Goal: Task Accomplishment & Management: Complete application form

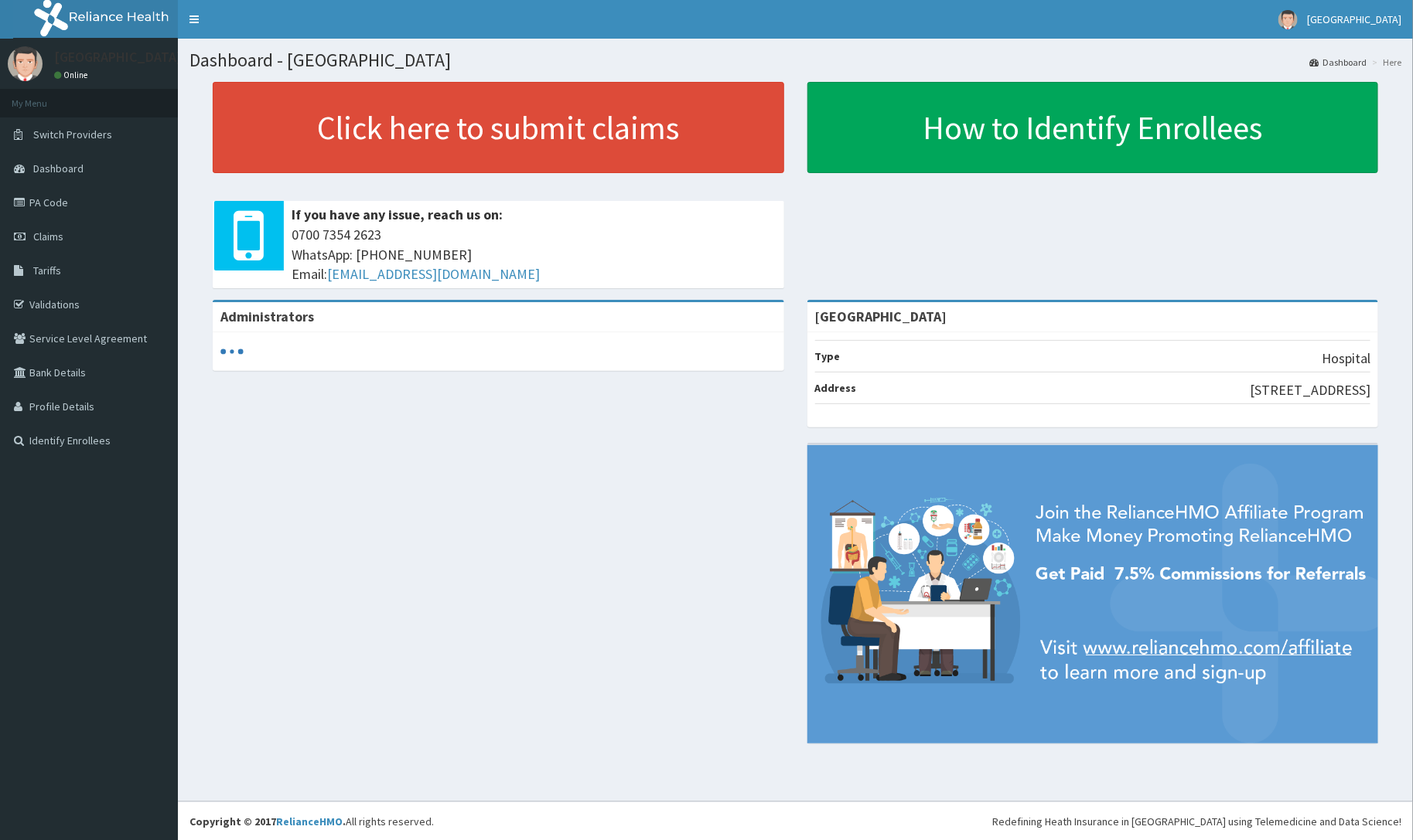
click at [64, 305] on link "Validations" at bounding box center [89, 305] width 178 height 34
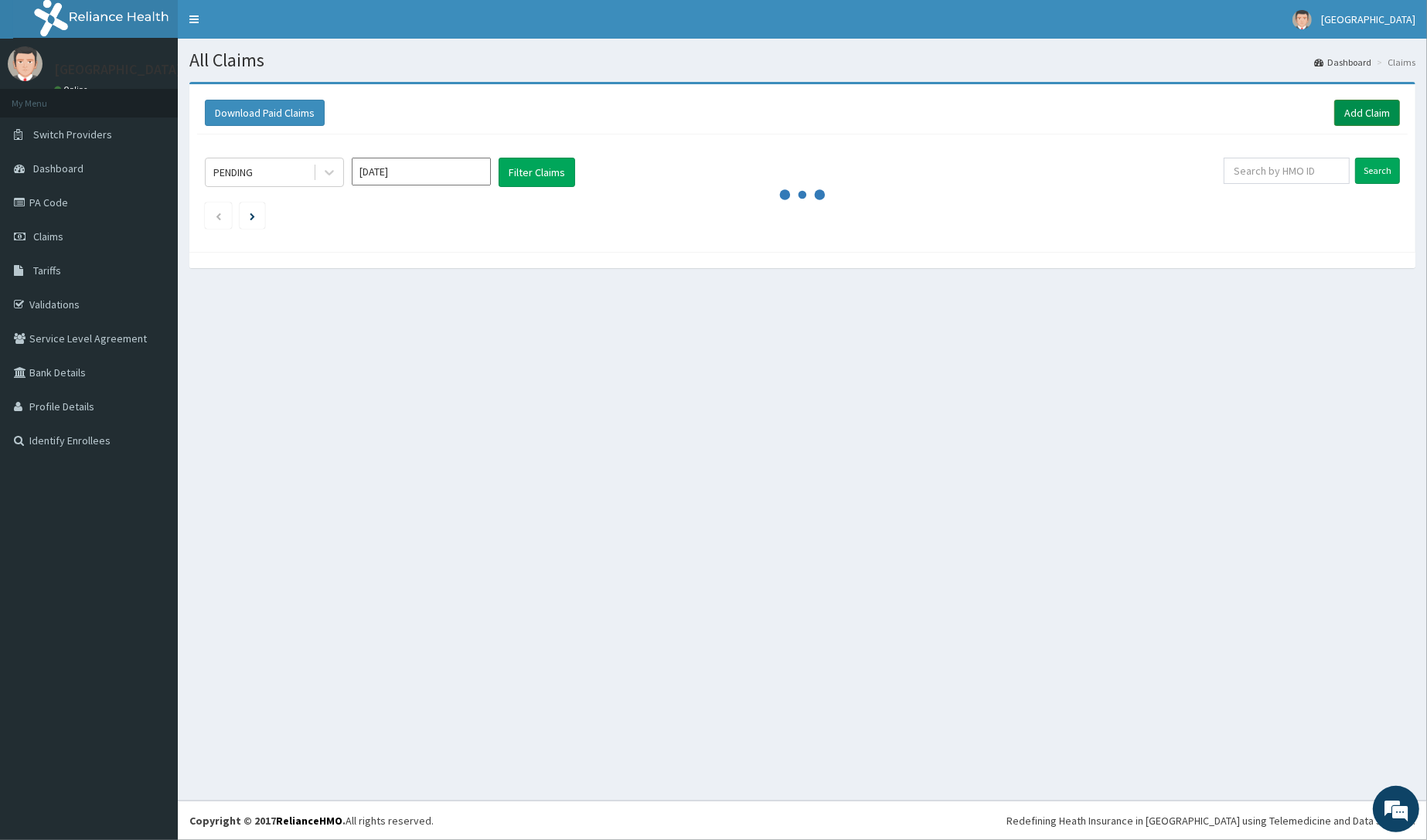
click at [1359, 116] on link "Add Claim" at bounding box center [1367, 112] width 66 height 26
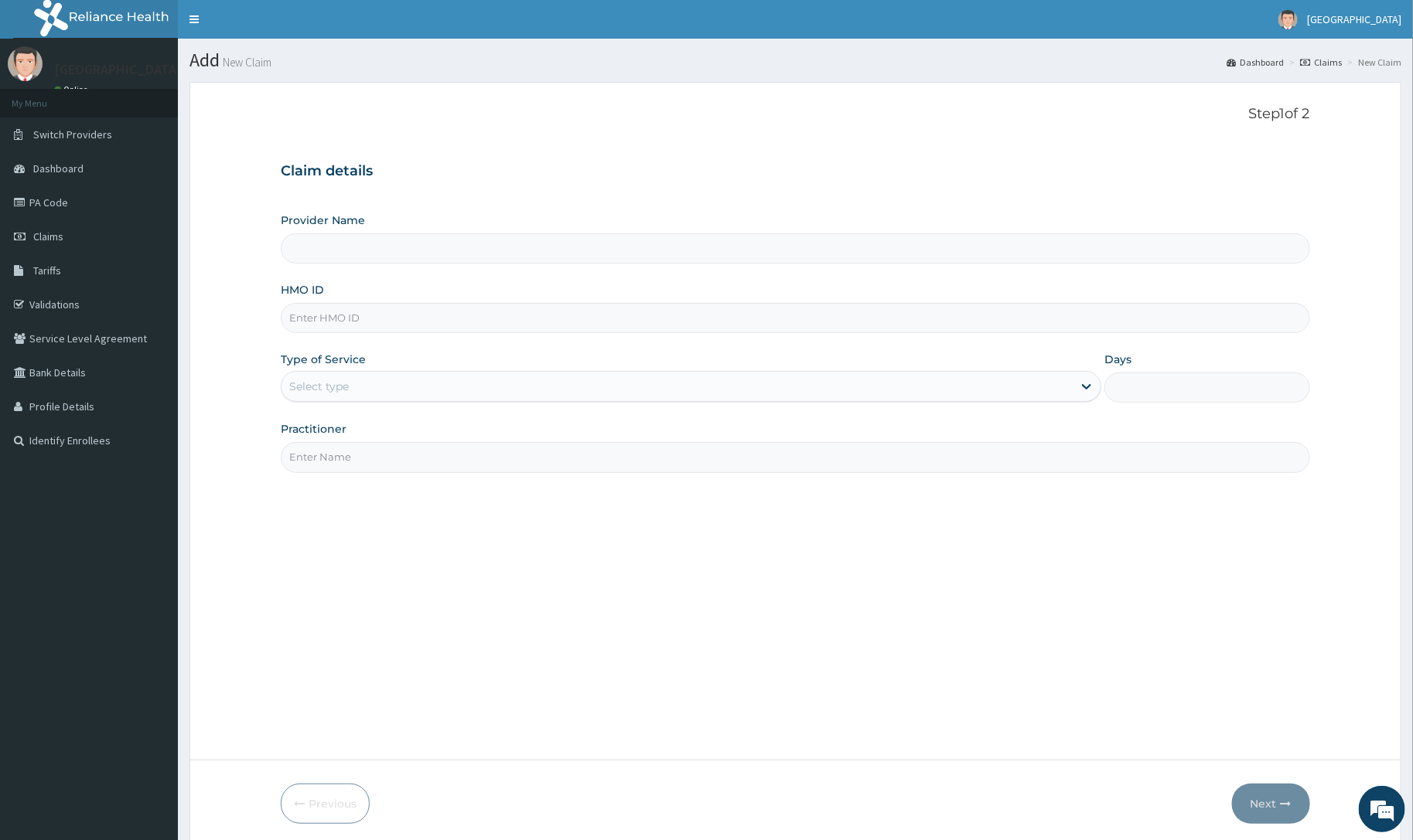
click at [344, 315] on input "HMO ID" at bounding box center [795, 318] width 1028 height 31
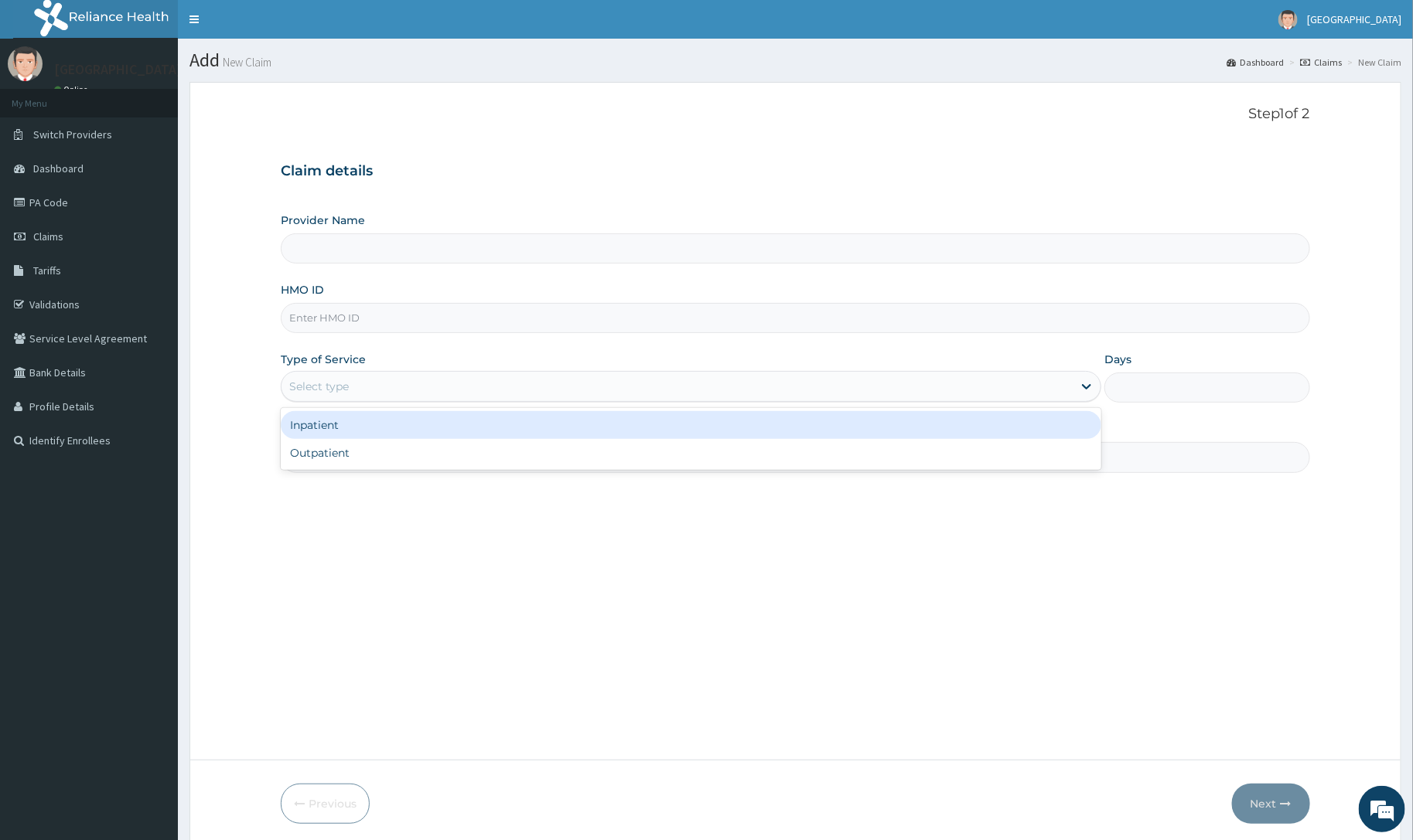
click at [324, 387] on div "Select type" at bounding box center [319, 386] width 59 height 15
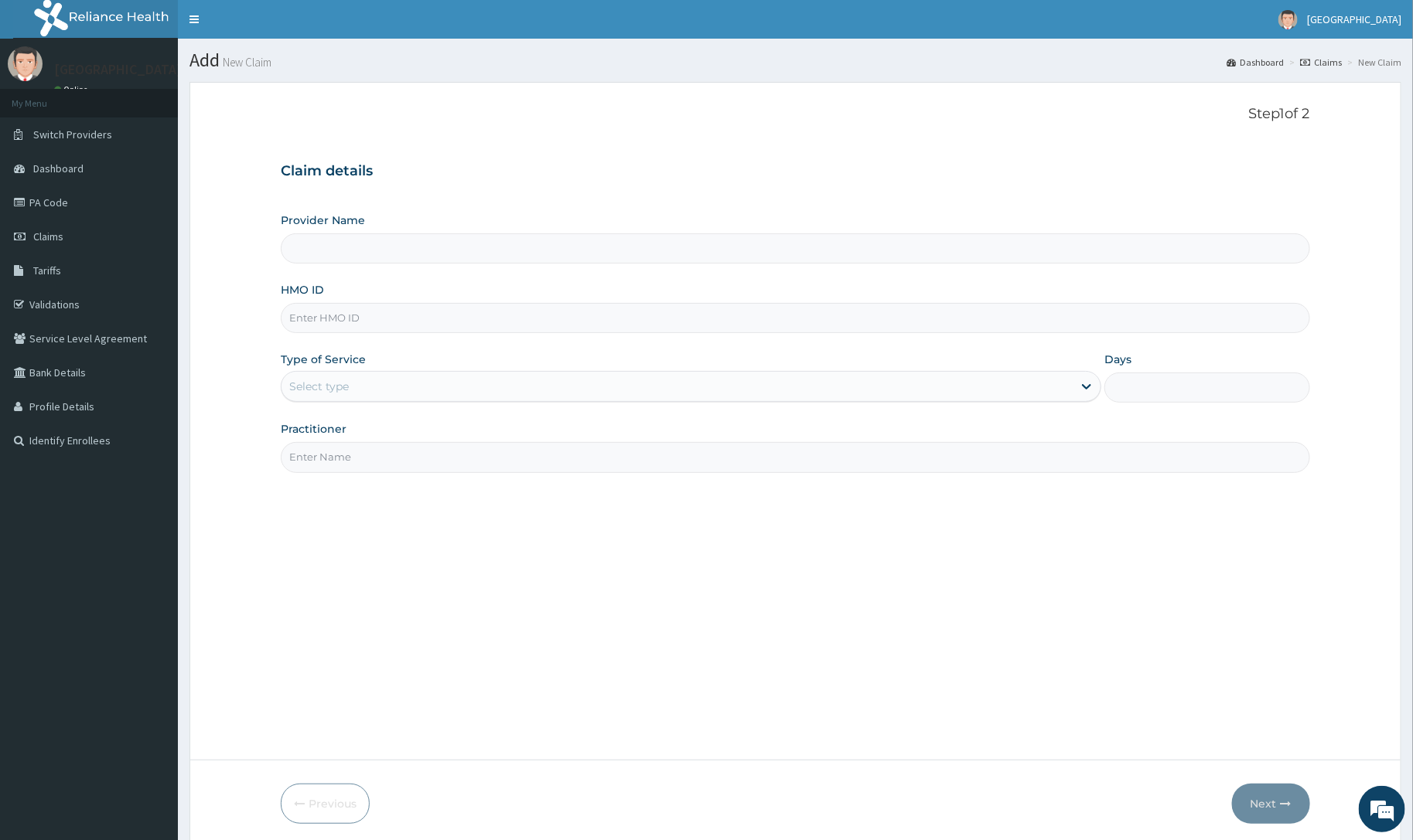
click at [338, 304] on input "HMO ID" at bounding box center [795, 318] width 1028 height 31
type input "[GEOGRAPHIC_DATA]"
paste input "EML/10008/B"
type input "EML/10008/B"
click at [341, 384] on div "Select type" at bounding box center [319, 386] width 59 height 15
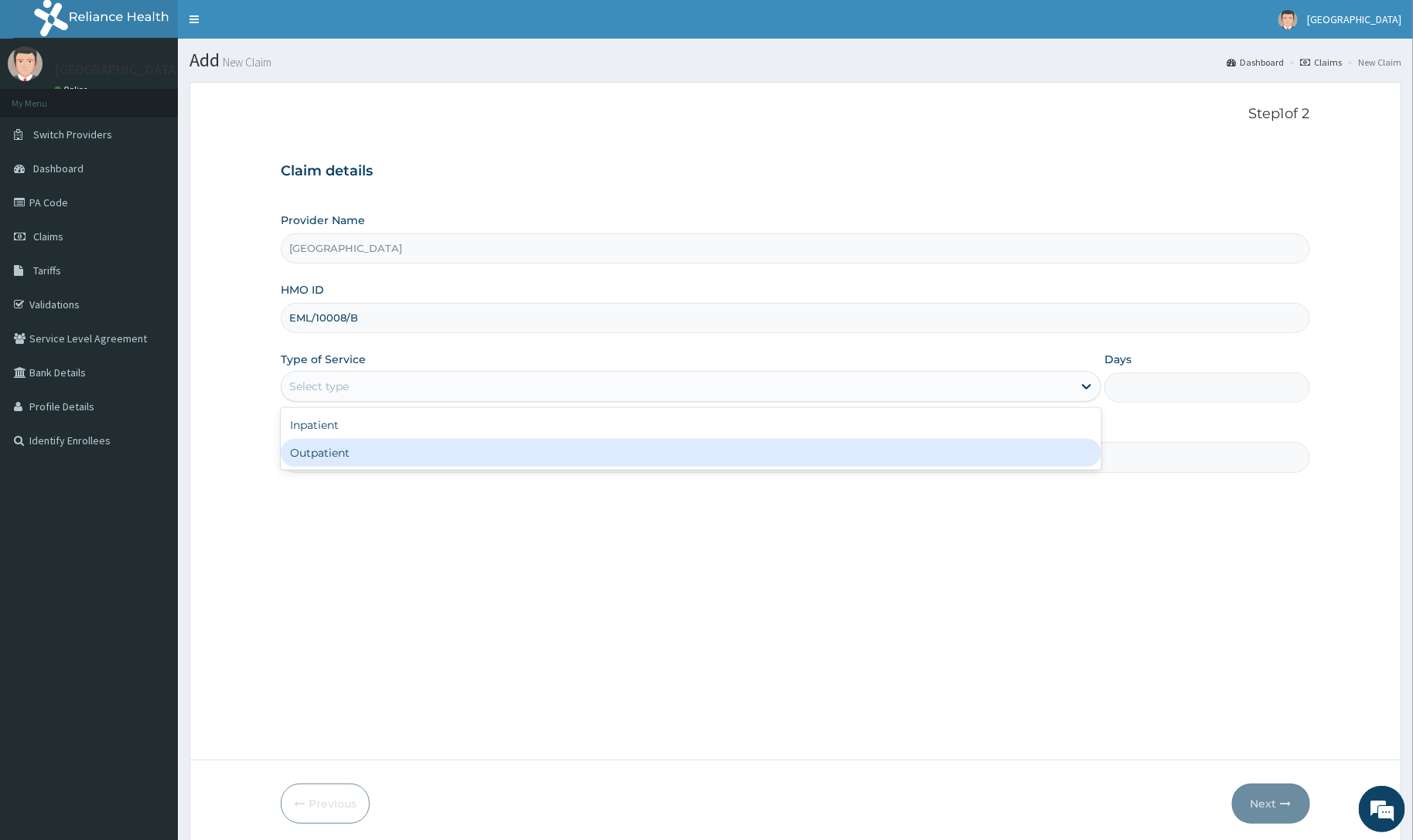
click at [335, 460] on div "Outpatient" at bounding box center [690, 453] width 821 height 28
type input "1"
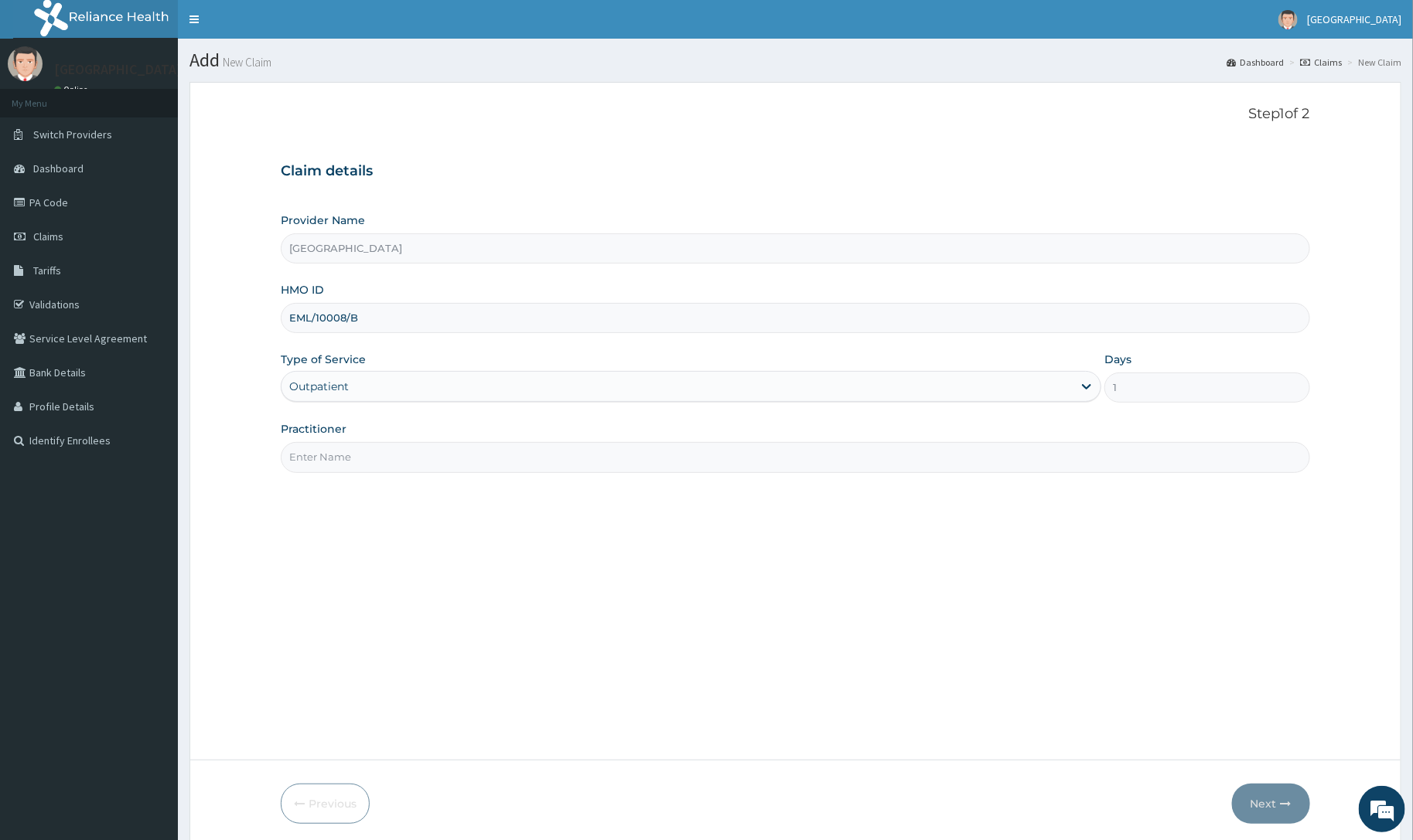
click at [327, 451] on input "Practitioner" at bounding box center [795, 457] width 1028 height 31
type input "[PERSON_NAME]"
click at [1266, 799] on button "Next" at bounding box center [1270, 803] width 78 height 40
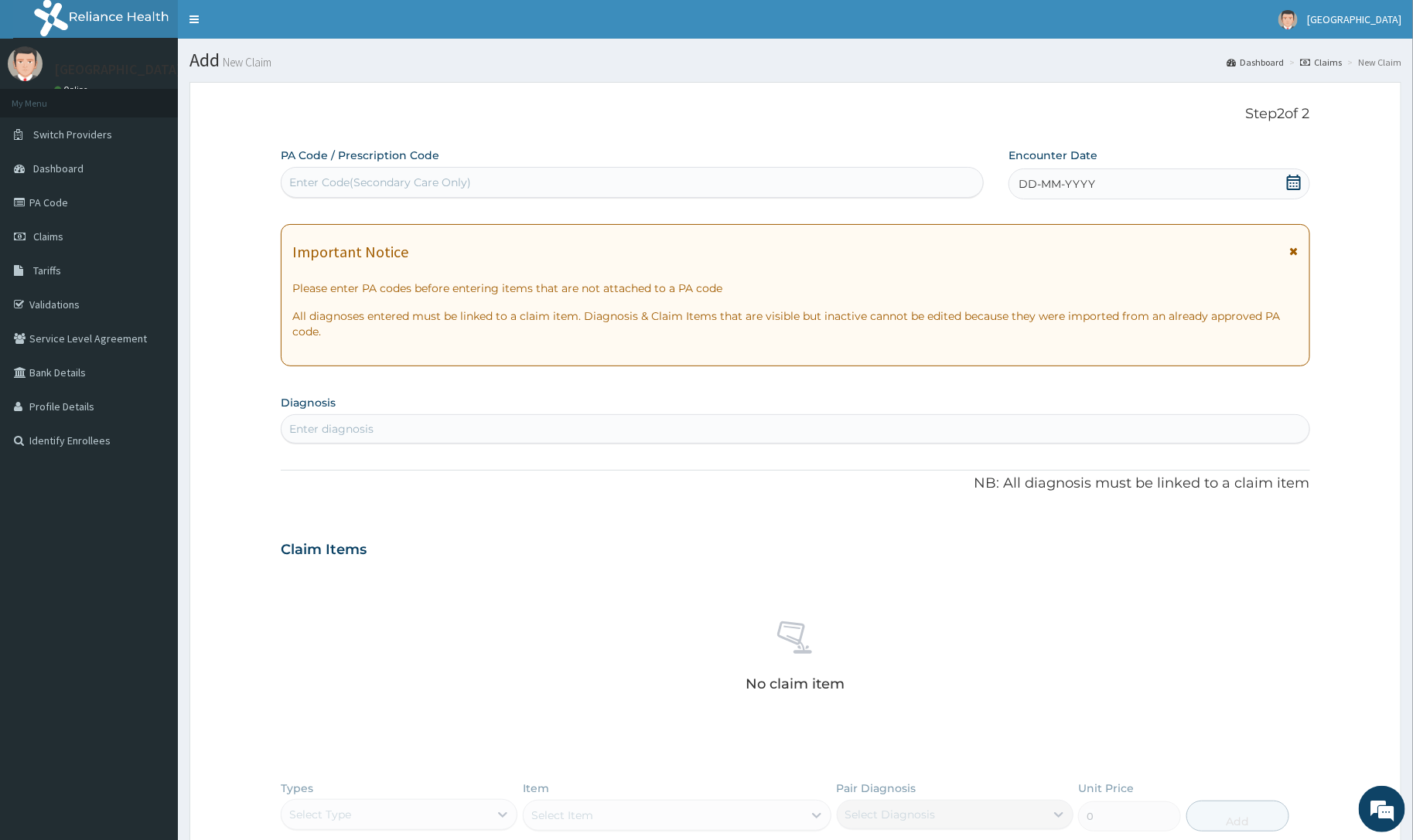
click at [1106, 184] on div "DD-MM-YYYY" at bounding box center [1159, 184] width 301 height 31
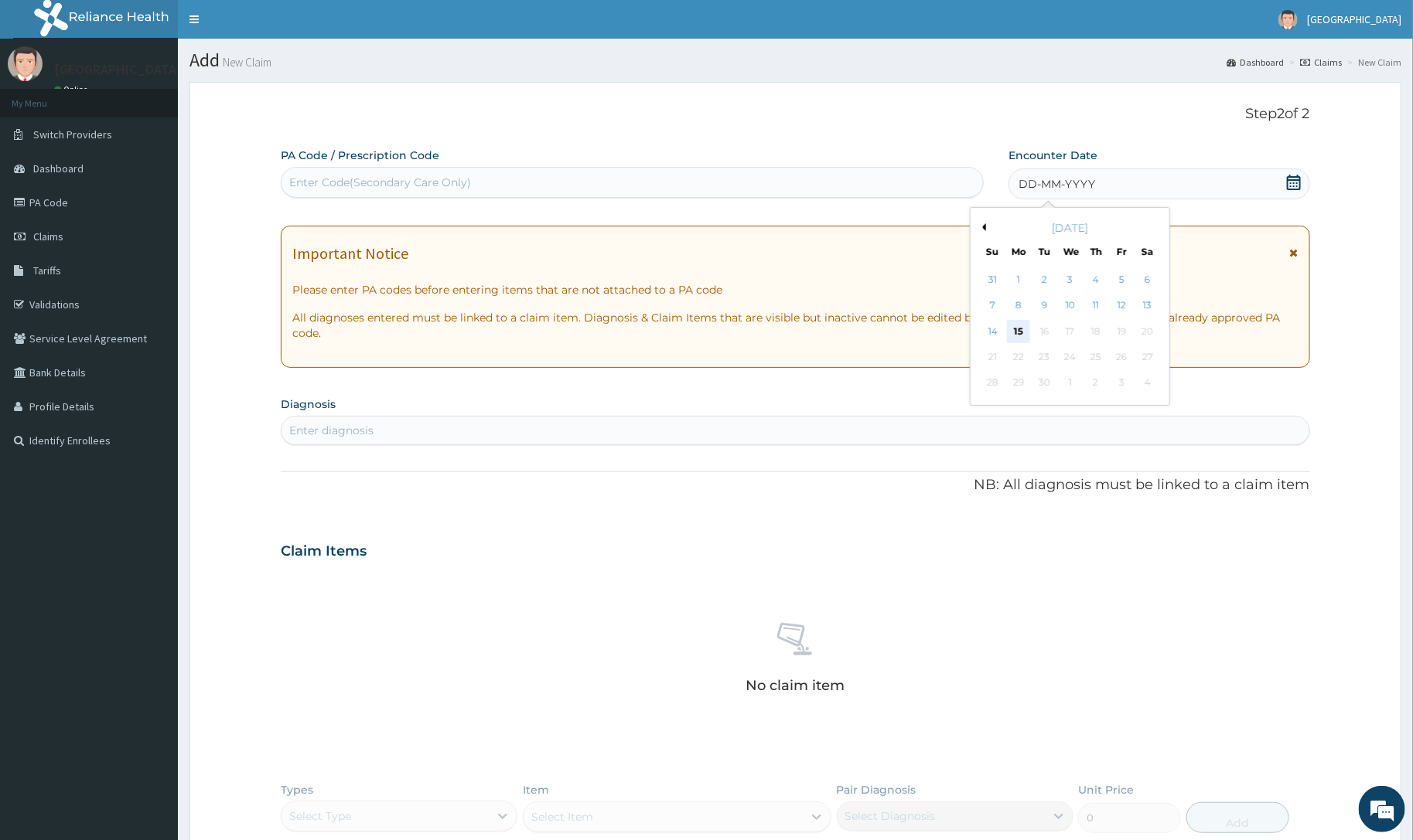
click at [1021, 333] on div "15" at bounding box center [1018, 332] width 23 height 23
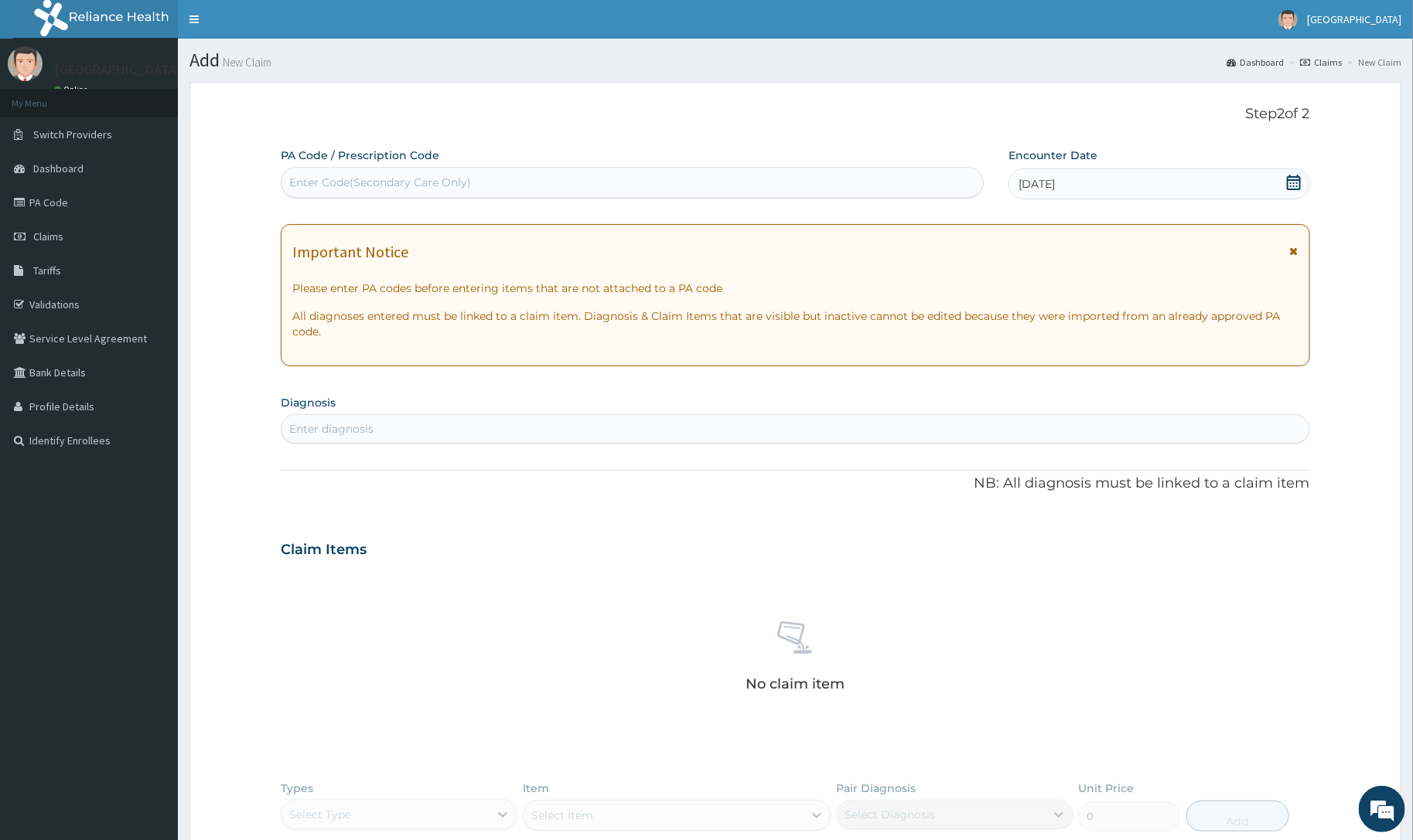
click at [318, 429] on div "Enter diagnosis" at bounding box center [332, 429] width 84 height 15
type input "MALAR"
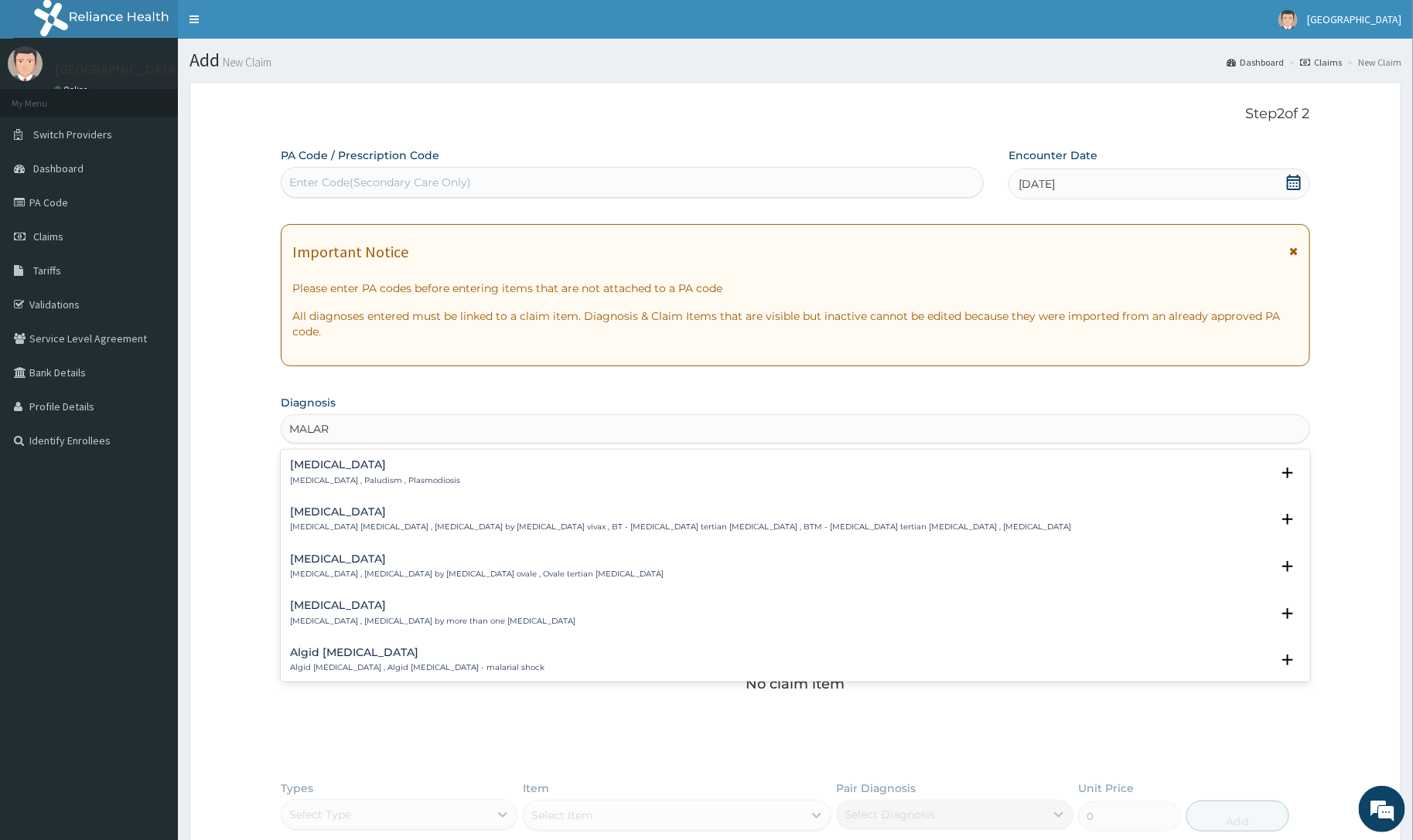
click at [321, 473] on div "[MEDICAL_DATA] [MEDICAL_DATA] , Paludism , Plasmodiosis" at bounding box center [375, 473] width 170 height 27
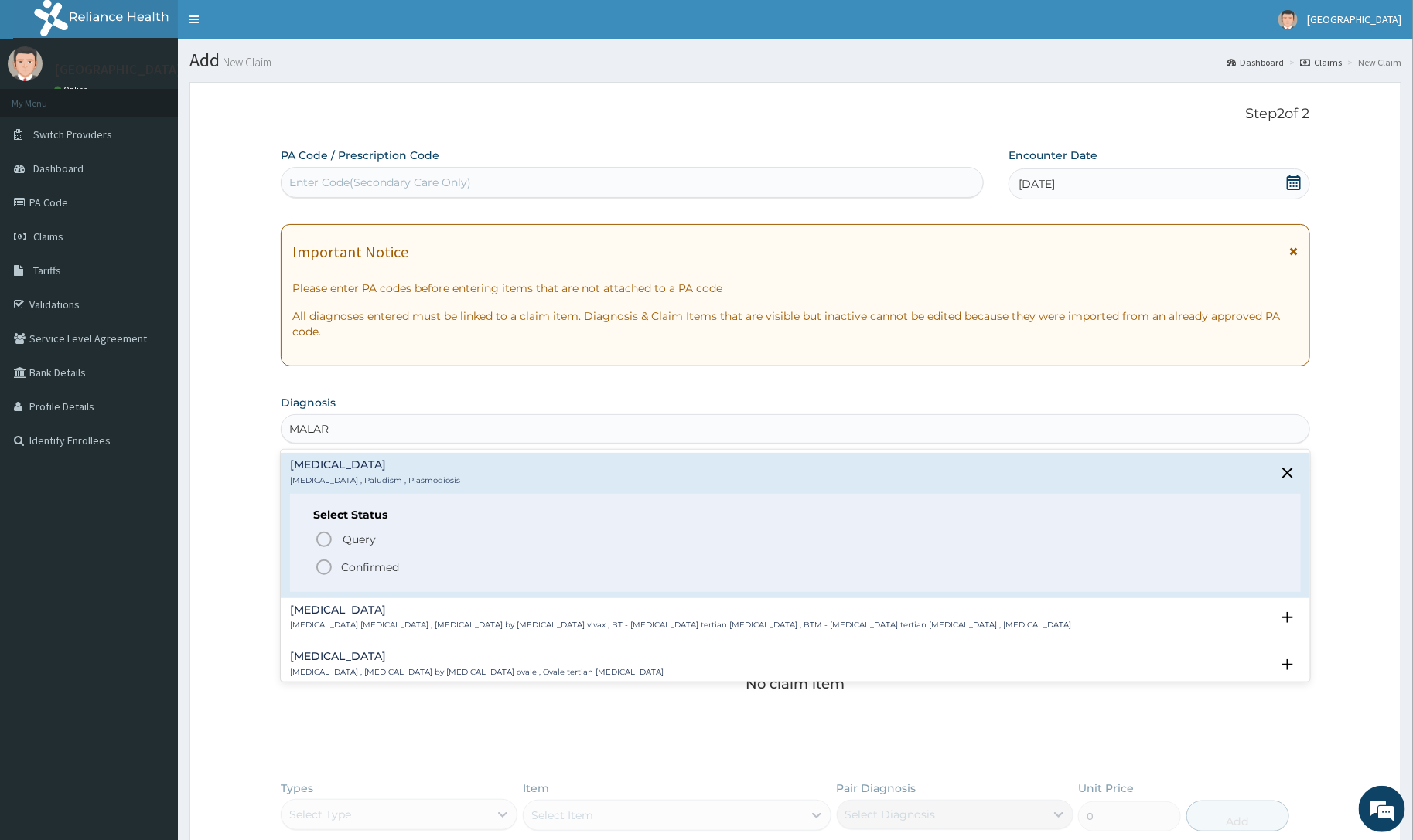
click at [324, 556] on div "Query Query covers suspected (?), Keep in view (kiv), Ruled out (r/o) Confirmed" at bounding box center [795, 552] width 964 height 47
click at [325, 561] on icon "status option filled" at bounding box center [324, 567] width 19 height 19
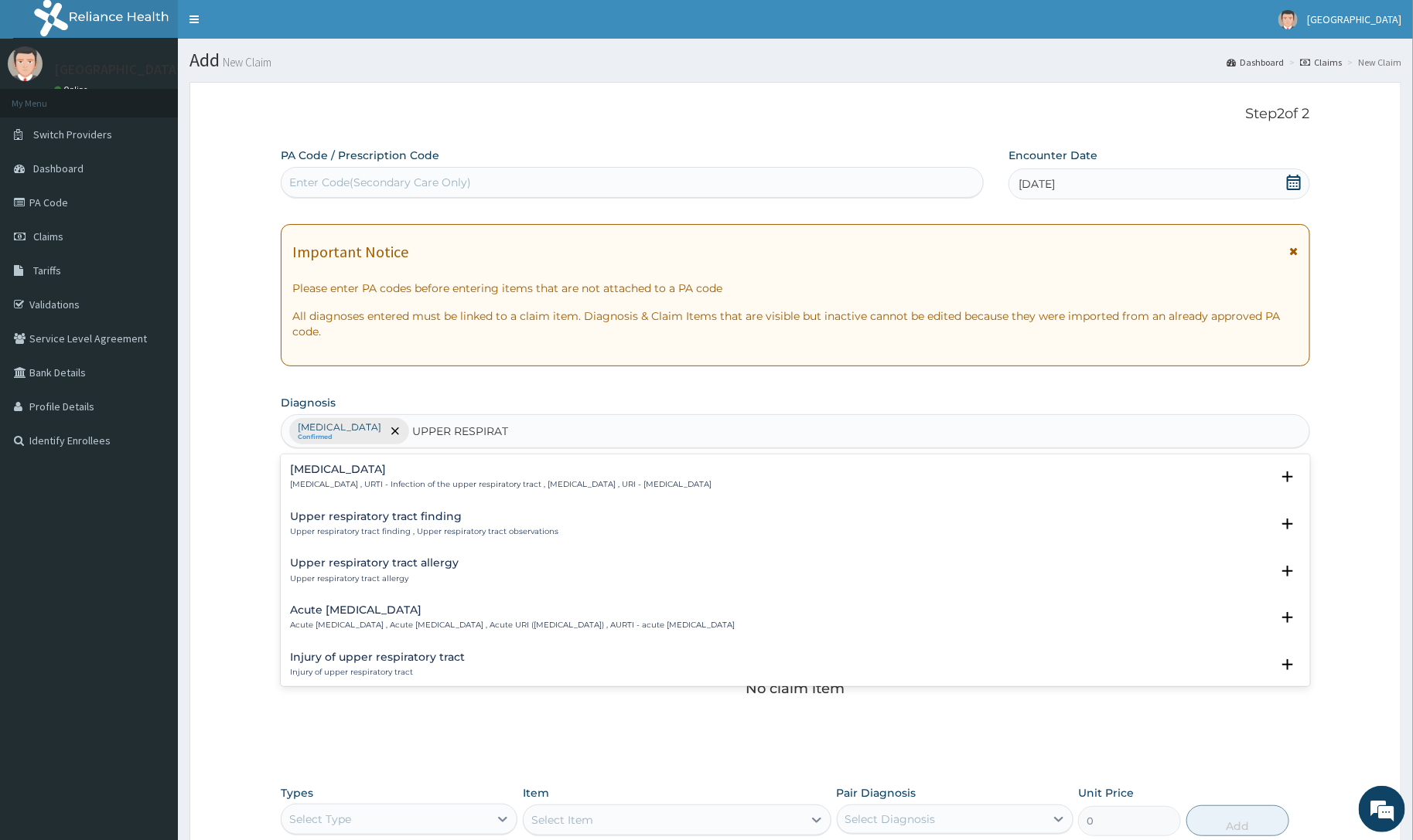
type input "UPPER RESPIRATO"
click at [407, 473] on h4 "[MEDICAL_DATA]" at bounding box center [501, 469] width 422 height 12
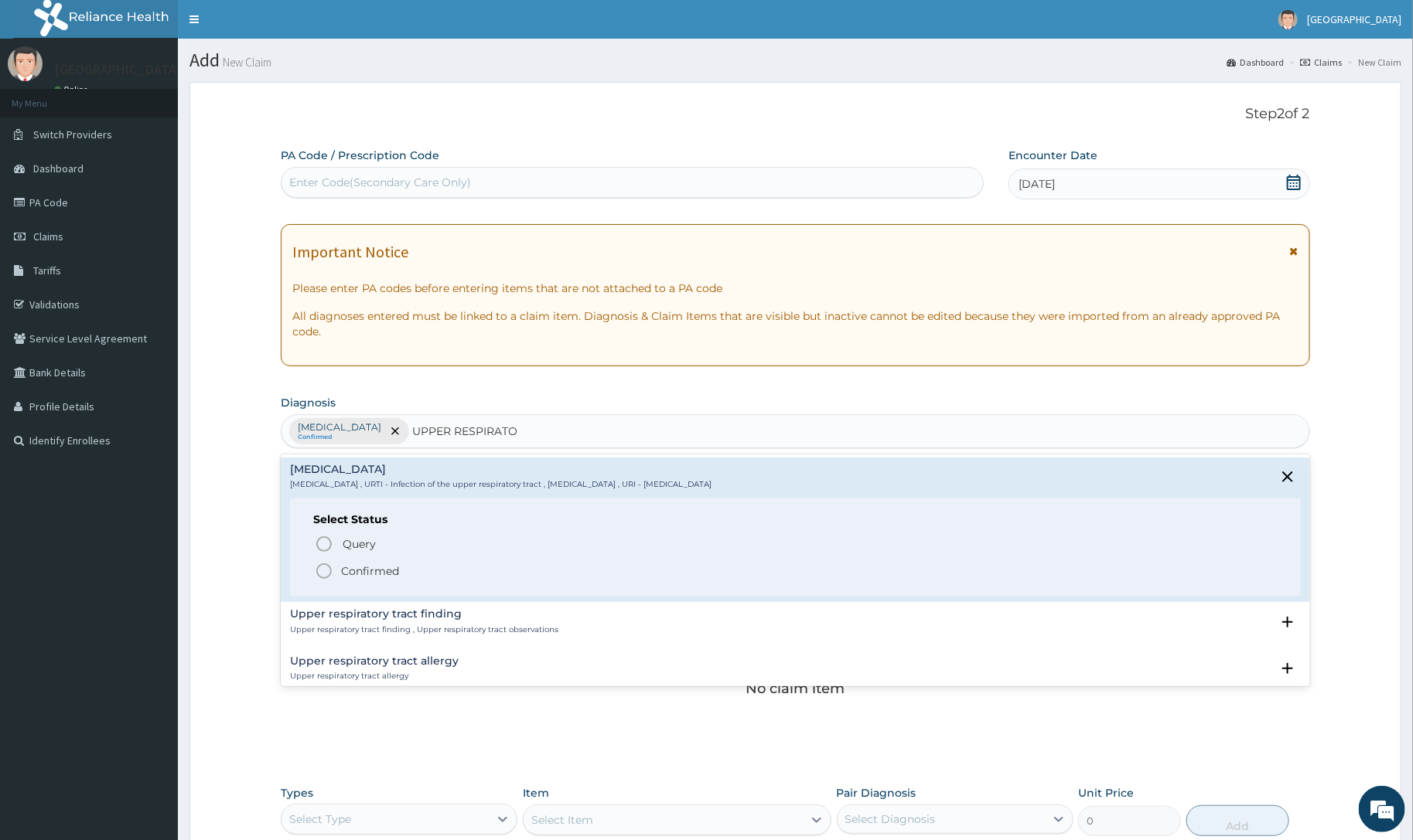
click at [362, 570] on p "Confirmed" at bounding box center [369, 570] width 58 height 15
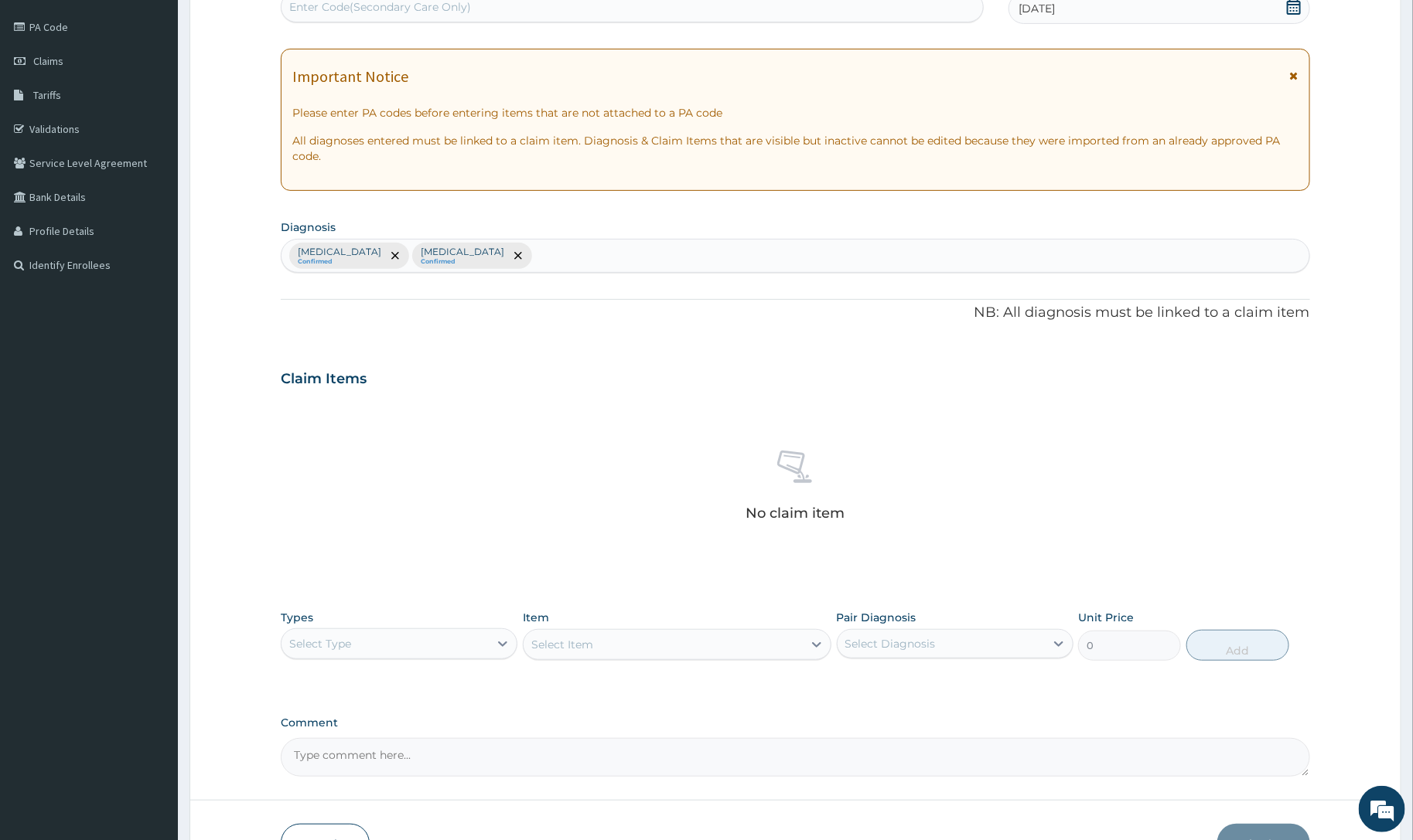
scroll to position [193, 0]
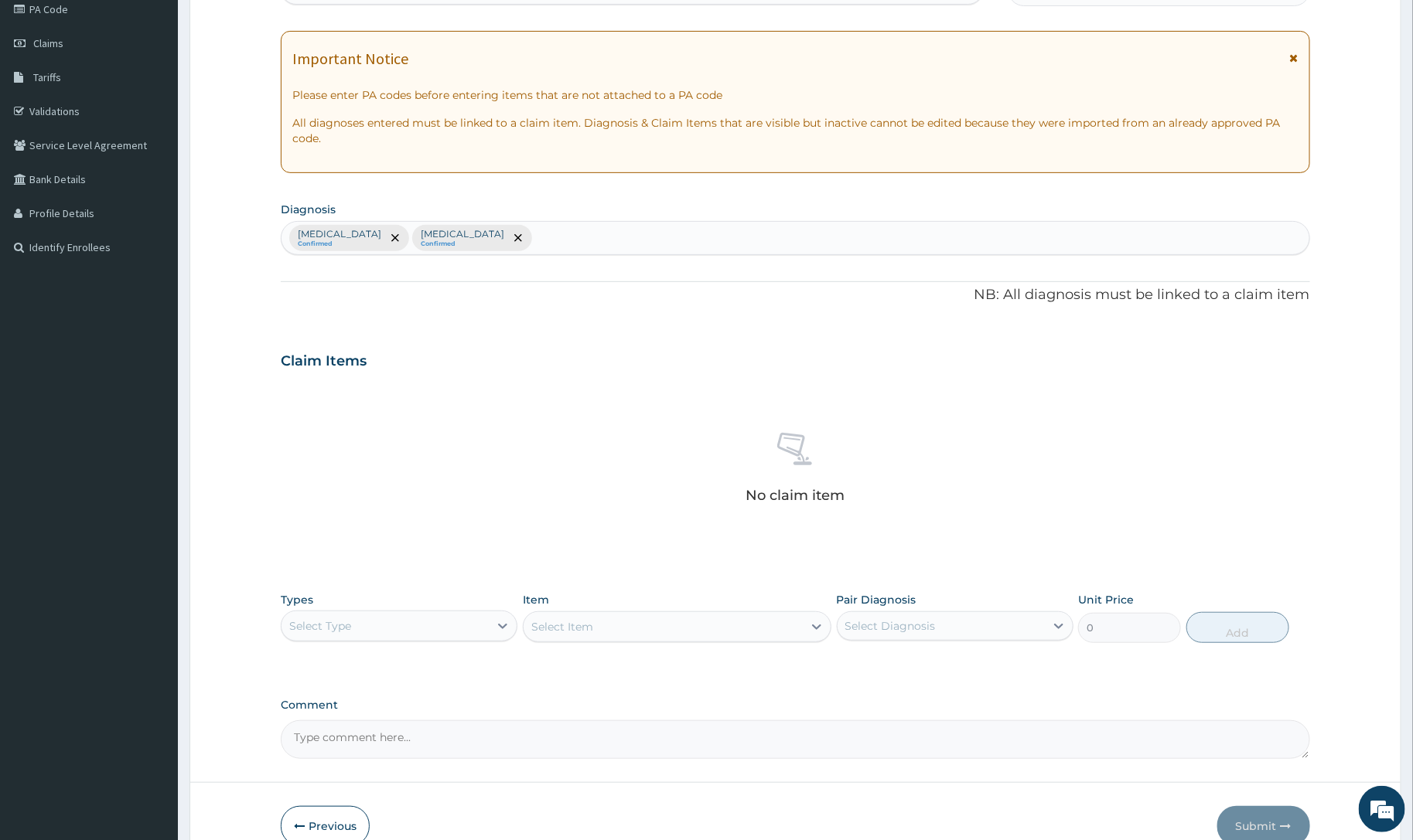
click at [477, 620] on div "Select Type" at bounding box center [385, 626] width 208 height 25
click at [363, 727] on div "Procedures" at bounding box center [398, 720] width 236 height 28
click at [646, 639] on div "Select Item" at bounding box center [662, 627] width 280 height 25
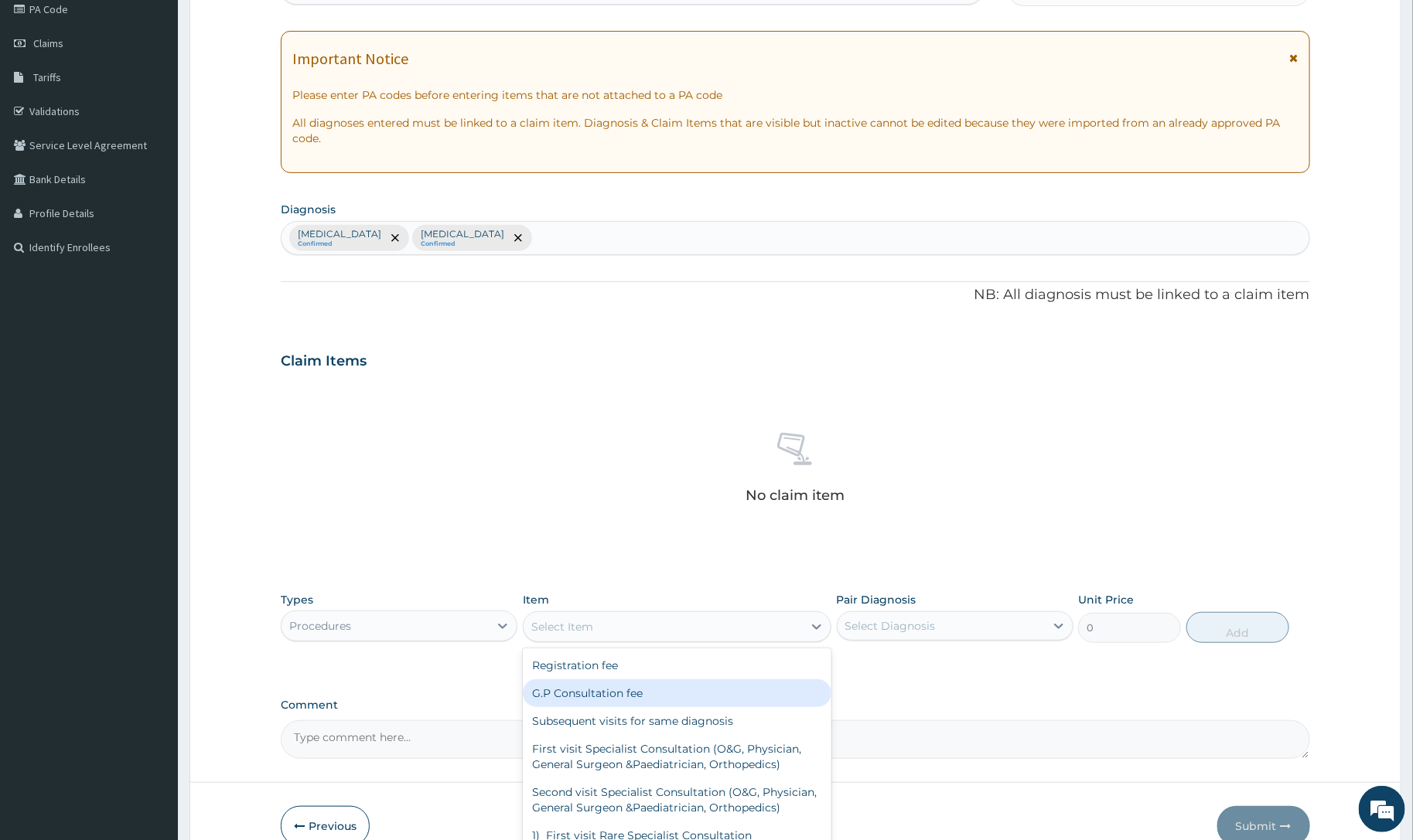
click at [631, 694] on div "G.P Consultation fee" at bounding box center [677, 693] width 308 height 28
type input "2000"
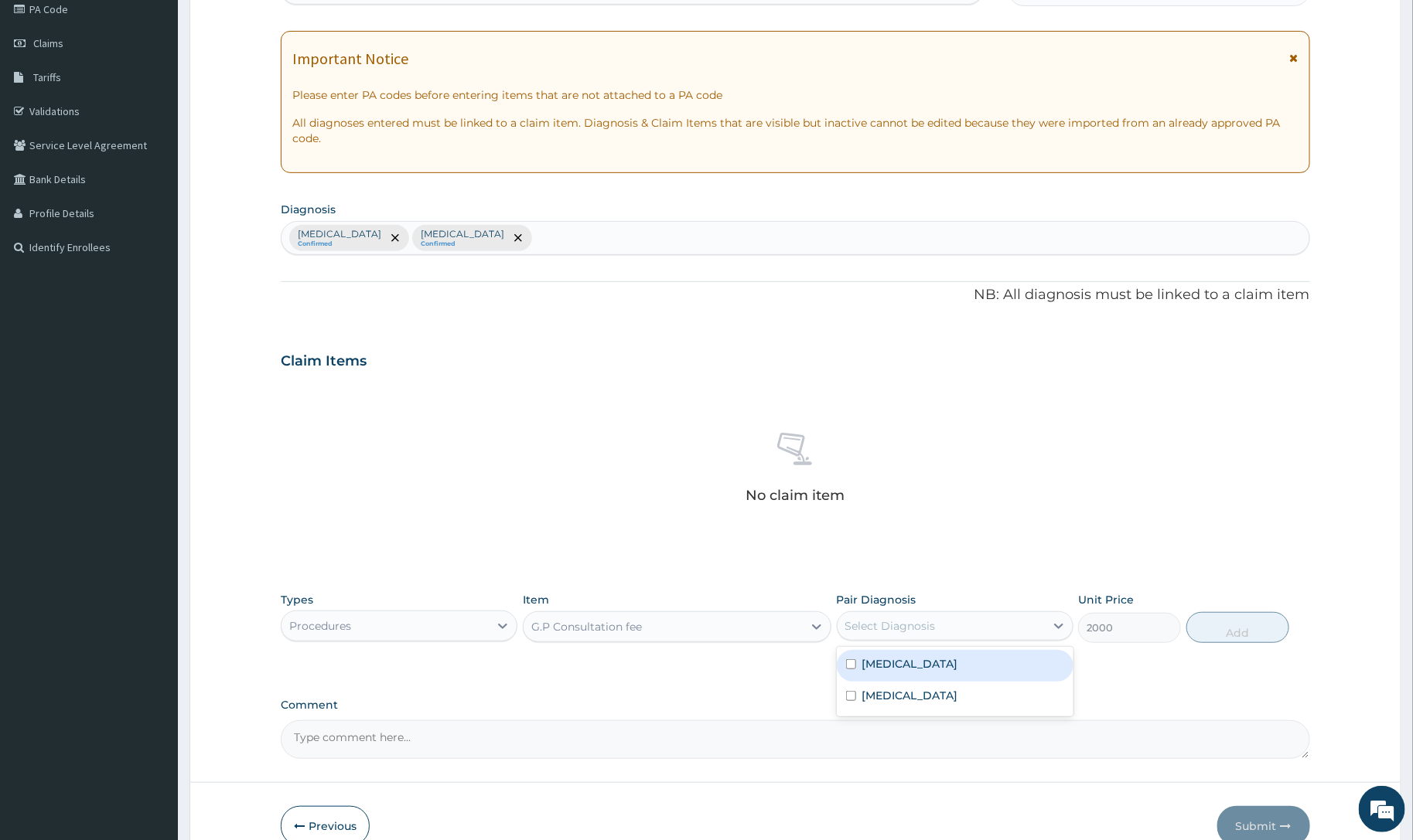
drag, startPoint x: 870, startPoint y: 630, endPoint x: 867, endPoint y: 640, distance: 10.4
click at [867, 630] on div "Select Diagnosis" at bounding box center [890, 625] width 91 height 15
click at [871, 667] on label "[MEDICAL_DATA]" at bounding box center [910, 663] width 96 height 15
checkbox input "true"
click at [1203, 631] on button "Add" at bounding box center [1238, 627] width 102 height 31
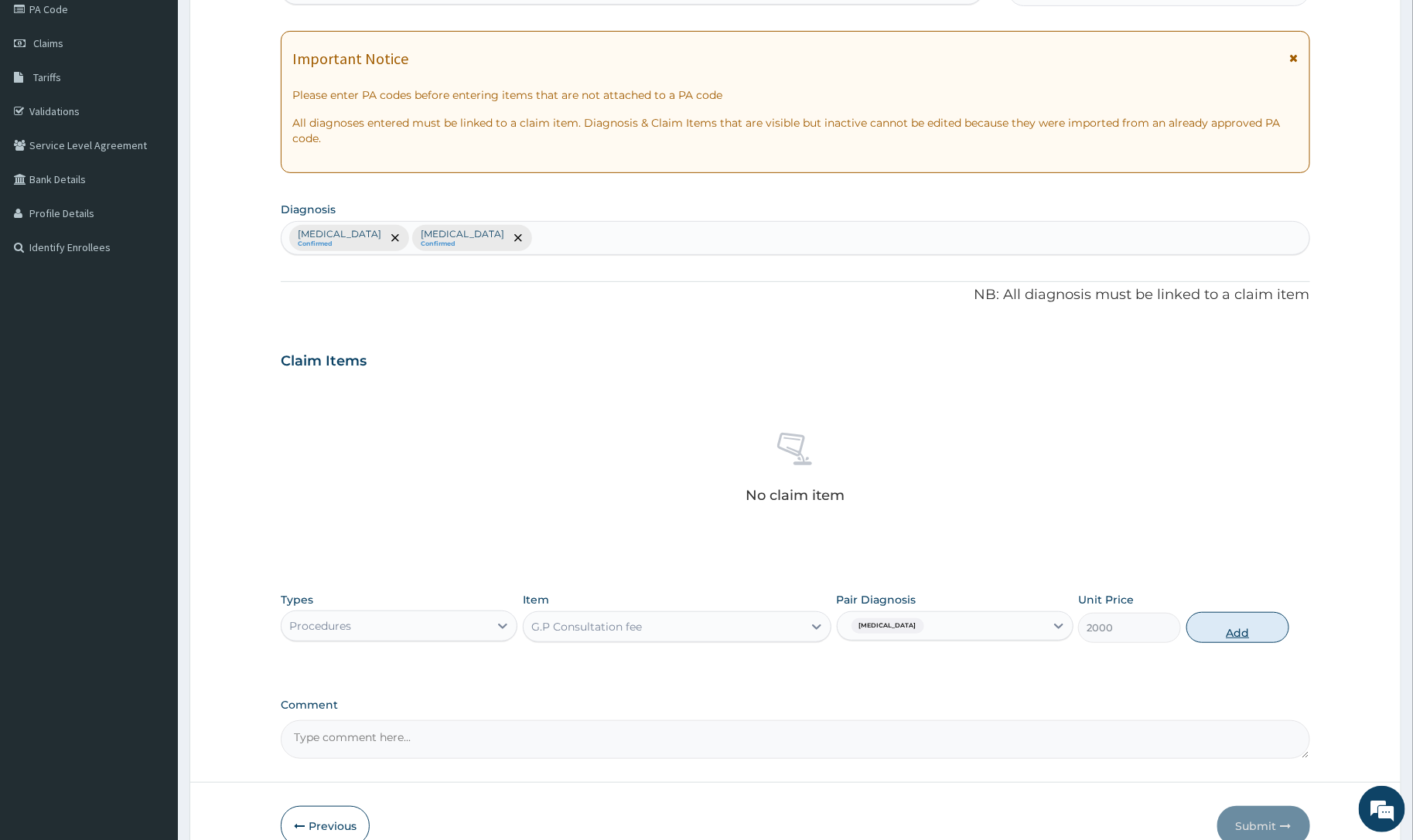
type input "0"
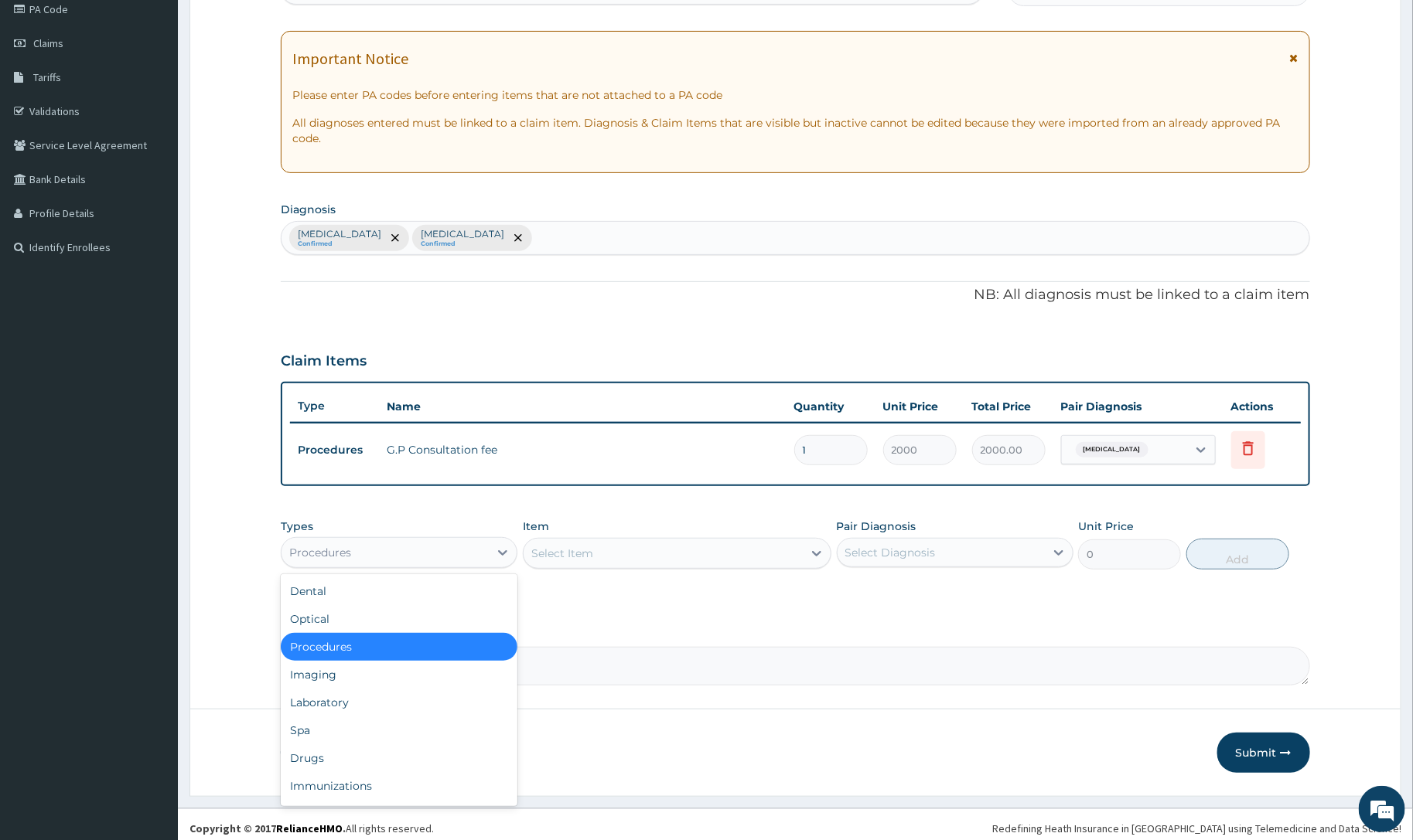
click at [351, 544] on div "Procedures" at bounding box center [385, 553] width 208 height 25
click at [348, 709] on div "Laboratory" at bounding box center [398, 703] width 236 height 28
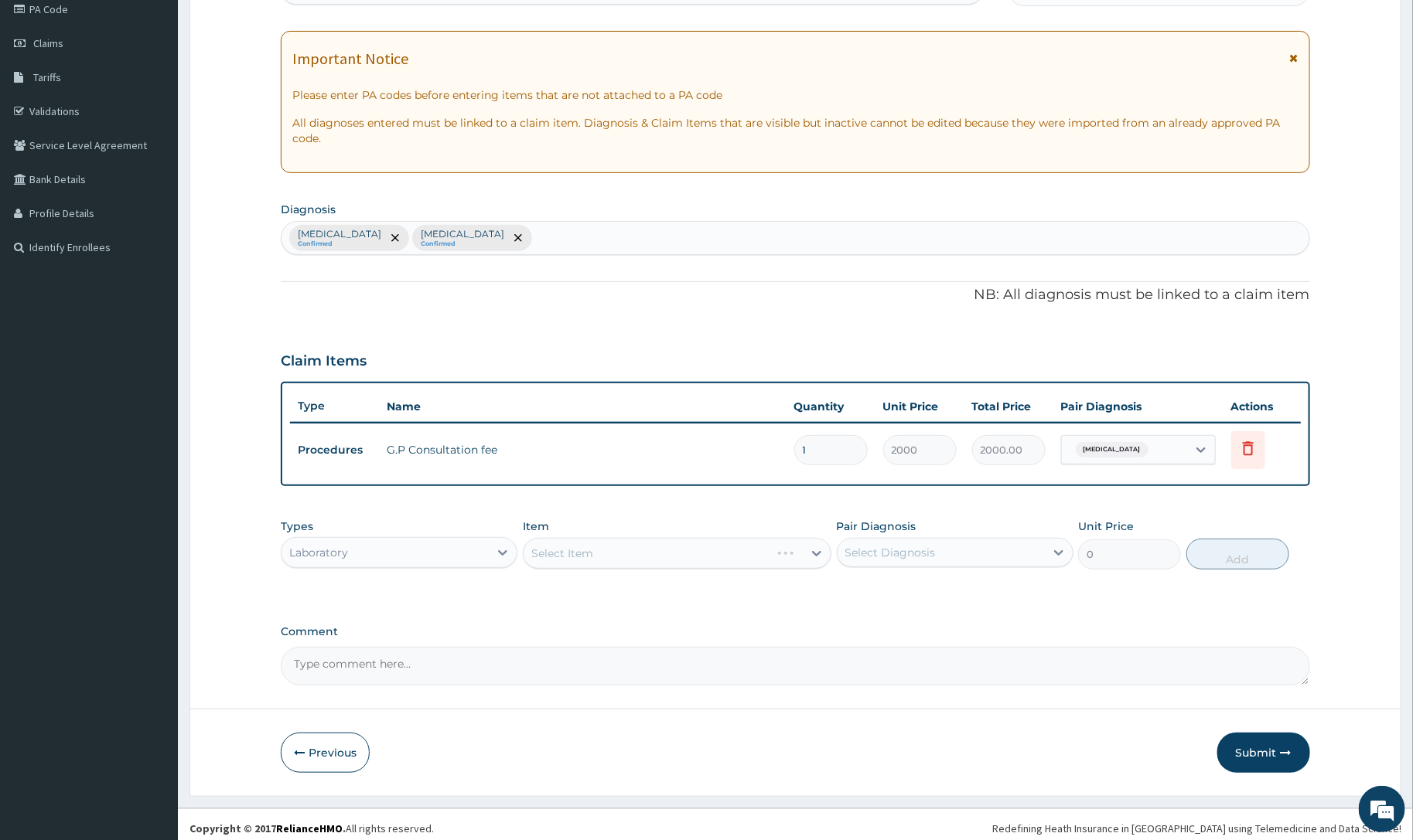
click at [596, 559] on div "Select Item" at bounding box center [677, 553] width 308 height 31
click at [563, 553] on div "Select Item" at bounding box center [562, 553] width 62 height 15
type input "MALA"
click at [627, 586] on div "[MEDICAL_DATA] Parasites" at bounding box center [677, 591] width 308 height 28
type input "1000"
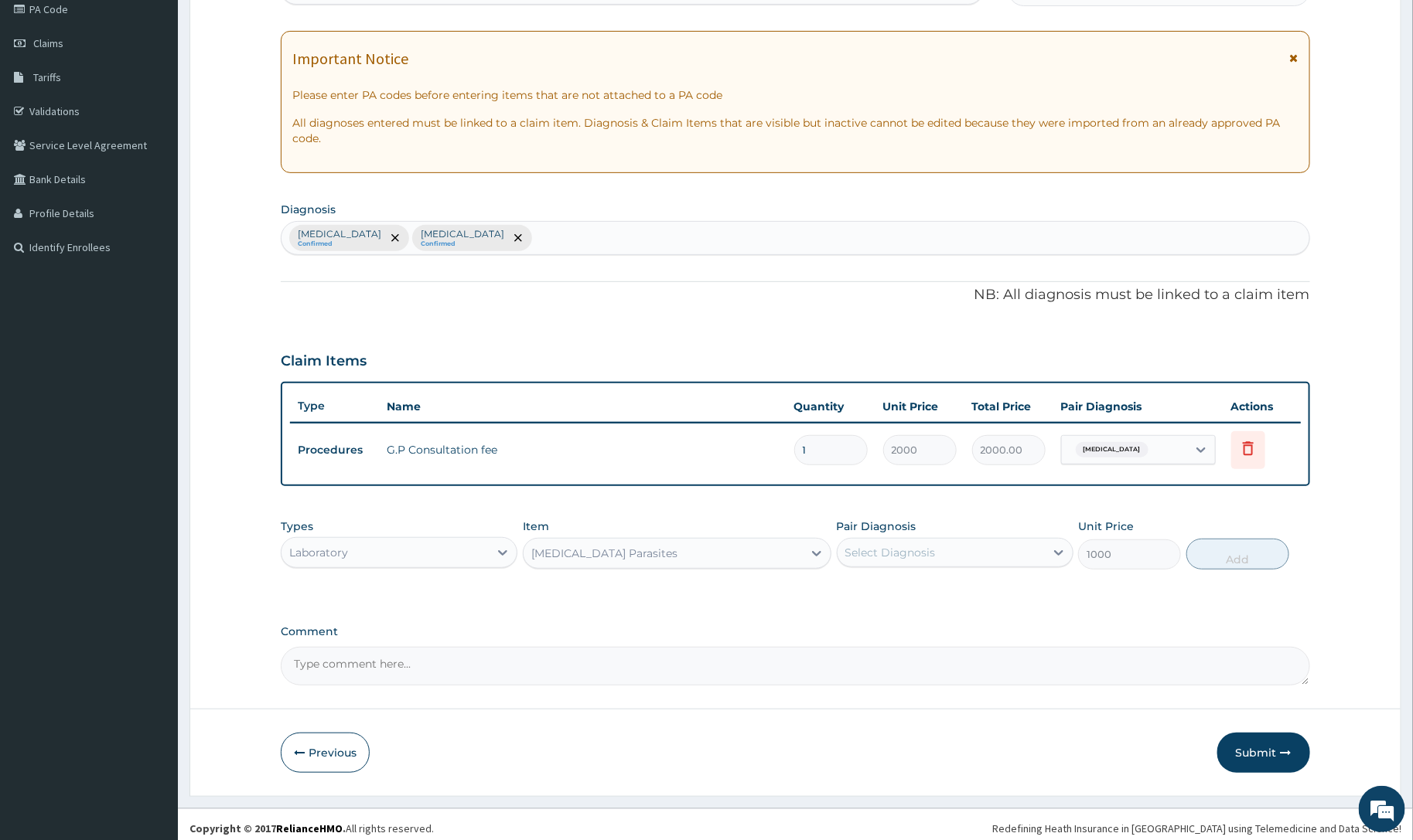
click at [860, 559] on div "Select Diagnosis" at bounding box center [941, 553] width 208 height 25
click at [860, 588] on div "[MEDICAL_DATA]" at bounding box center [955, 592] width 236 height 31
checkbox input "true"
click at [1210, 554] on button "Add" at bounding box center [1238, 554] width 102 height 31
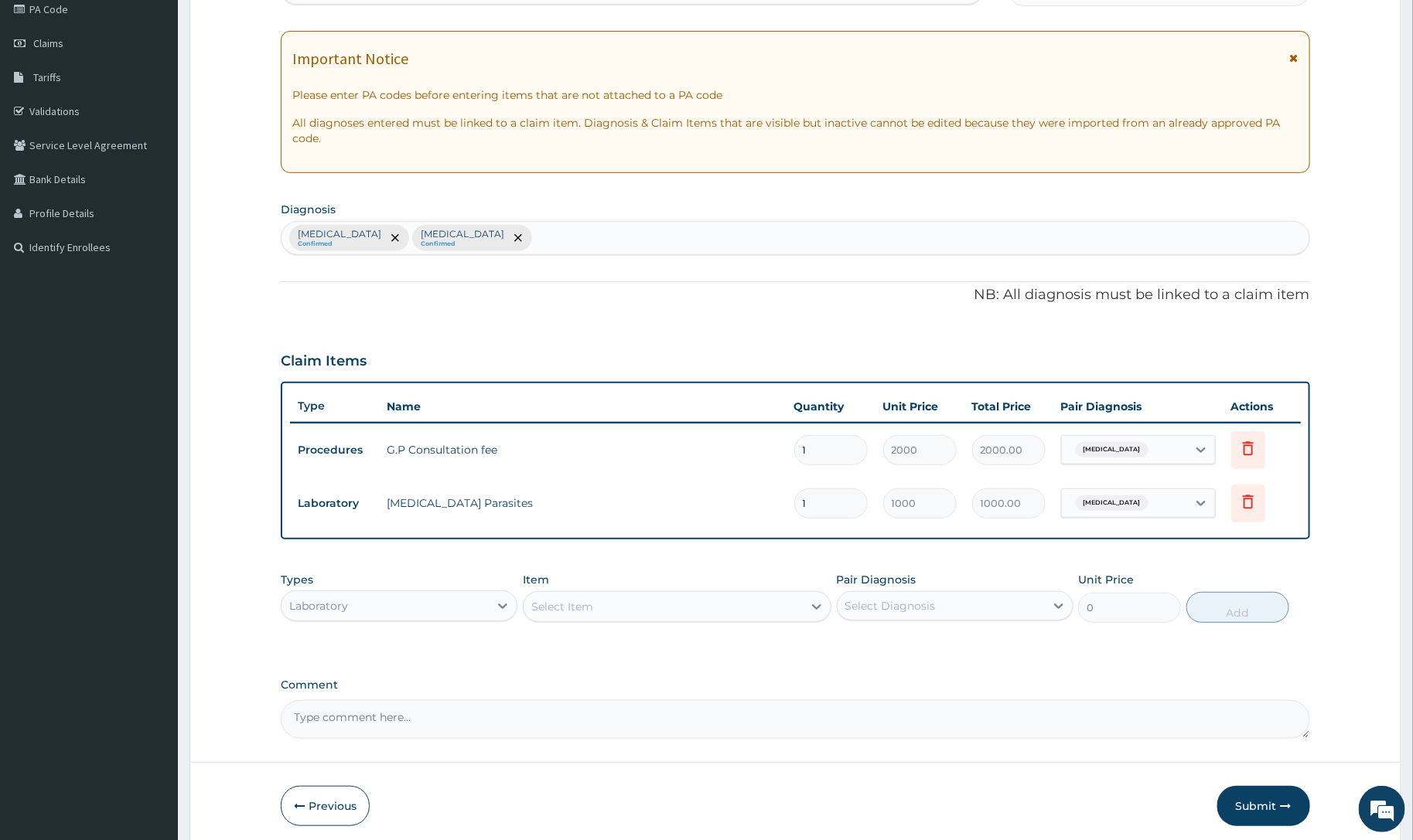
click at [607, 609] on div "Select Item" at bounding box center [662, 607] width 280 height 25
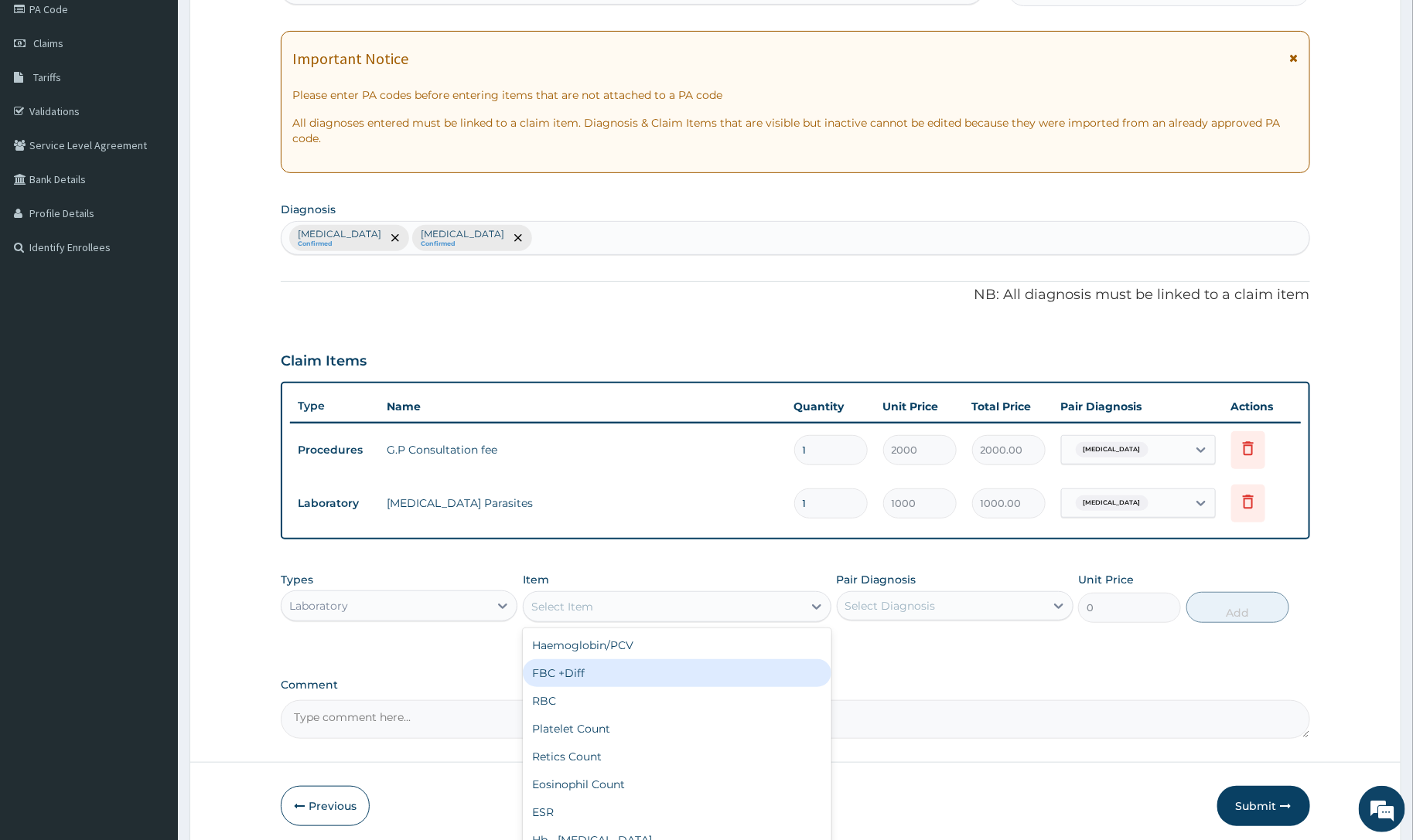
click at [561, 682] on div "FBC +Diff" at bounding box center [677, 673] width 308 height 28
type input "2500"
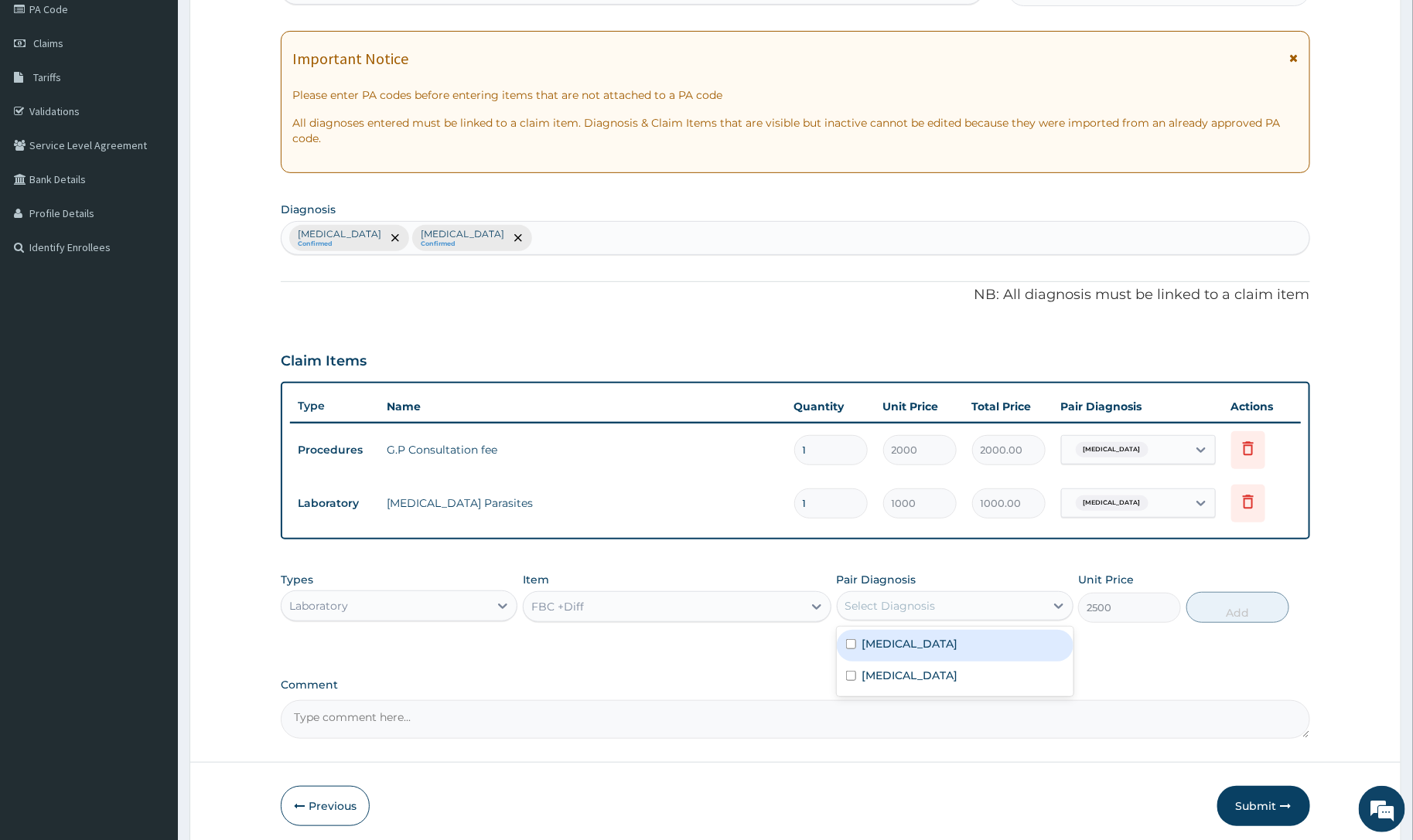
click at [956, 606] on div "Select Diagnosis" at bounding box center [941, 606] width 208 height 25
click at [911, 692] on div "[MEDICAL_DATA]" at bounding box center [955, 676] width 236 height 31
checkbox input "true"
click at [1246, 592] on button "Add" at bounding box center [1238, 607] width 102 height 31
type input "0"
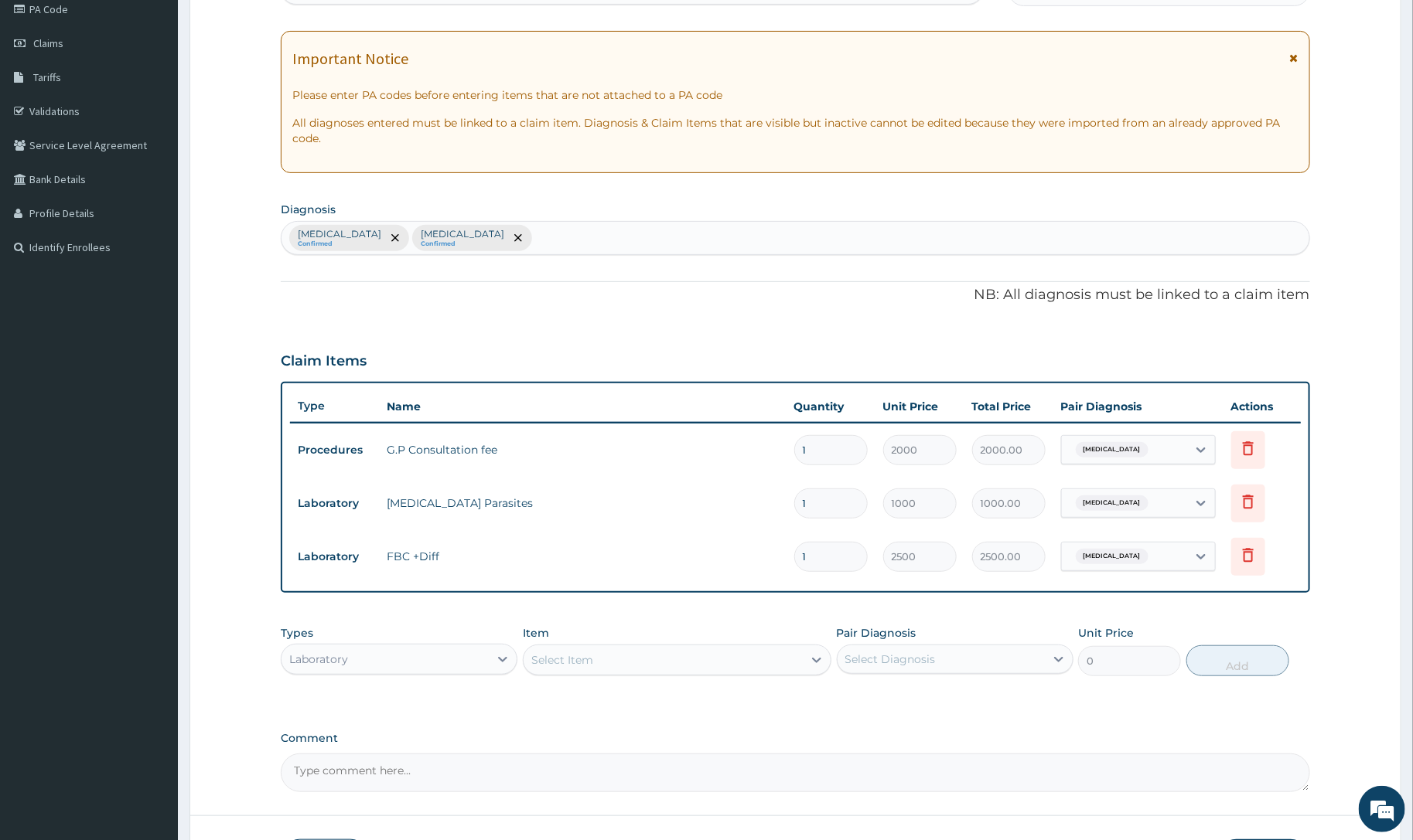
click at [407, 681] on div "Types Laboratory Item Select Item Pair Diagnosis Select Diagnosis Unit Price 0 …" at bounding box center [795, 650] width 1028 height 66
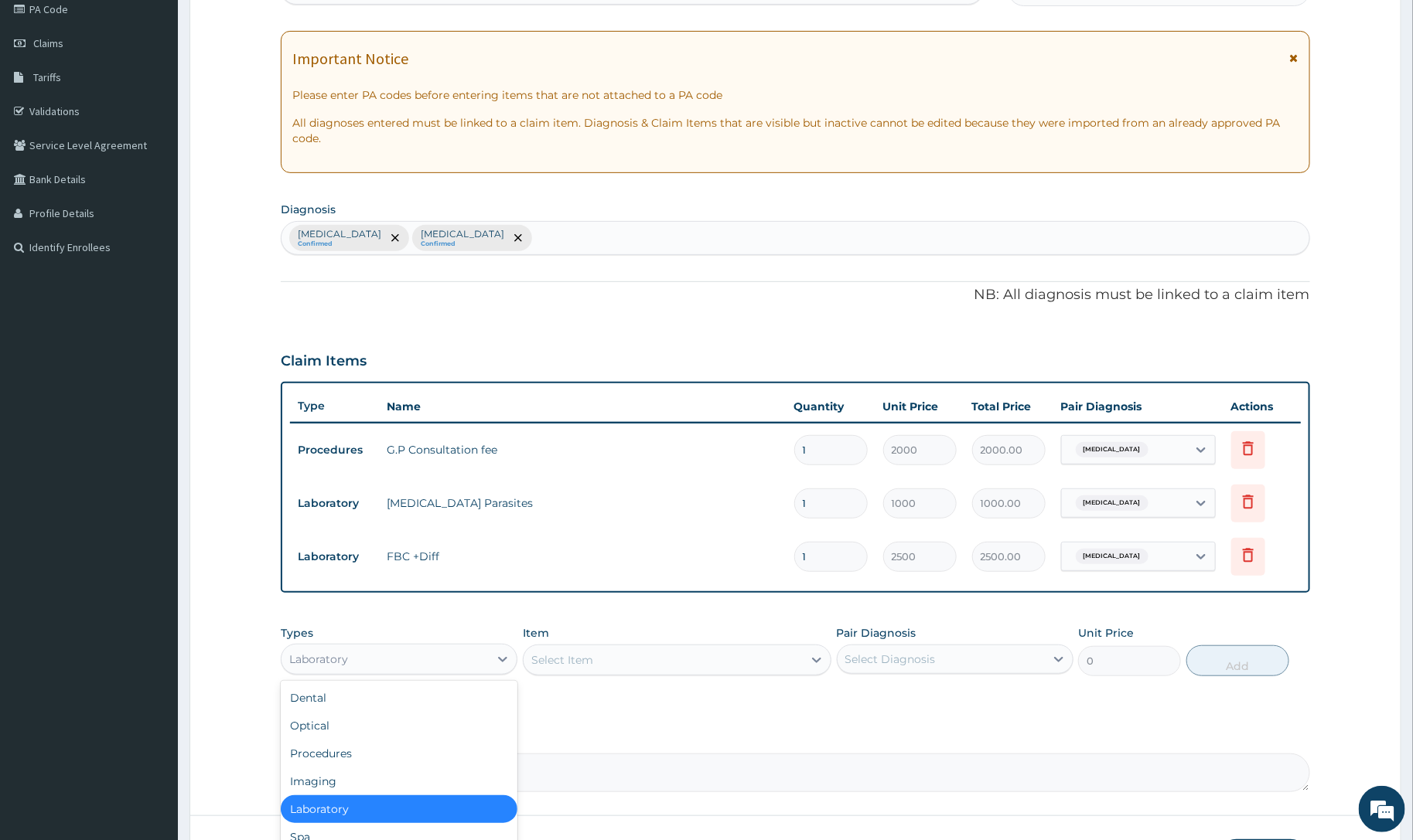
click at [407, 668] on div "Laboratory" at bounding box center [385, 659] width 208 height 25
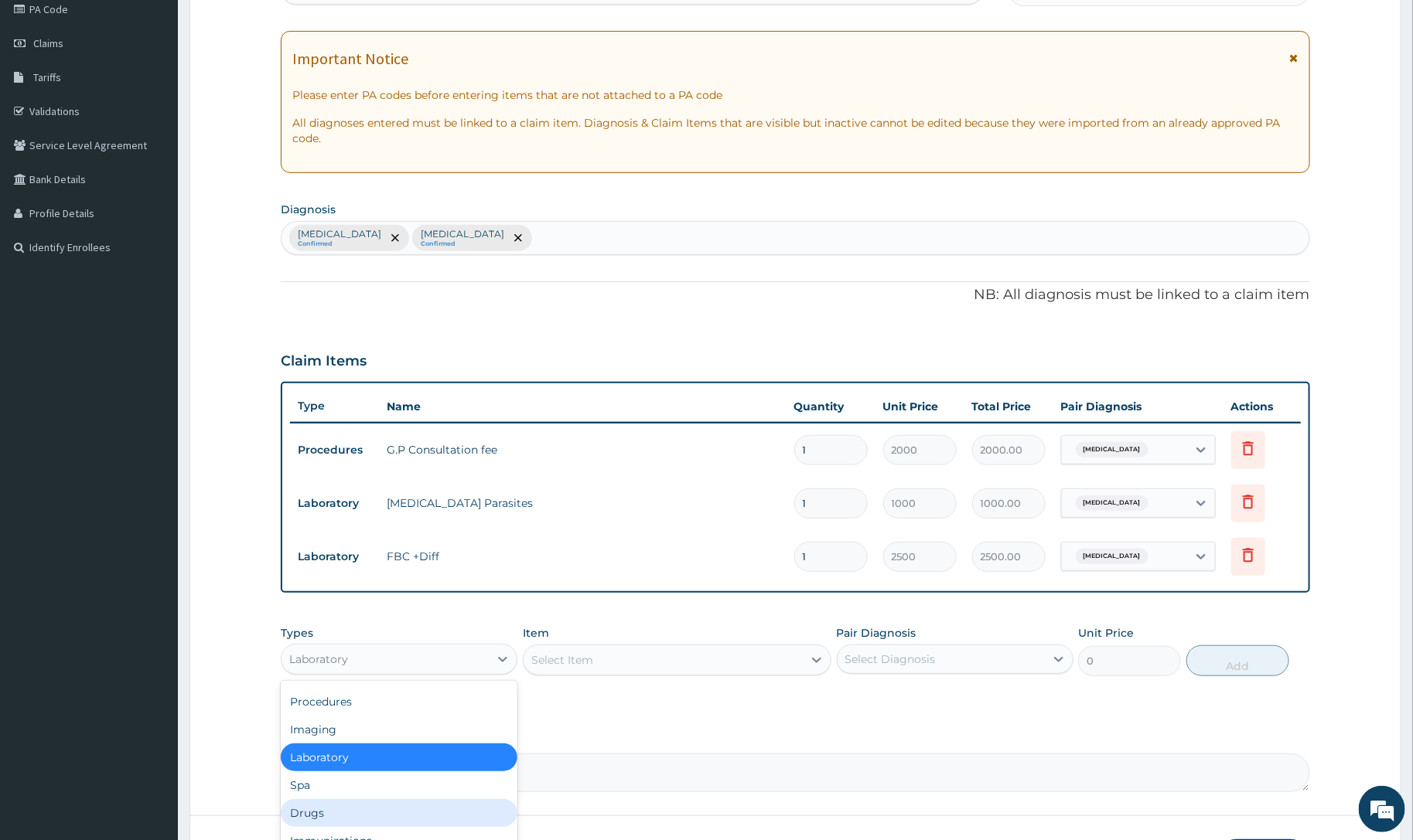
click at [318, 819] on div "Drugs" at bounding box center [398, 813] width 236 height 28
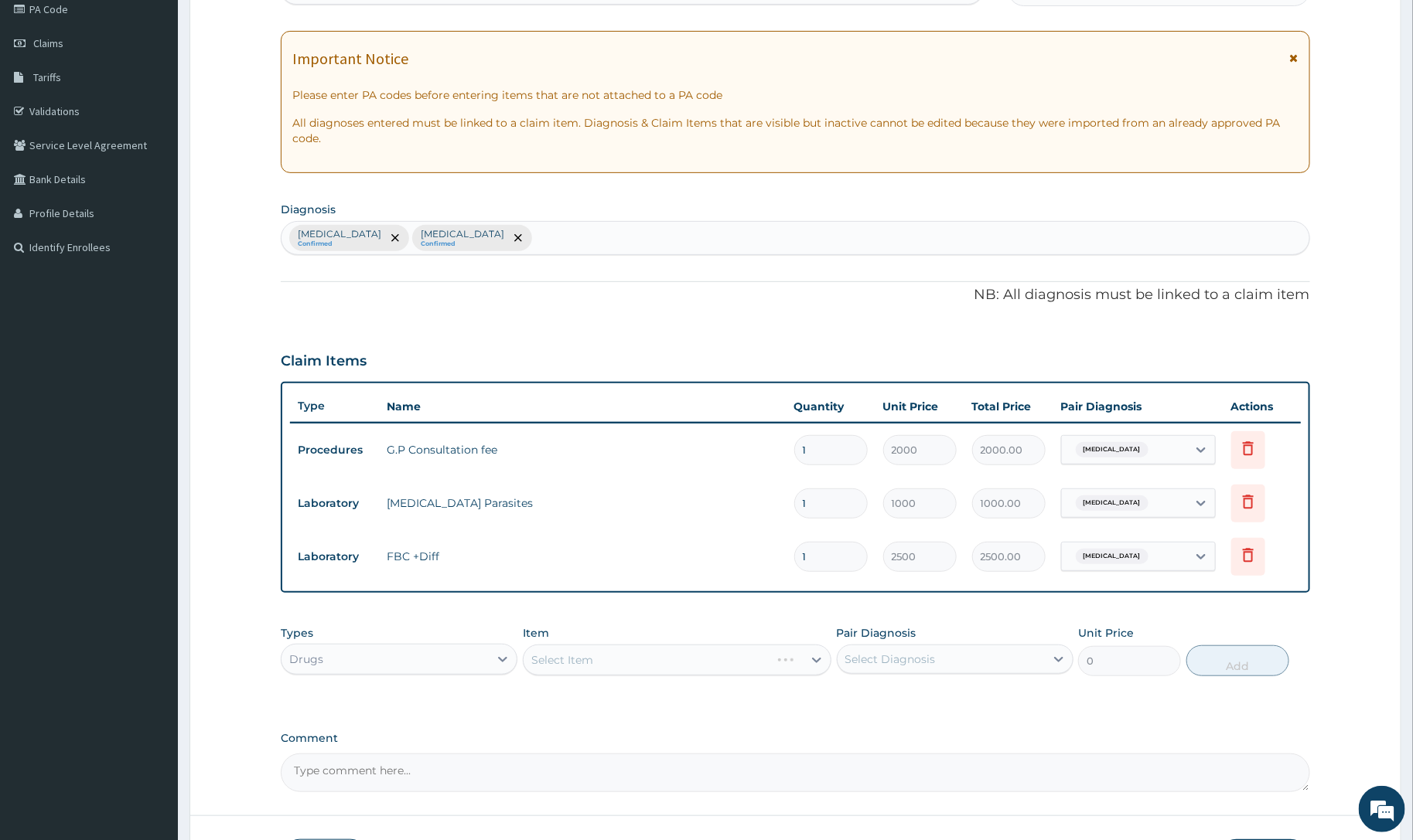
click at [591, 673] on div "Select Item" at bounding box center [677, 659] width 308 height 31
click at [590, 670] on div "Select Item" at bounding box center [677, 659] width 308 height 31
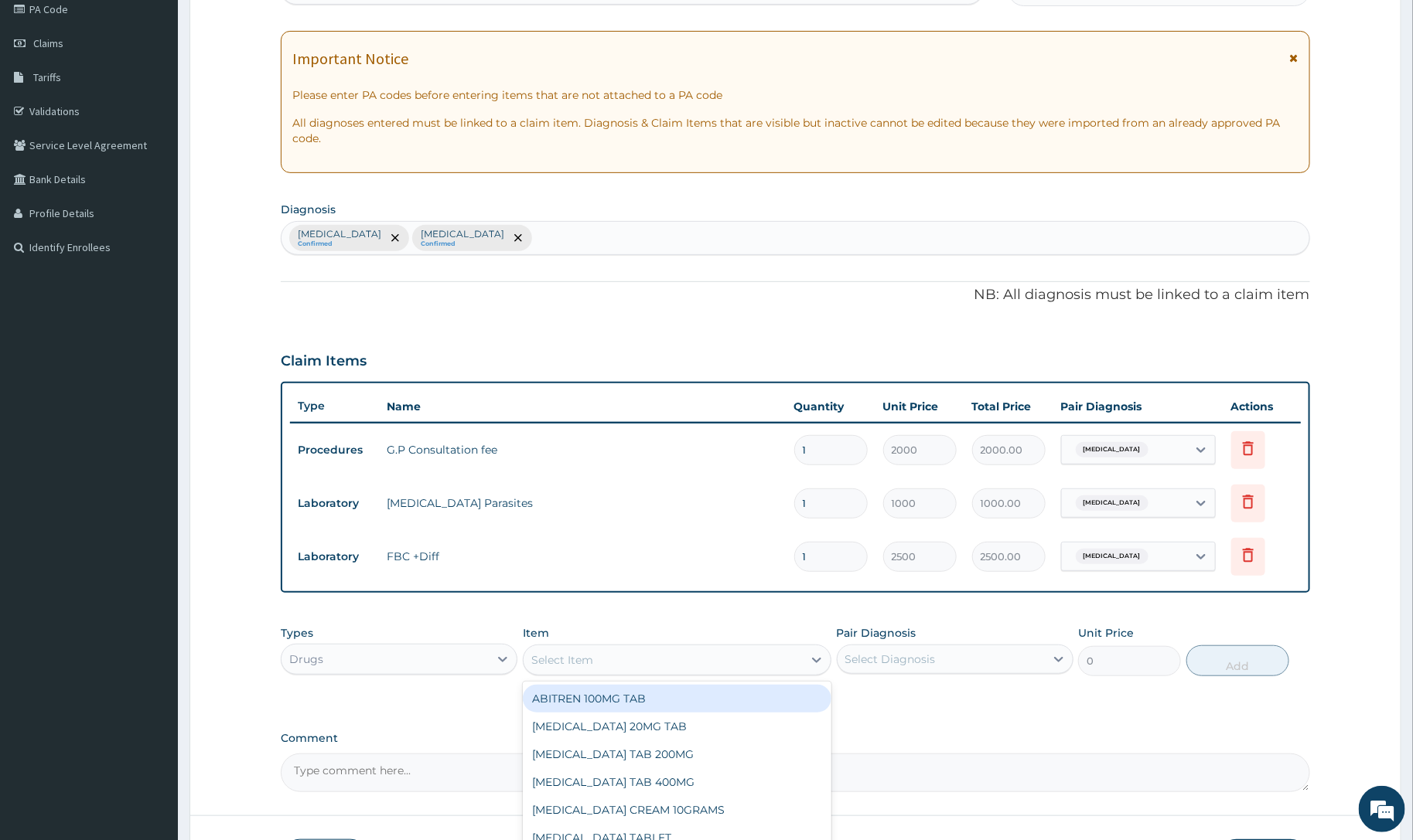
click at [592, 661] on div "Select Item" at bounding box center [562, 659] width 62 height 15
type input "ARTEME"
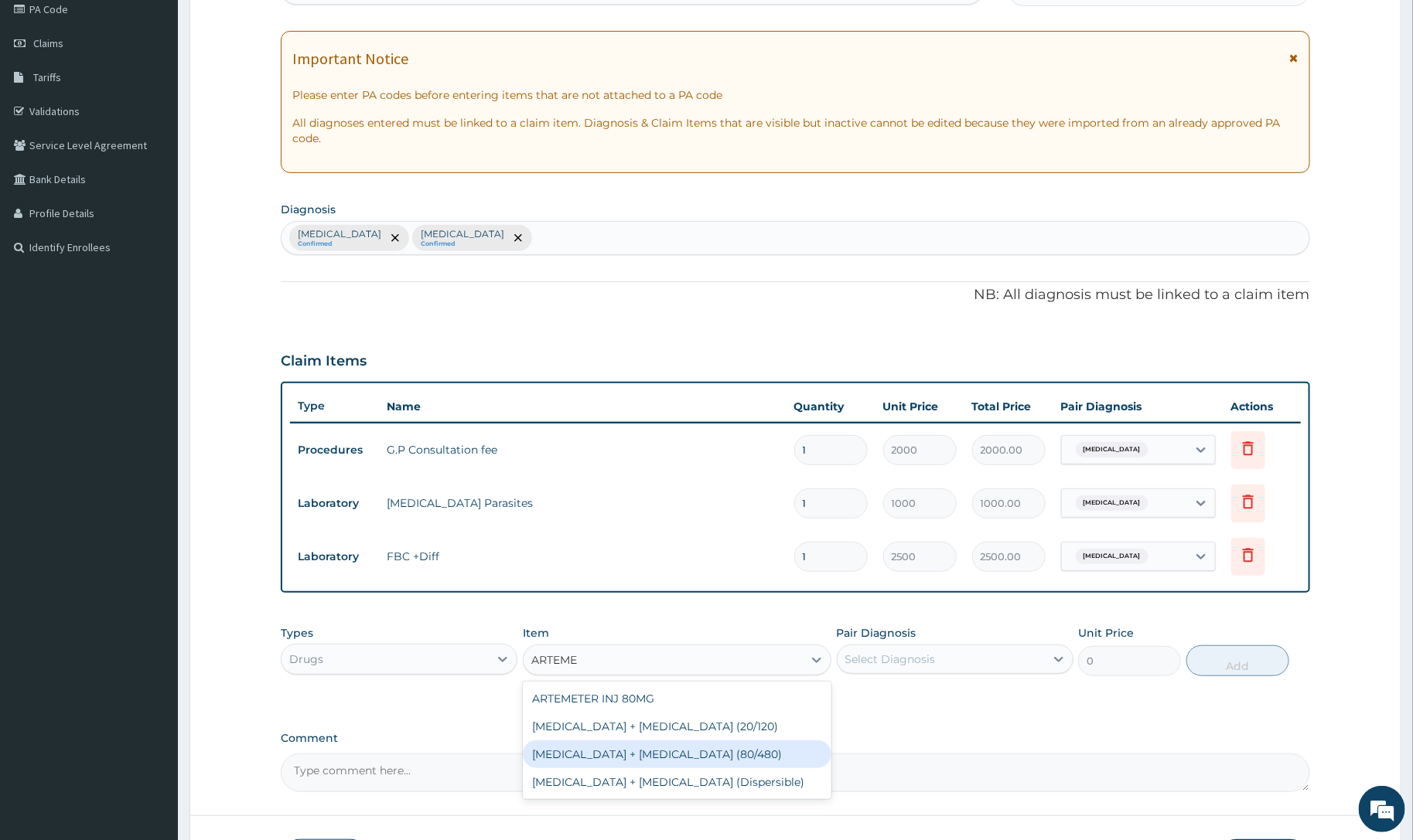
click at [700, 752] on div "[MEDICAL_DATA] + [MEDICAL_DATA] (80/480)" at bounding box center [677, 754] width 308 height 28
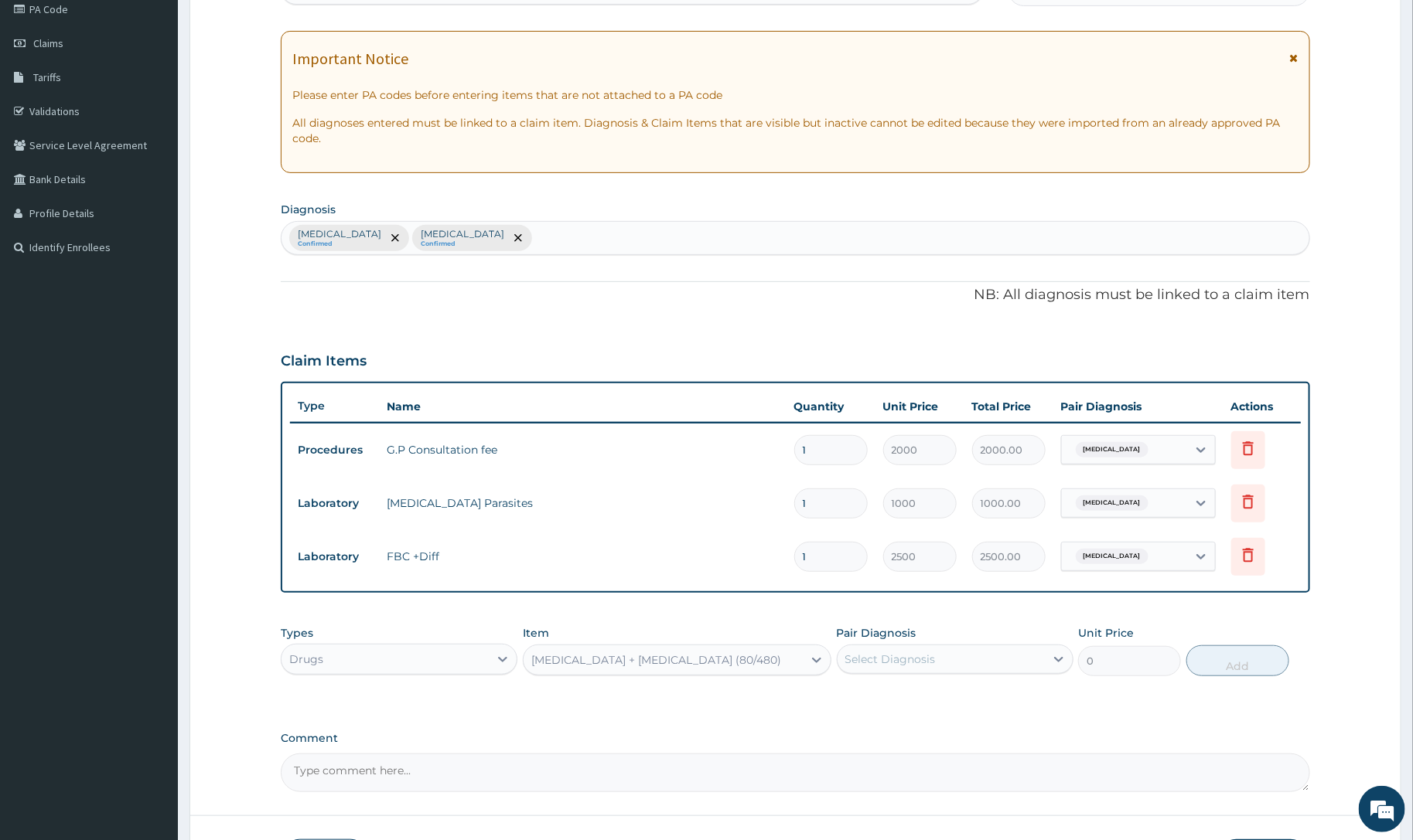
type input "1700"
click at [894, 650] on div "Select Diagnosis" at bounding box center [941, 659] width 208 height 25
click at [894, 692] on label "[MEDICAL_DATA]" at bounding box center [910, 696] width 96 height 15
checkbox input "true"
click at [1257, 651] on button "Add" at bounding box center [1238, 660] width 102 height 31
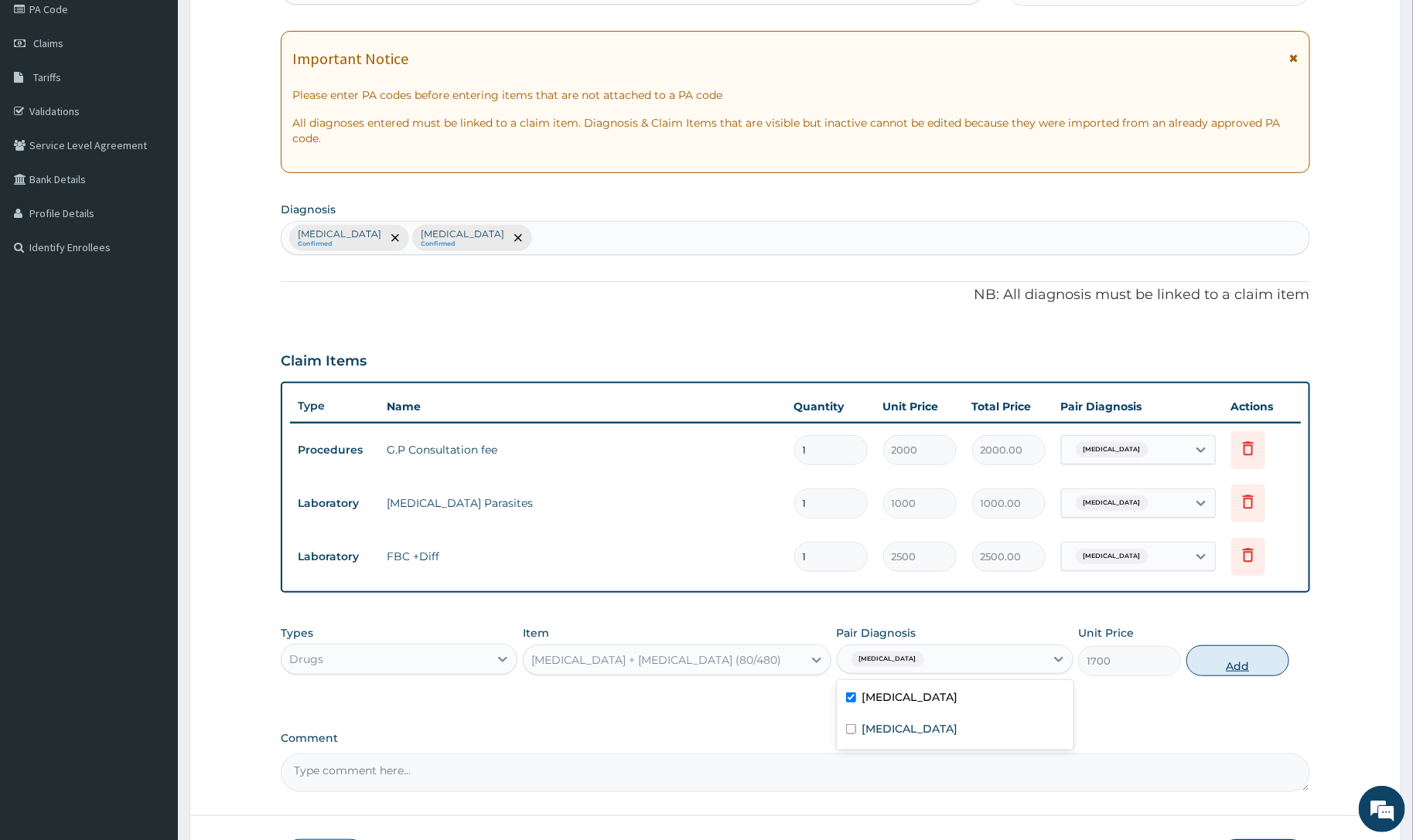
type input "0"
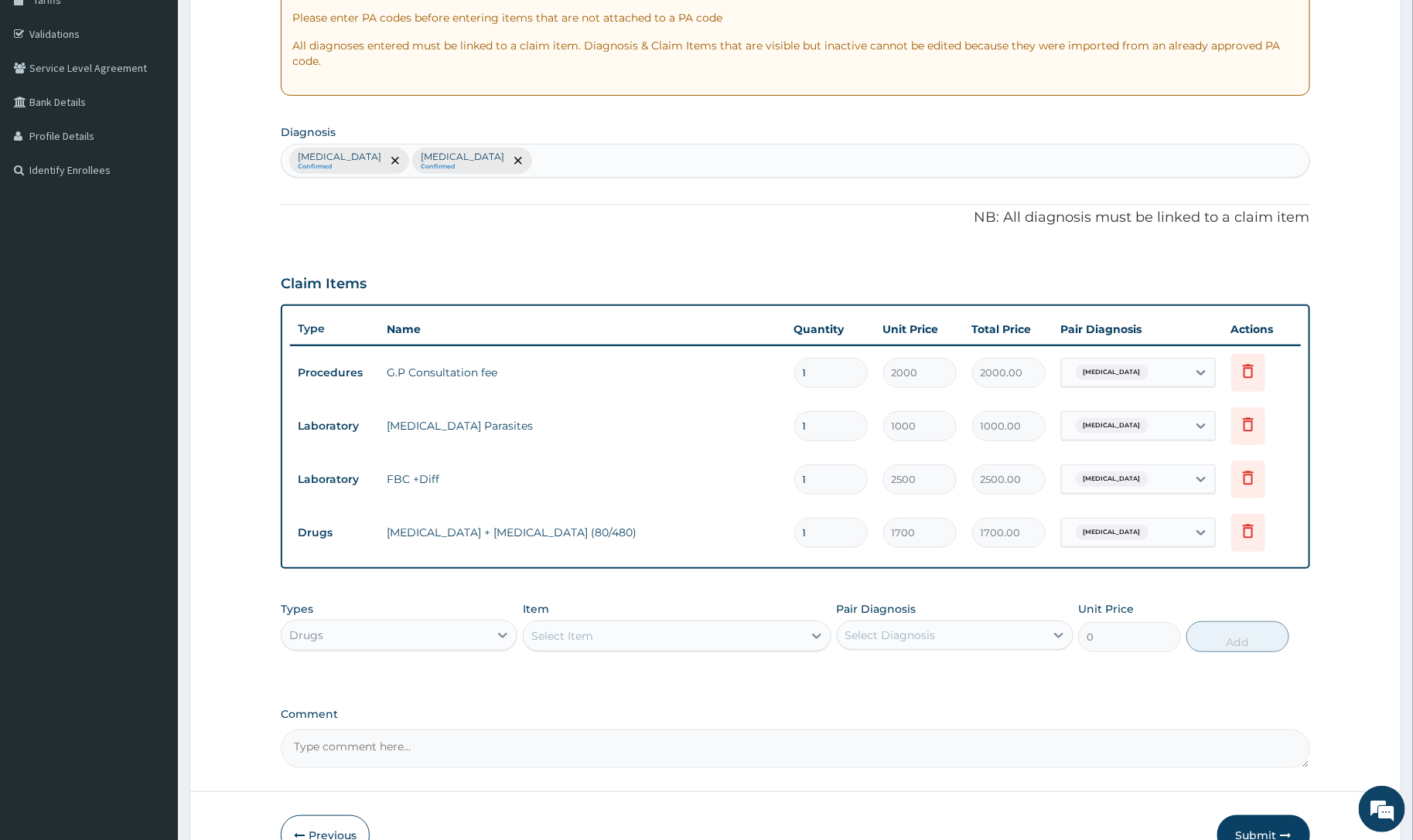
scroll to position [360, 0]
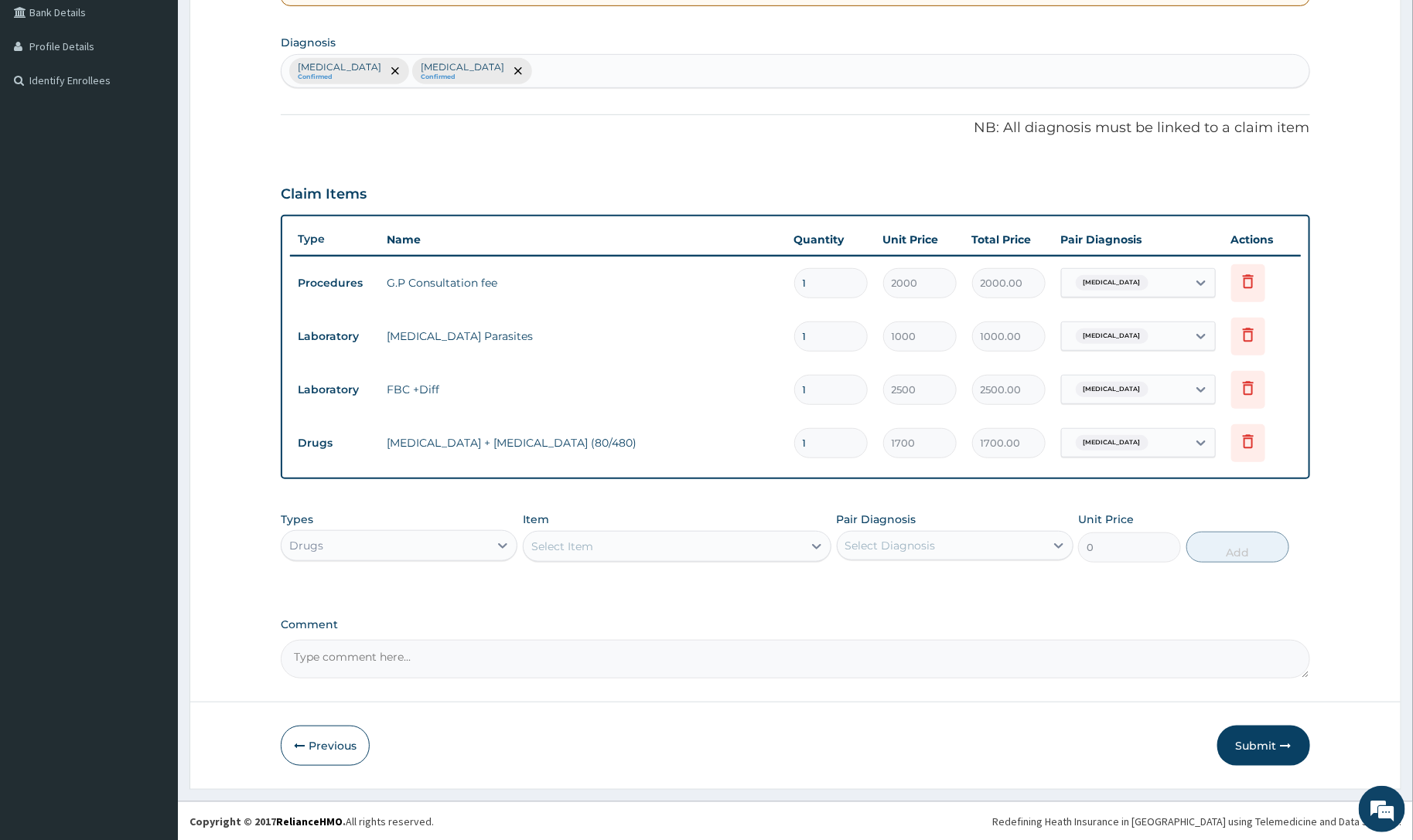
click at [568, 546] on div "Select Item" at bounding box center [562, 546] width 62 height 15
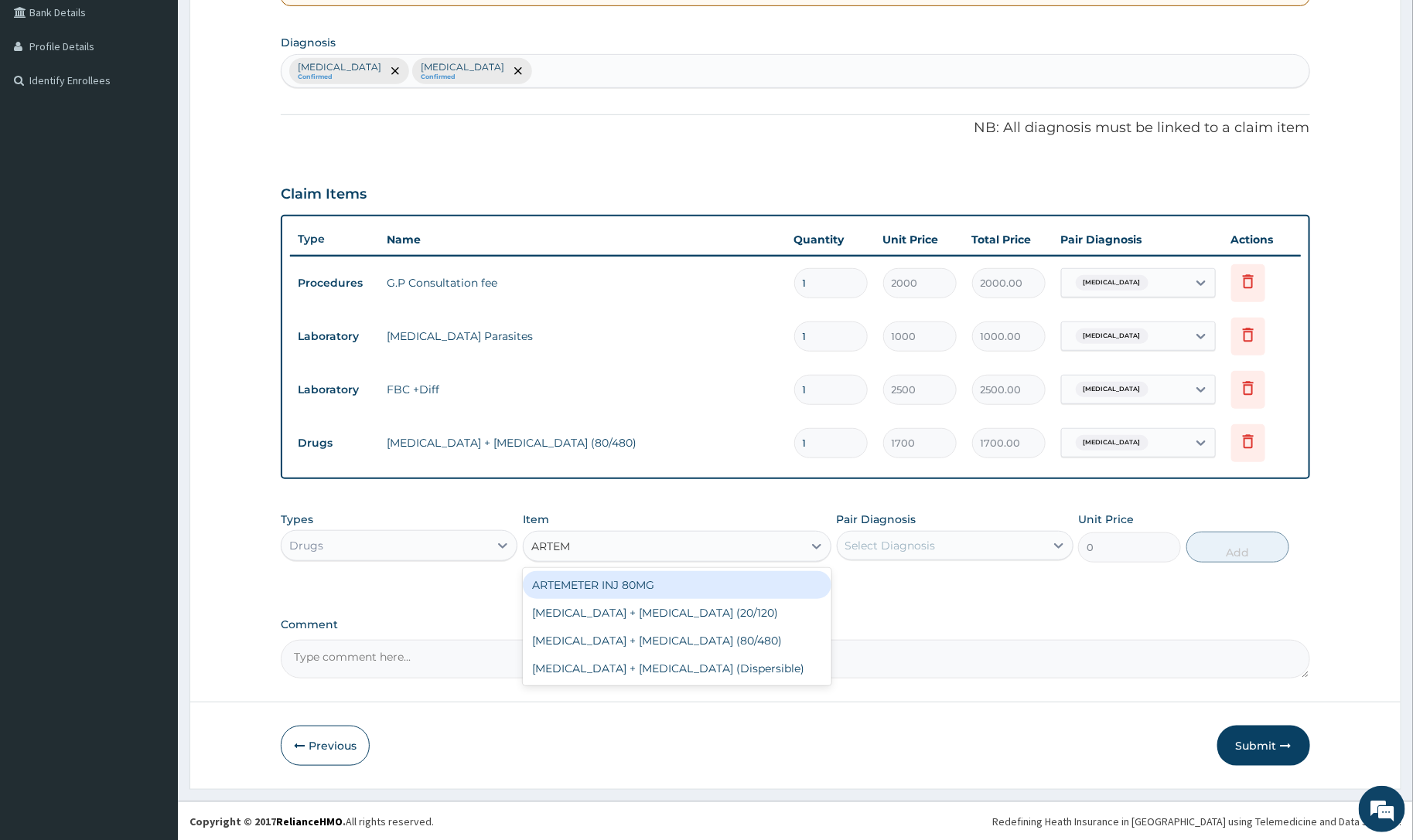
type input "ARTEME"
click at [606, 577] on div "ARTEMETER INJ 80MG" at bounding box center [677, 585] width 308 height 28
type input "700"
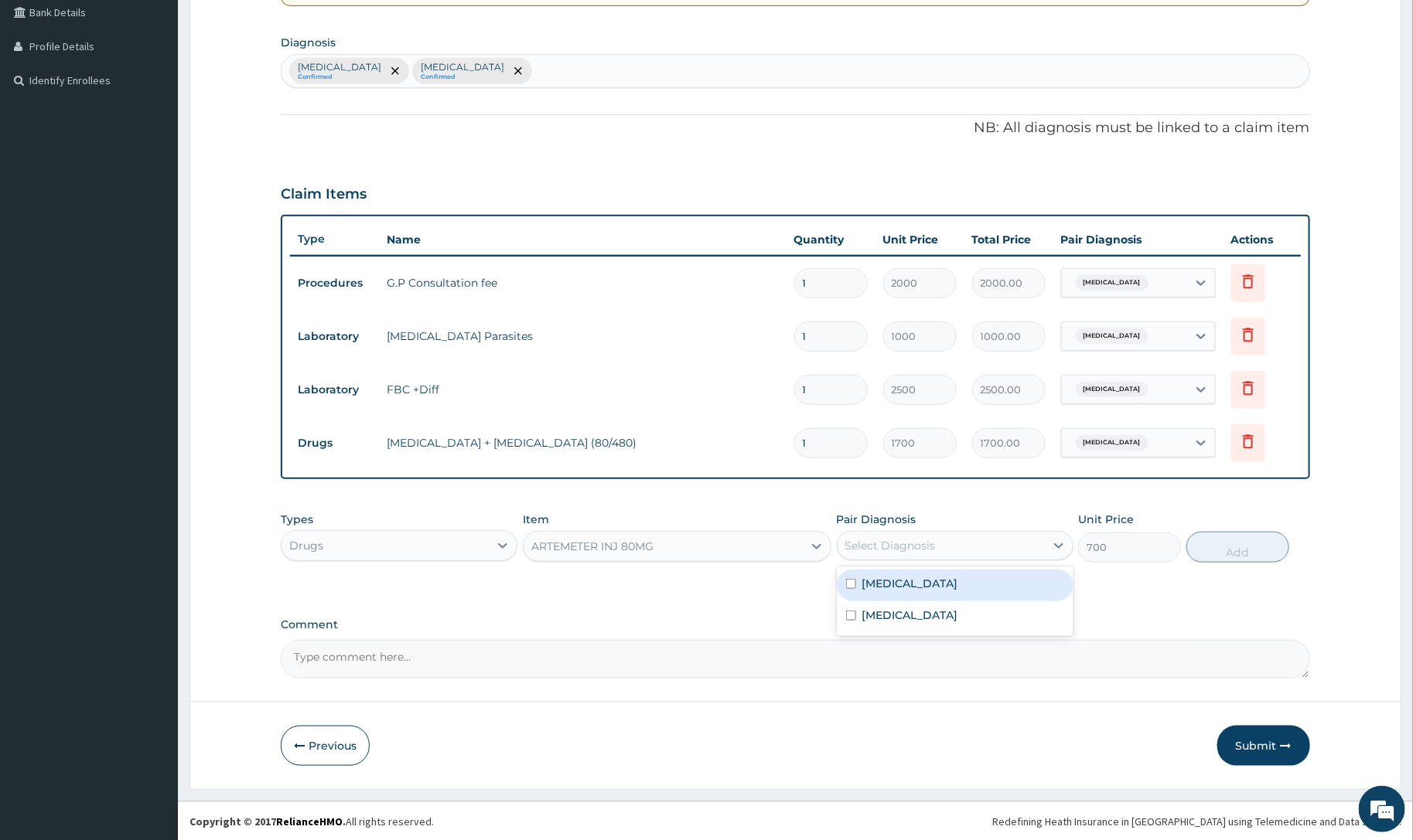
drag, startPoint x: 906, startPoint y: 535, endPoint x: 912, endPoint y: 561, distance: 26.7
click at [911, 542] on div "Select Diagnosis" at bounding box center [941, 546] width 208 height 25
click at [893, 588] on label "[MEDICAL_DATA]" at bounding box center [910, 583] width 96 height 15
checkbox input "true"
click at [1213, 553] on button "Add" at bounding box center [1238, 547] width 102 height 31
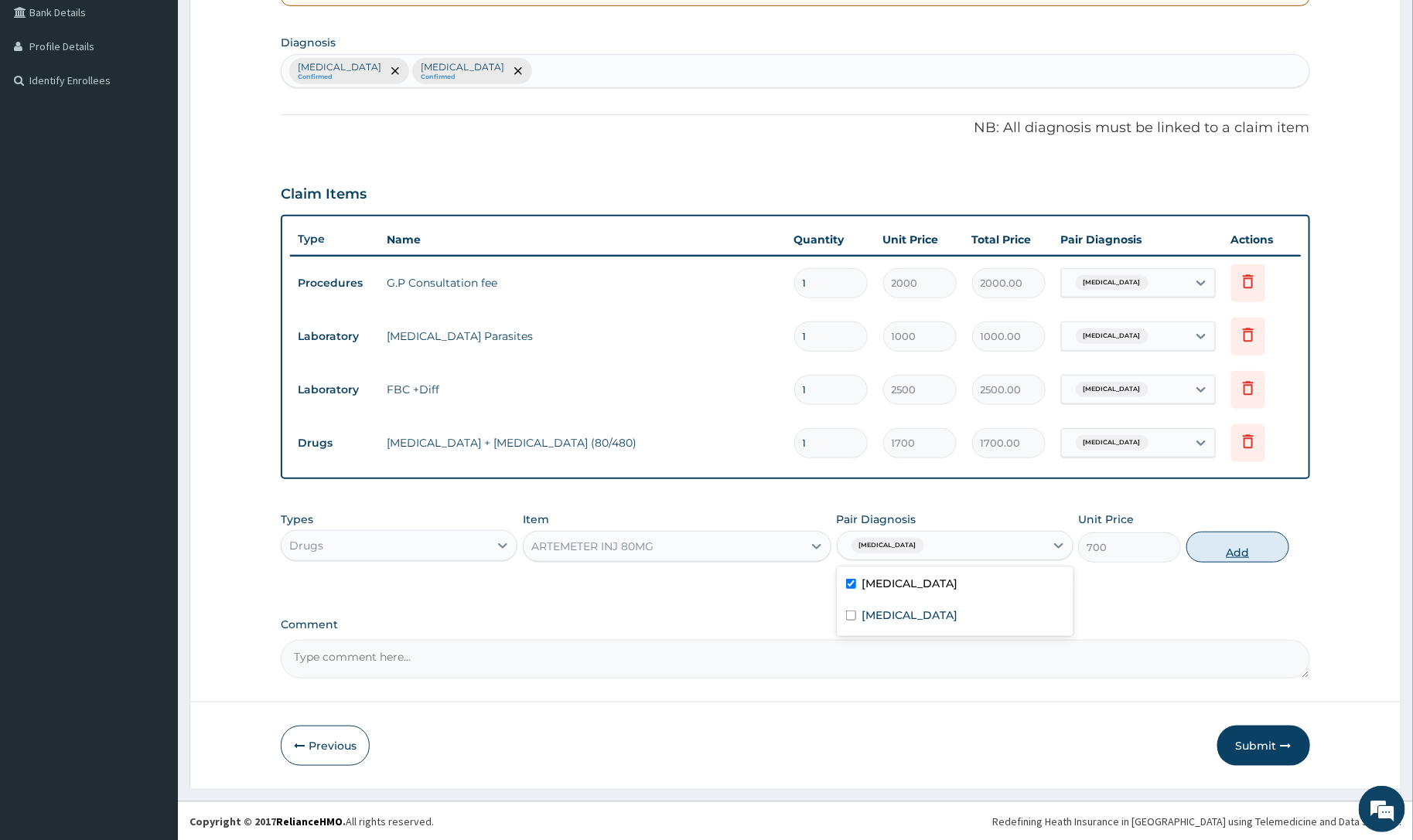
type input "0"
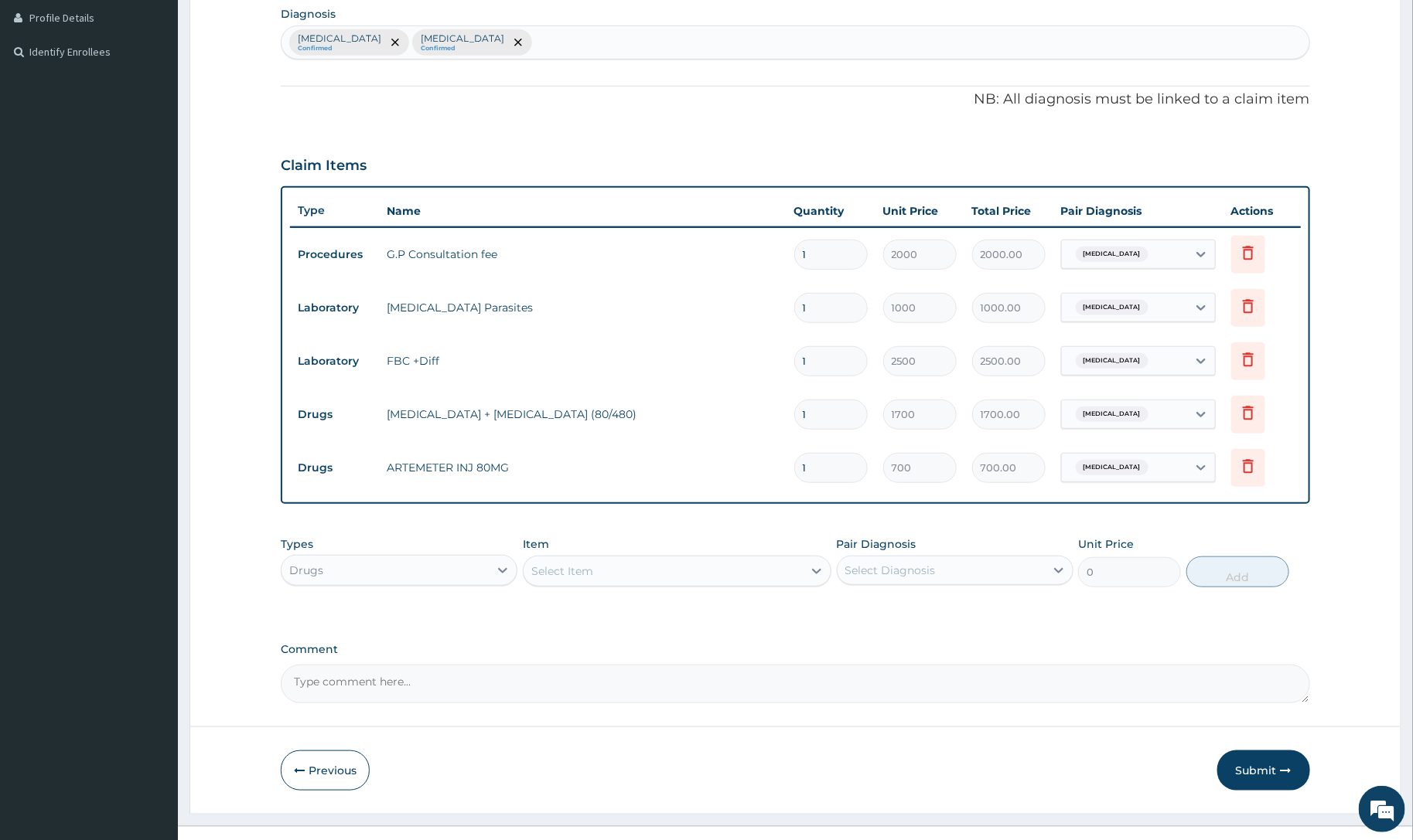
scroll to position [413, 0]
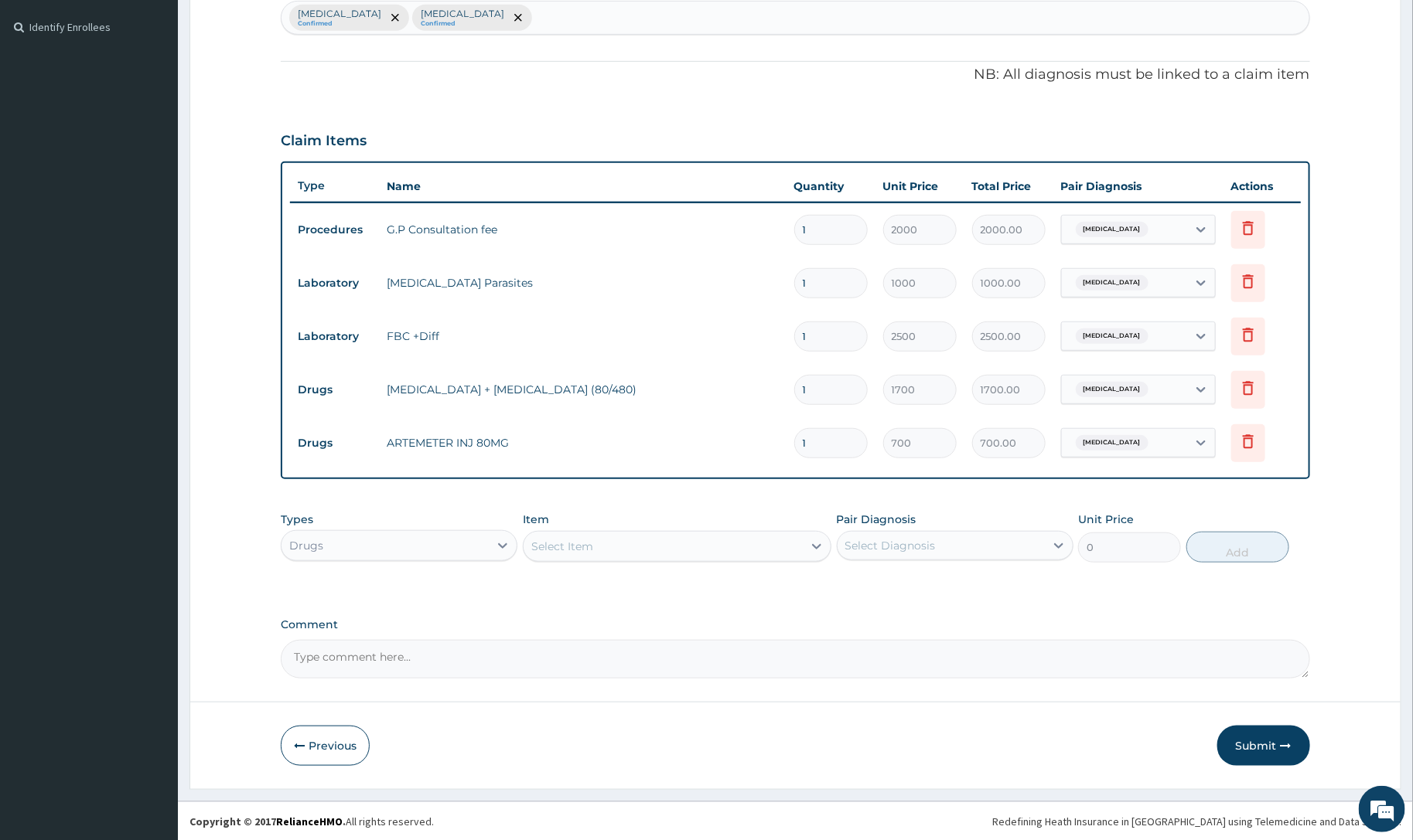
click at [556, 553] on div "Select Item" at bounding box center [662, 546] width 280 height 25
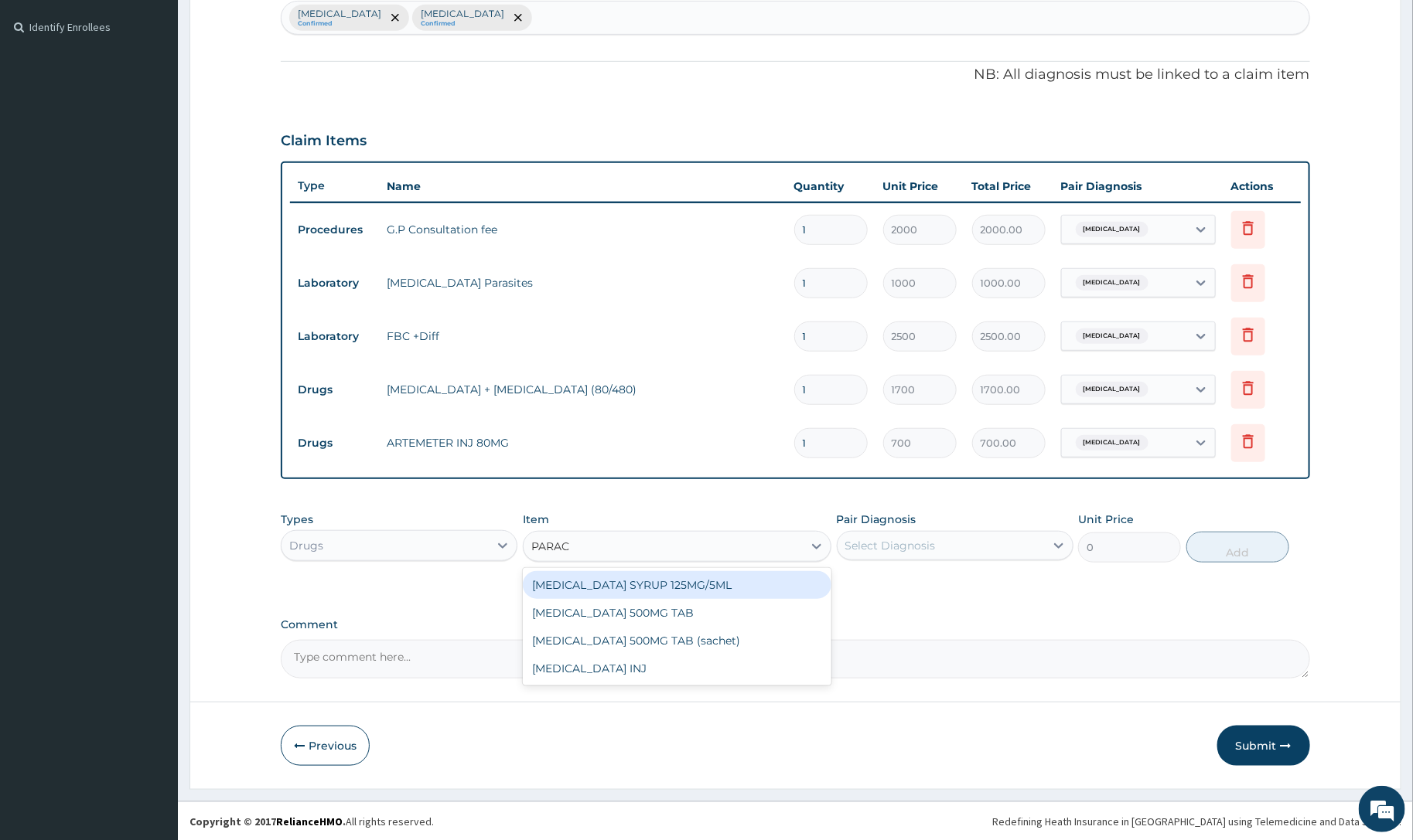
type input "PARACE"
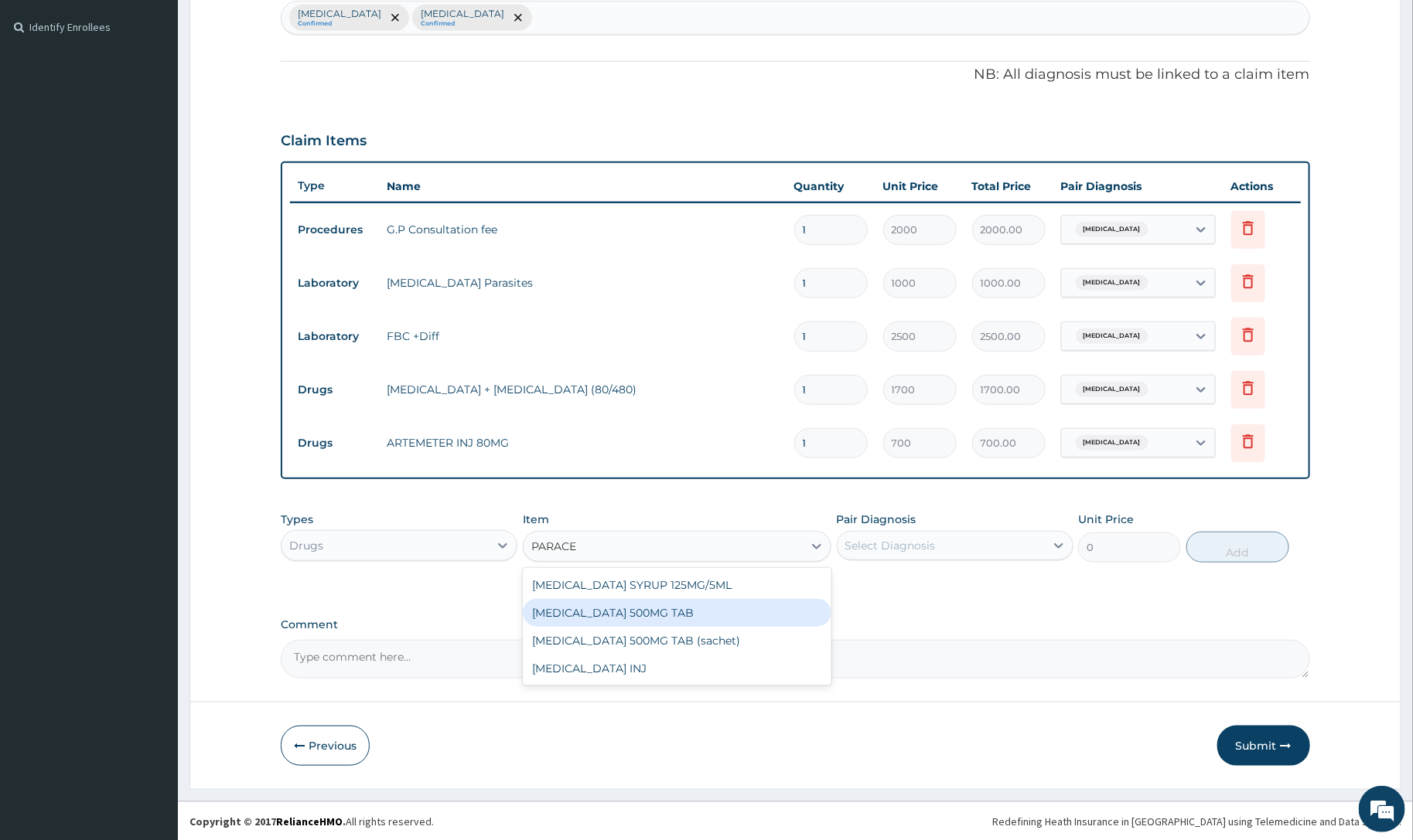
click at [615, 611] on div "[MEDICAL_DATA] 500MG TAB" at bounding box center [677, 613] width 308 height 28
type input "50"
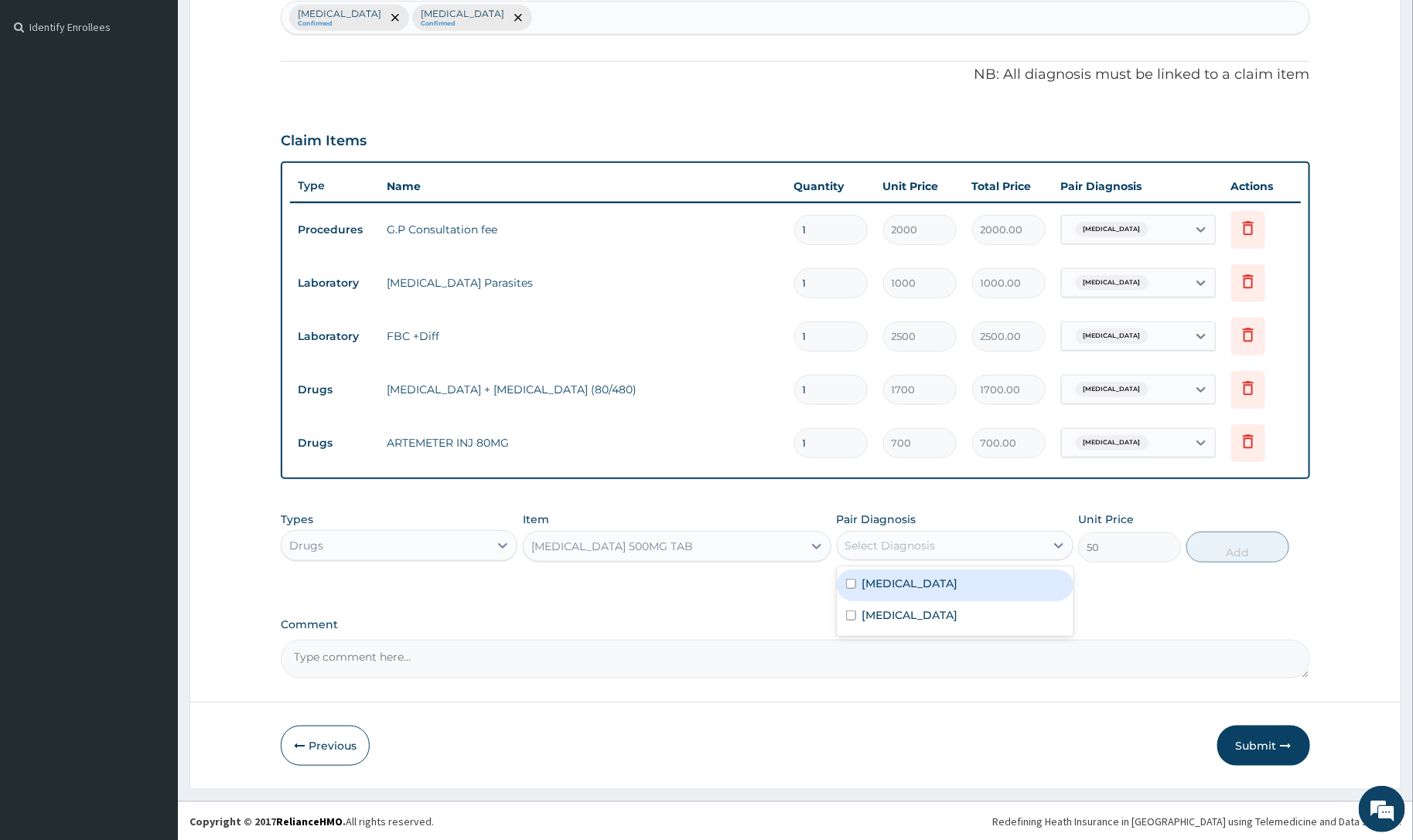
click at [949, 535] on div "Select Diagnosis" at bounding box center [941, 546] width 208 height 25
drag, startPoint x: 914, startPoint y: 592, endPoint x: 1019, endPoint y: 578, distance: 105.9
click at [922, 592] on div "[MEDICAL_DATA]" at bounding box center [955, 585] width 236 height 31
checkbox input "true"
click at [1200, 553] on button "Add" at bounding box center [1238, 547] width 102 height 31
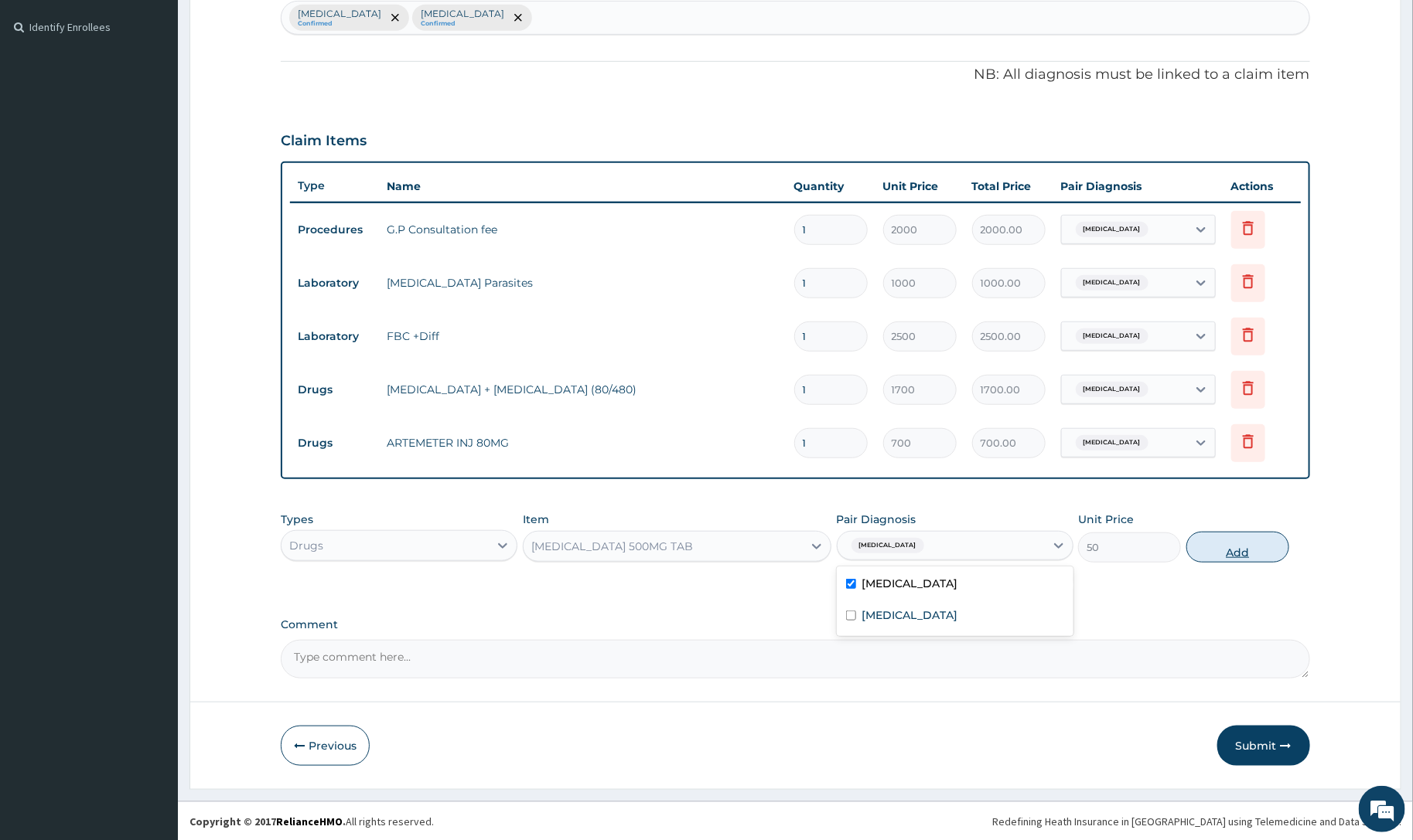
type input "0"
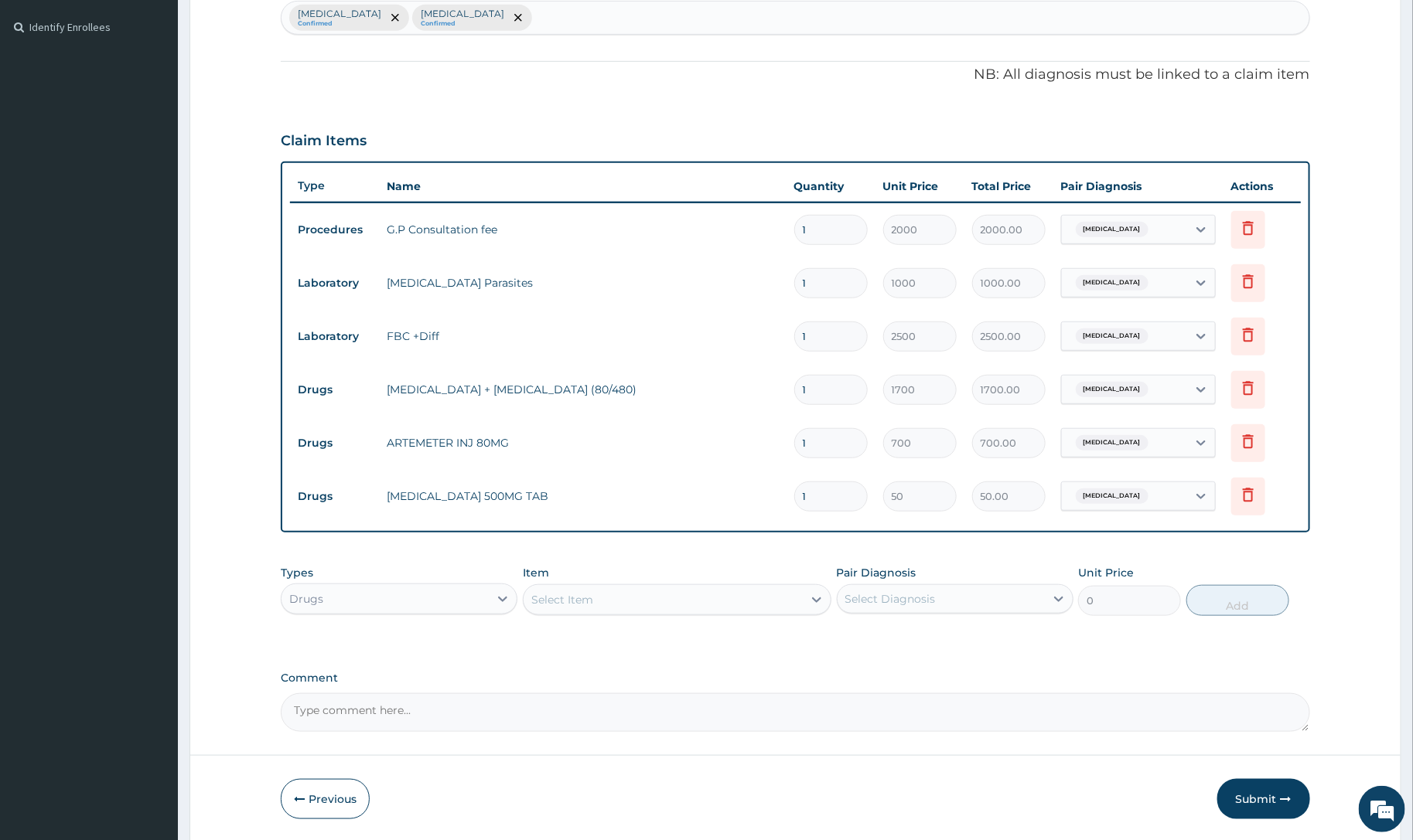
click at [732, 611] on div "Select Item" at bounding box center [677, 599] width 308 height 31
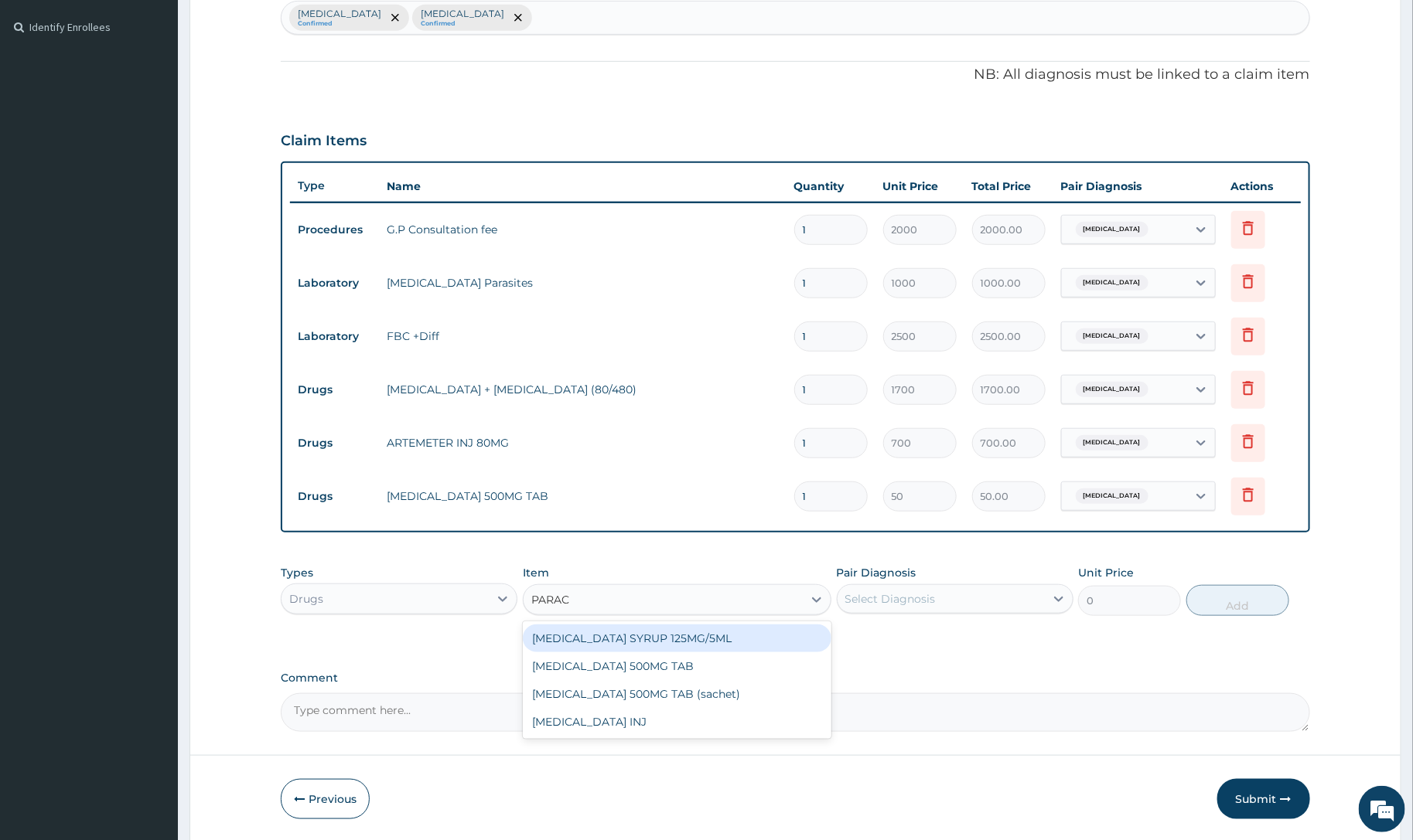
type input "PARACE"
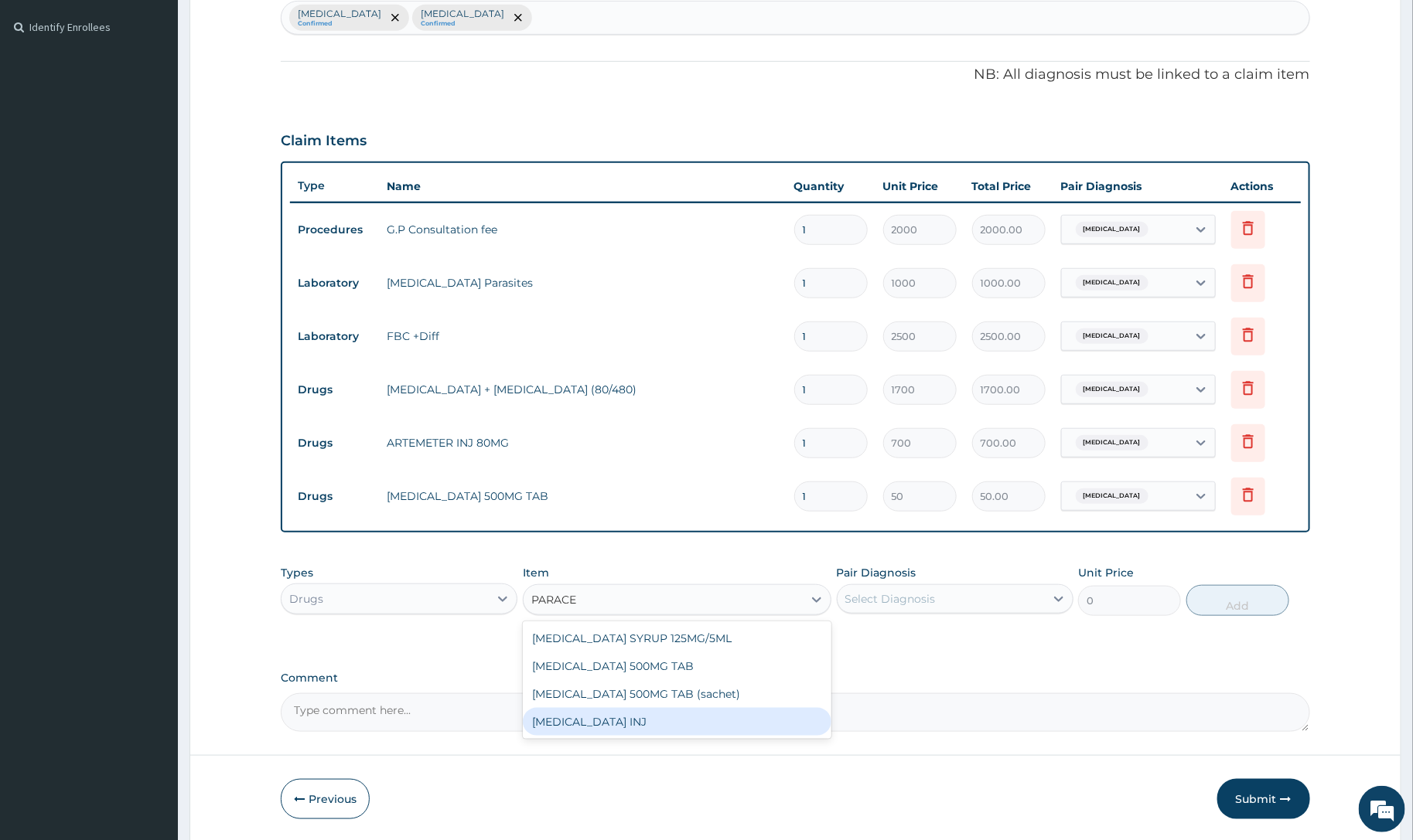
drag, startPoint x: 618, startPoint y: 724, endPoint x: 889, endPoint y: 643, distance: 282.8
click at [623, 727] on div "[MEDICAL_DATA] INJ" at bounding box center [677, 721] width 308 height 28
type input "200"
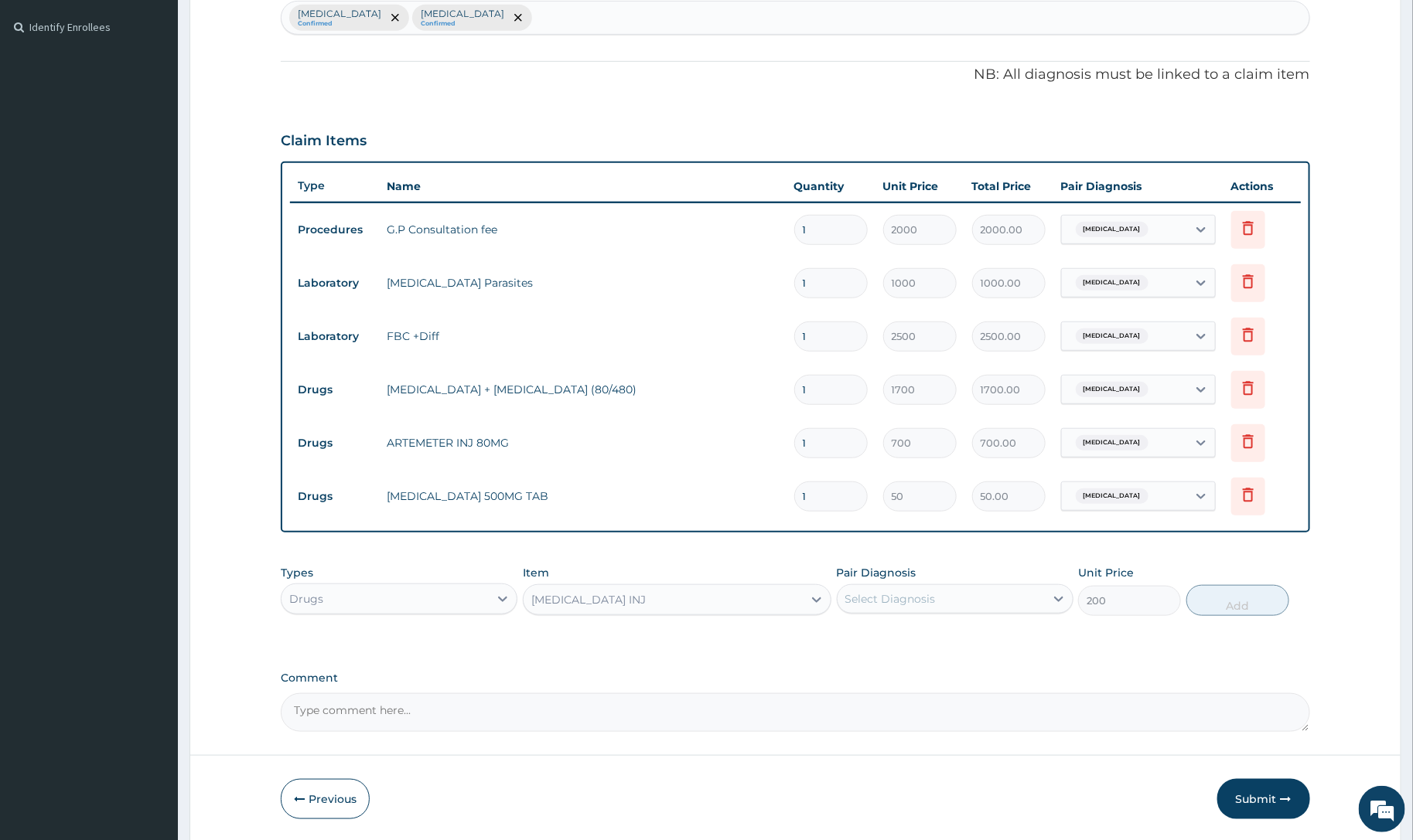
click at [922, 592] on div "Select Diagnosis" at bounding box center [890, 598] width 91 height 15
click at [906, 641] on div "[MEDICAL_DATA]" at bounding box center [955, 638] width 236 height 31
checkbox input "true"
click at [1201, 597] on button "Add" at bounding box center [1238, 600] width 102 height 31
type input "0"
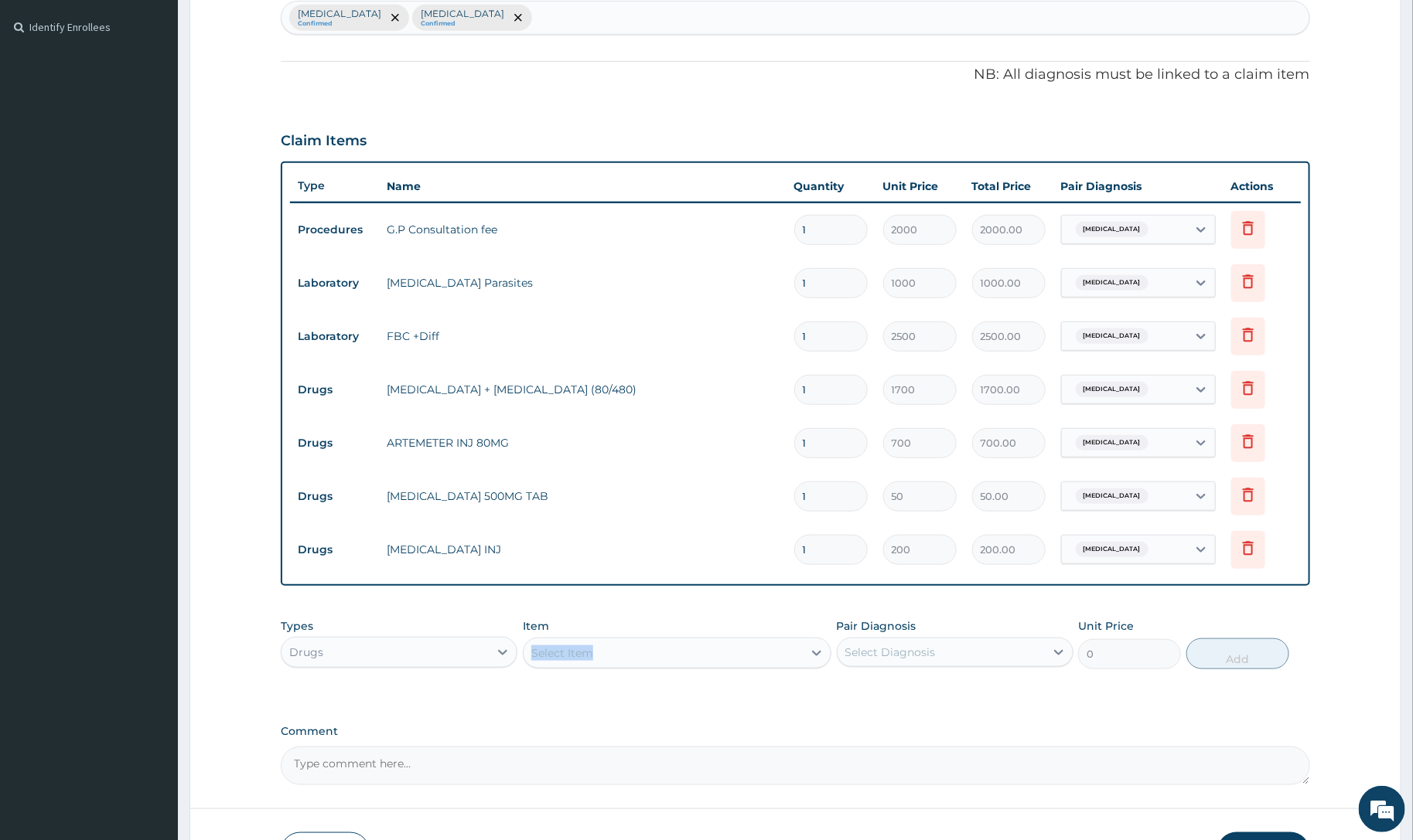
drag, startPoint x: 653, startPoint y: 634, endPoint x: 653, endPoint y: 645, distance: 11.0
click at [653, 645] on div "Item Select Item" at bounding box center [677, 643] width 308 height 51
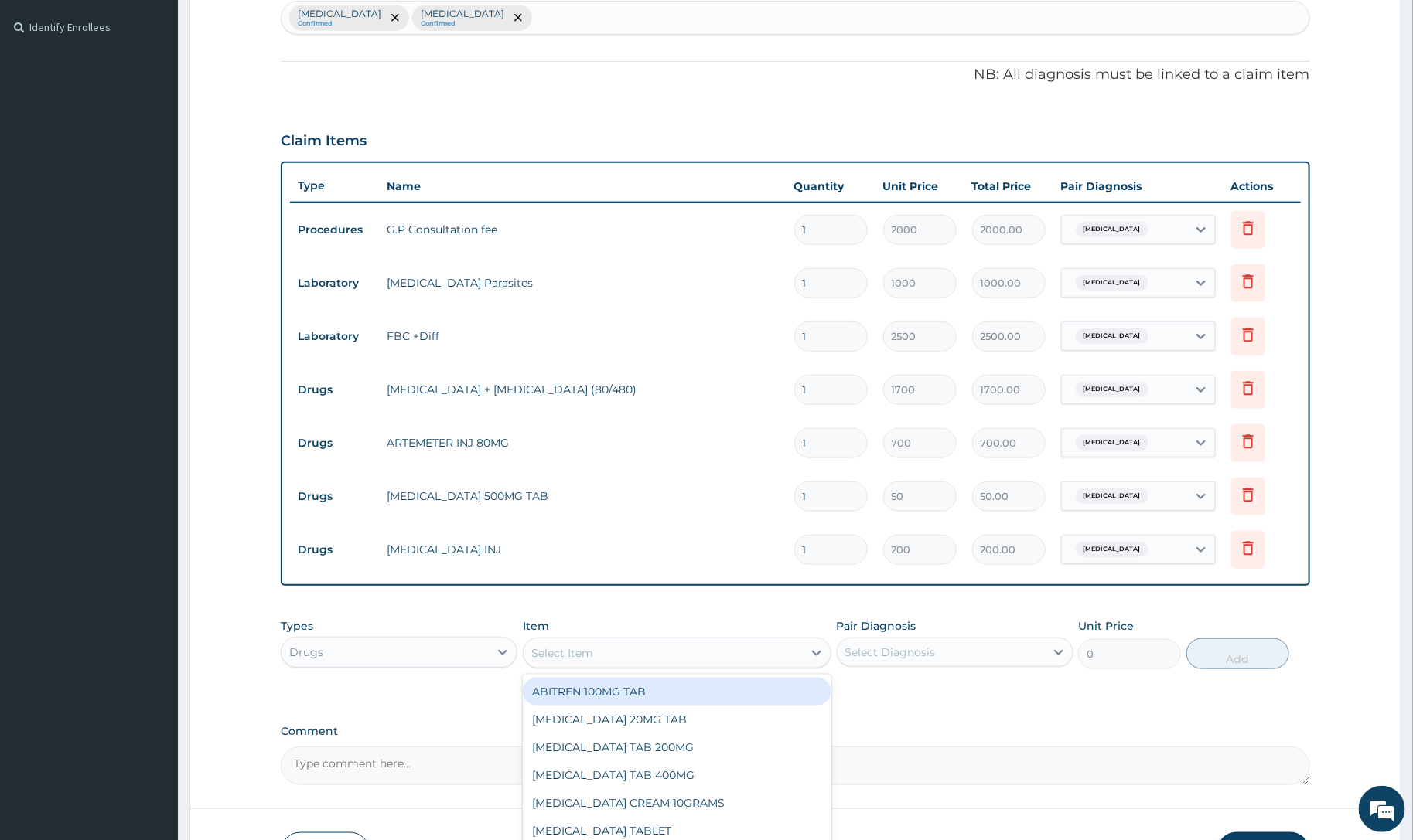
click at [653, 650] on div "Select Item" at bounding box center [662, 653] width 280 height 25
type input "LORAT"
drag, startPoint x: 651, startPoint y: 693, endPoint x: 677, endPoint y: 702, distance: 27.5
click at [653, 693] on div "LORATYN-10 TAB 10MG" at bounding box center [677, 691] width 308 height 28
type input "40"
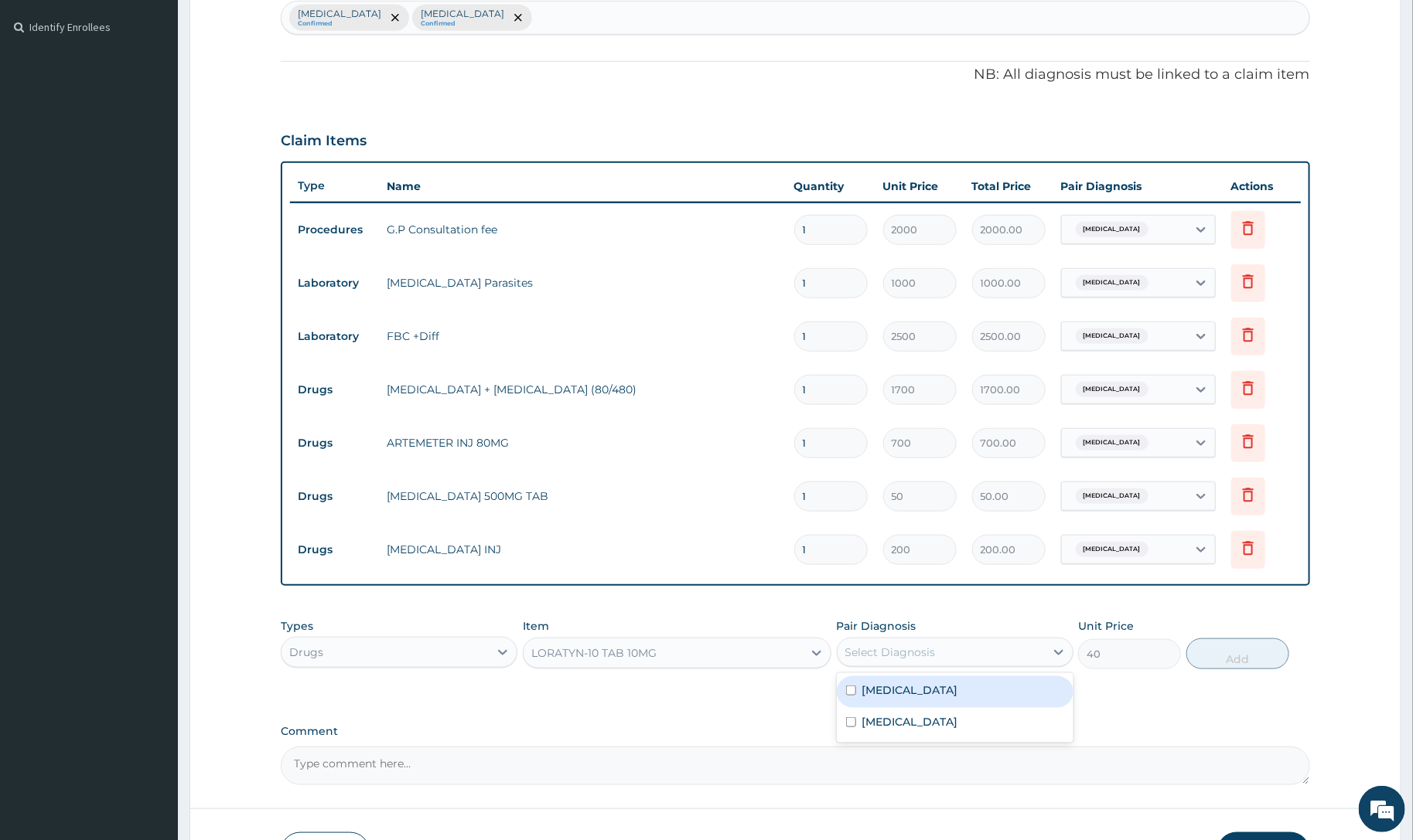
drag, startPoint x: 902, startPoint y: 648, endPoint x: 905, endPoint y: 720, distance: 72.1
click at [902, 650] on div "Select Diagnosis" at bounding box center [890, 651] width 91 height 15
drag, startPoint x: 909, startPoint y: 724, endPoint x: 1098, endPoint y: 716, distance: 189.2
click at [910, 724] on label "[MEDICAL_DATA]" at bounding box center [910, 721] width 96 height 15
checkbox input "true"
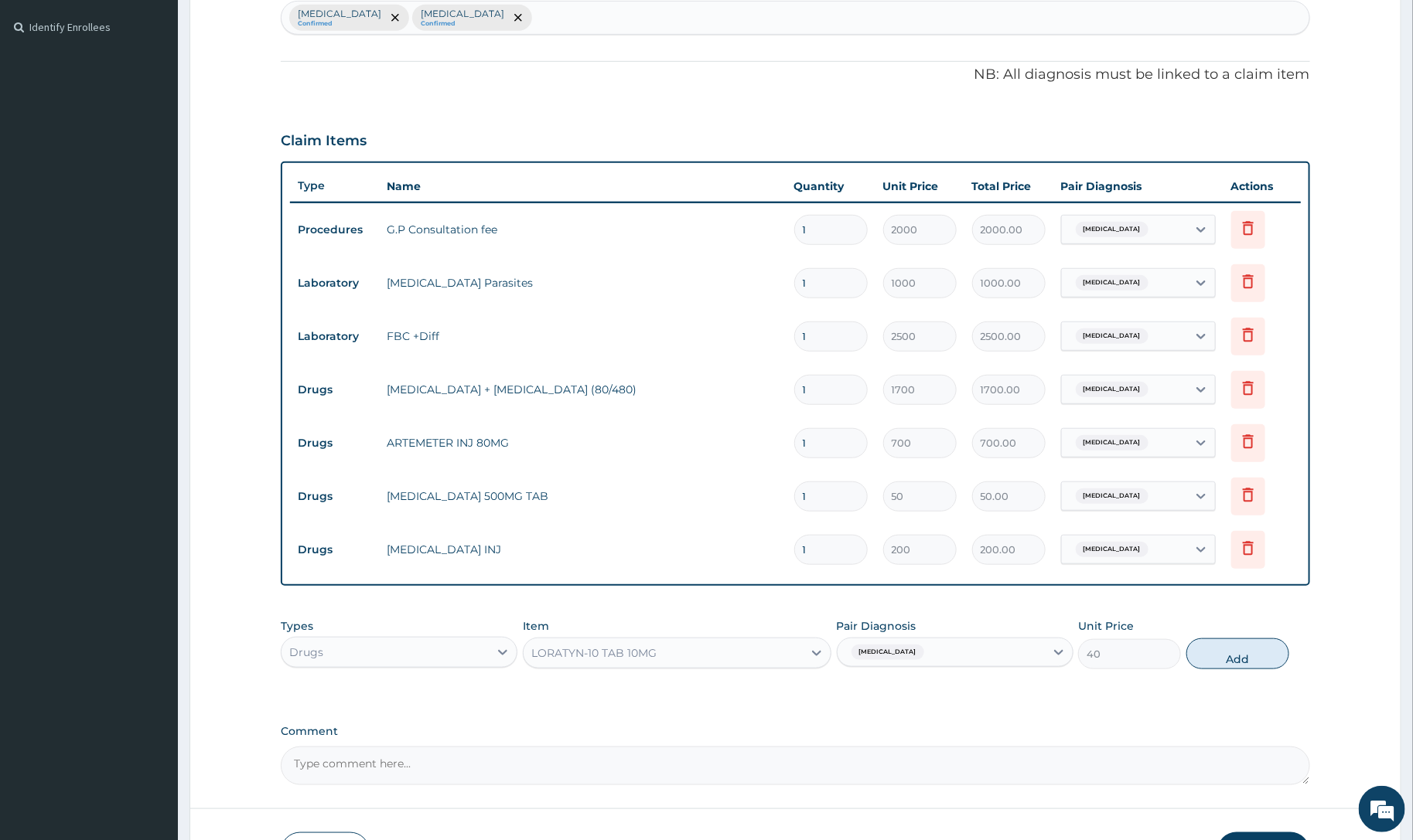
drag, startPoint x: 1234, startPoint y: 650, endPoint x: 1102, endPoint y: 661, distance: 132.5
click at [1234, 657] on button "Add" at bounding box center [1238, 654] width 102 height 31
type input "0"
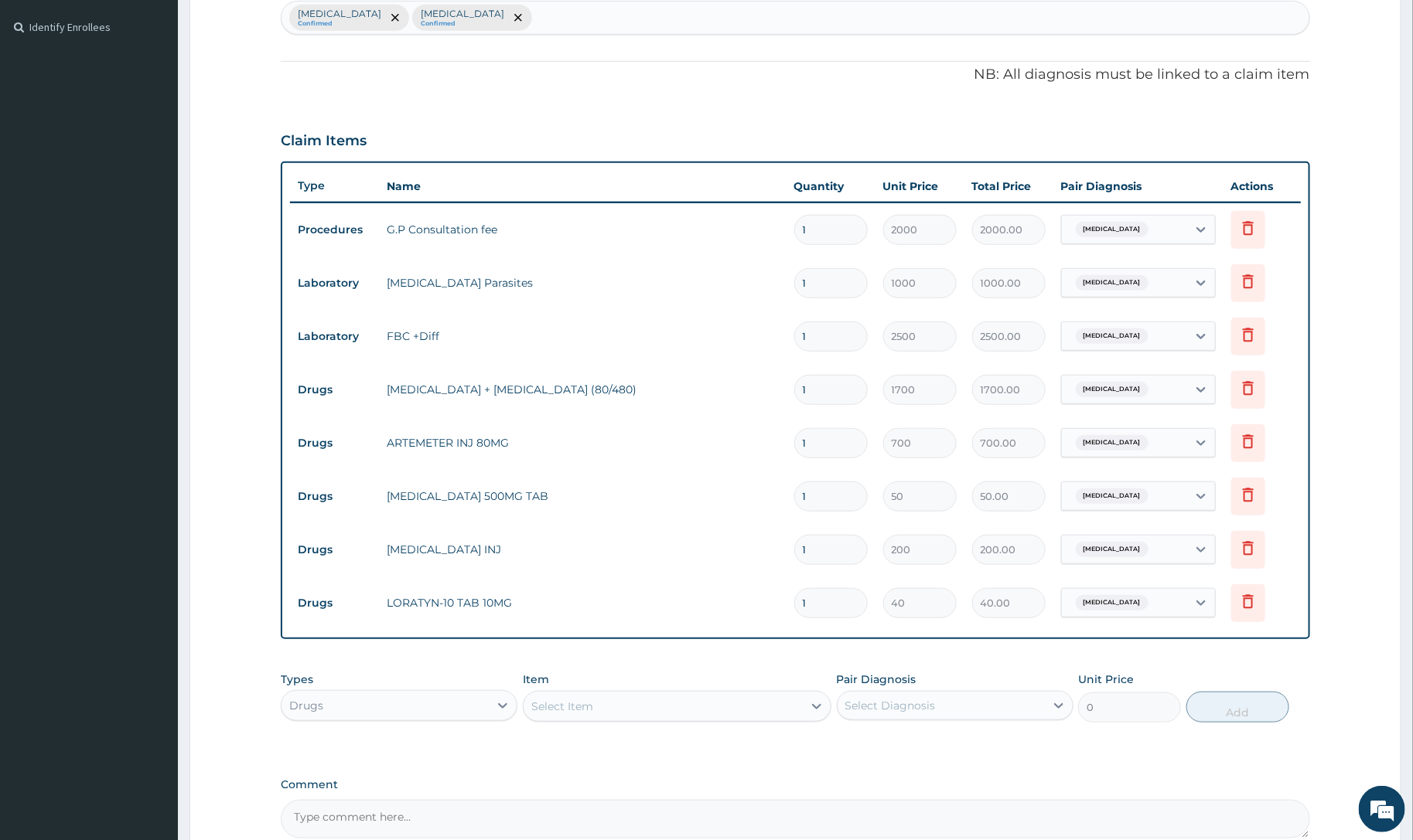
click at [590, 708] on div "Select Item" at bounding box center [562, 706] width 62 height 15
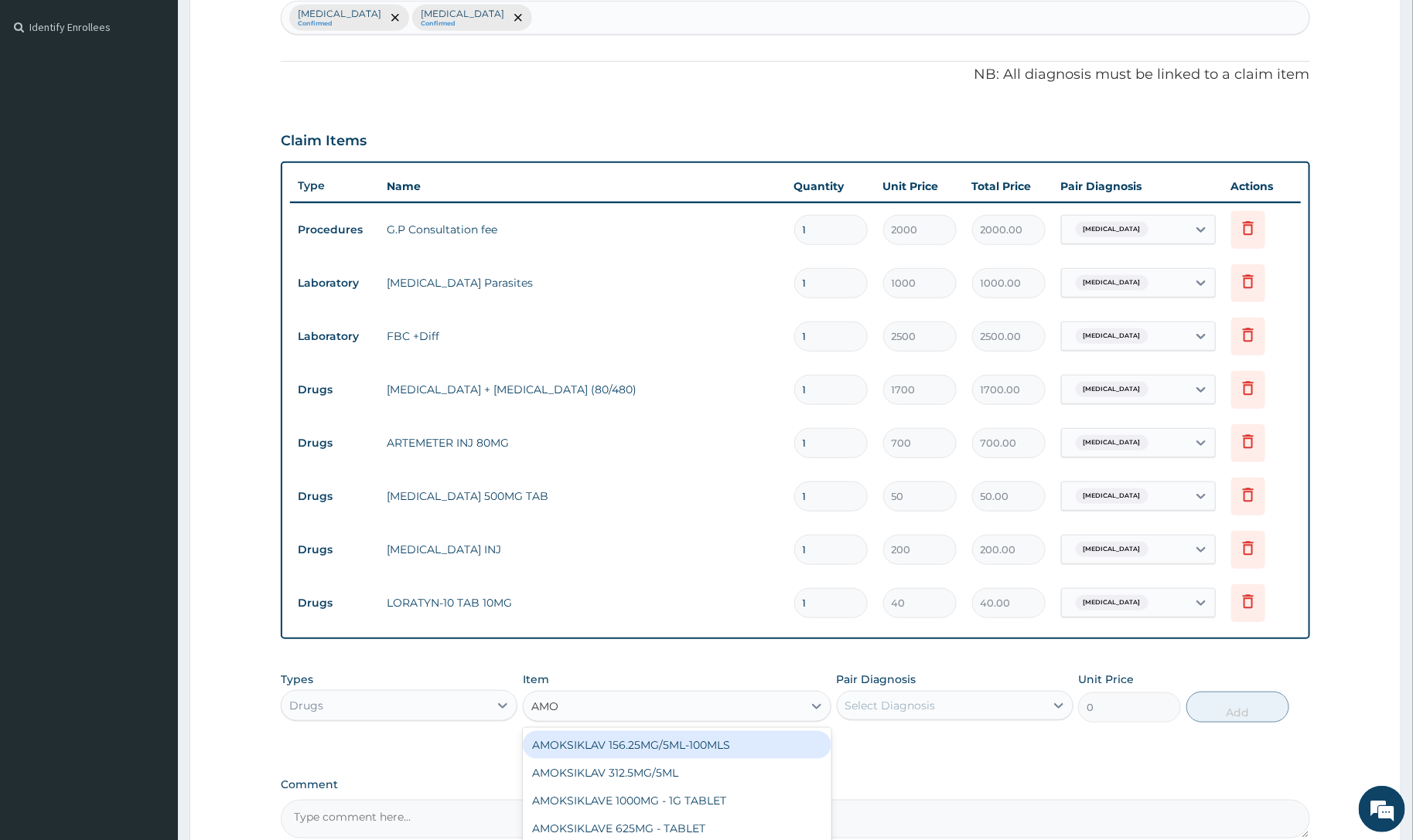
type input "AMOK"
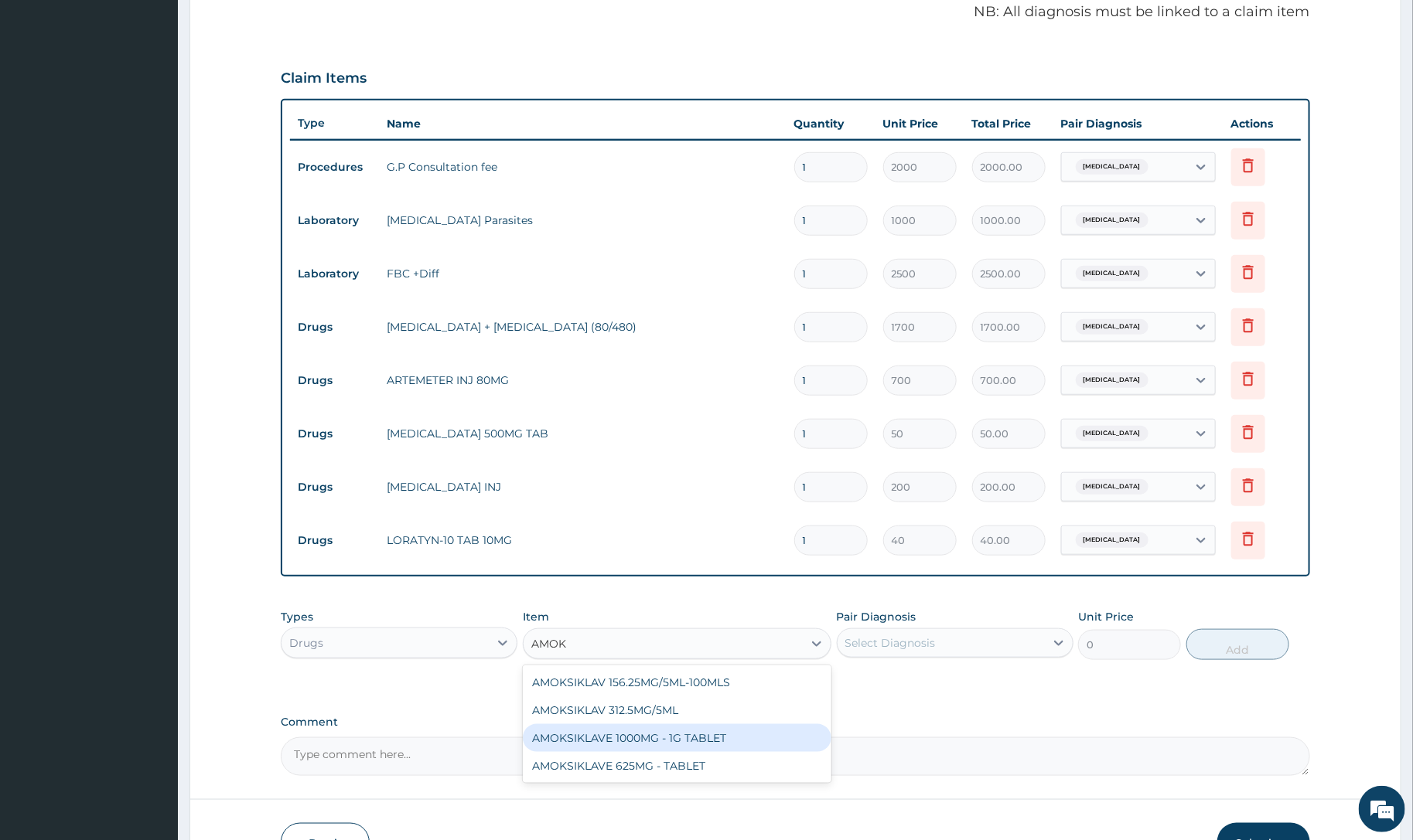
scroll to position [510, 0]
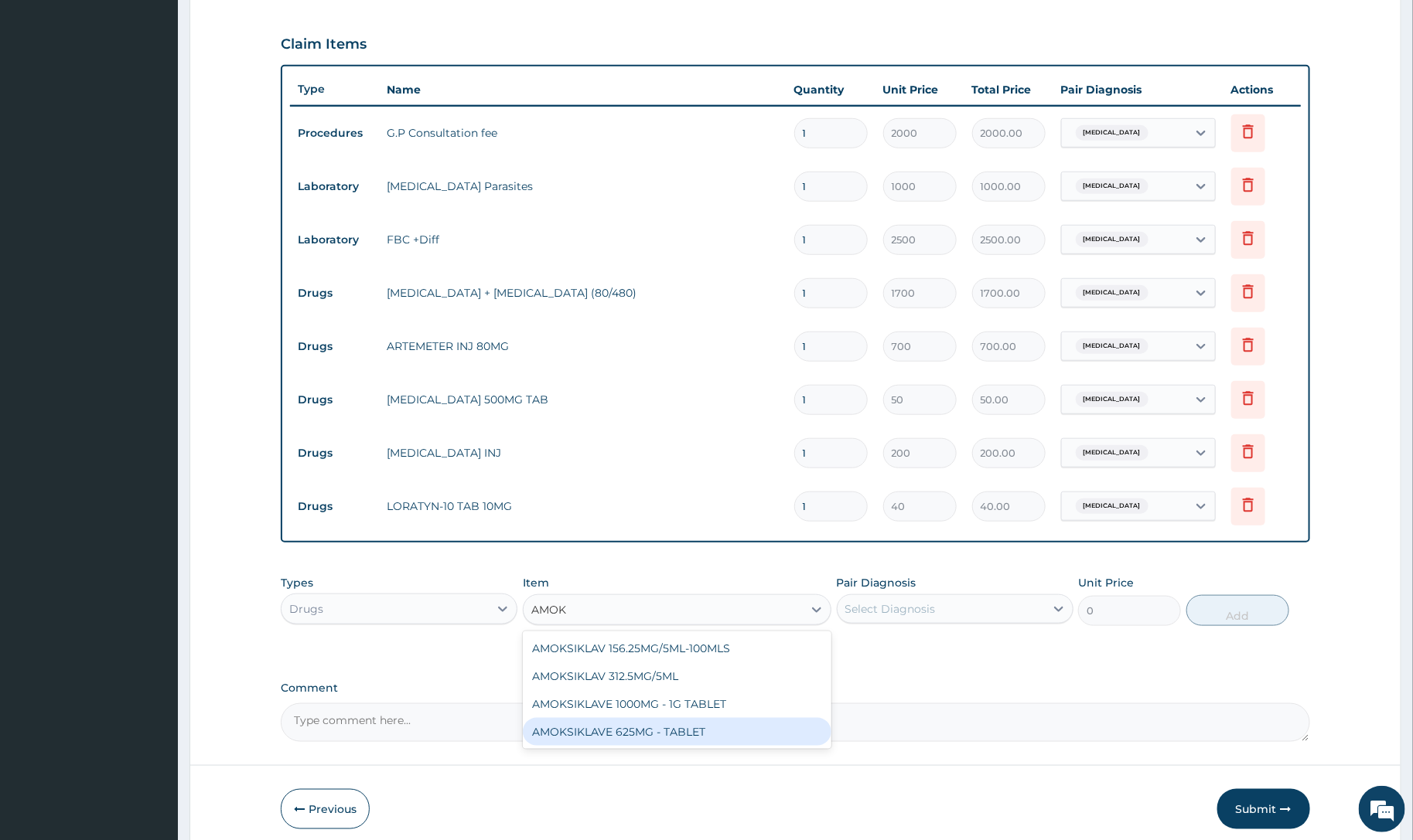
drag, startPoint x: 672, startPoint y: 734, endPoint x: 695, endPoint y: 736, distance: 23.1
click at [671, 734] on div "AMOKSIKLAVE 625MG - TABLET" at bounding box center [677, 731] width 308 height 28
type input "2600"
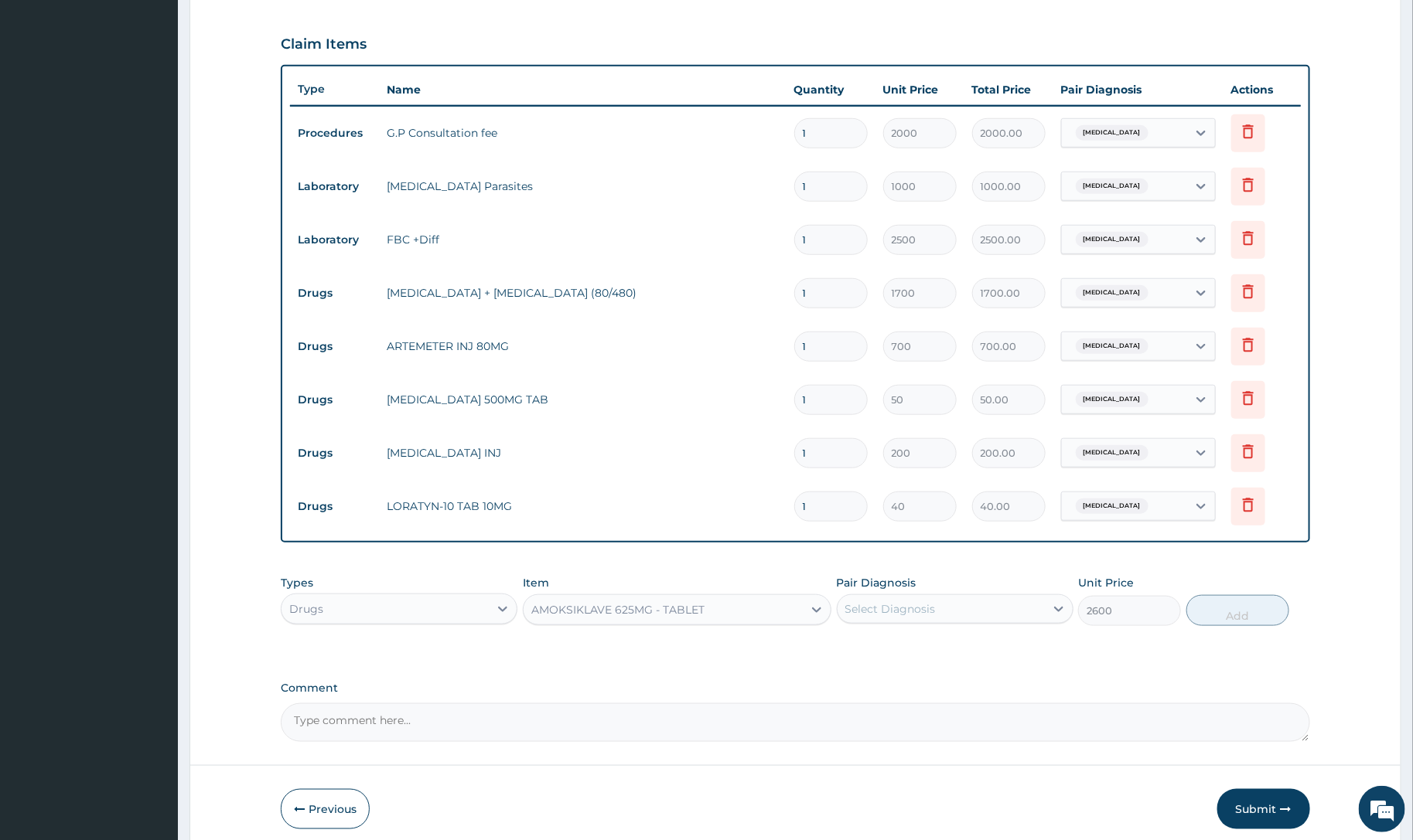
drag, startPoint x: 892, startPoint y: 615, endPoint x: 893, endPoint y: 628, distance: 13.0
click at [892, 620] on div "Select Diagnosis" at bounding box center [941, 609] width 208 height 25
click at [897, 685] on div "[MEDICAL_DATA]" at bounding box center [955, 680] width 236 height 31
checkbox input "true"
click at [1250, 616] on button "Add" at bounding box center [1238, 610] width 102 height 31
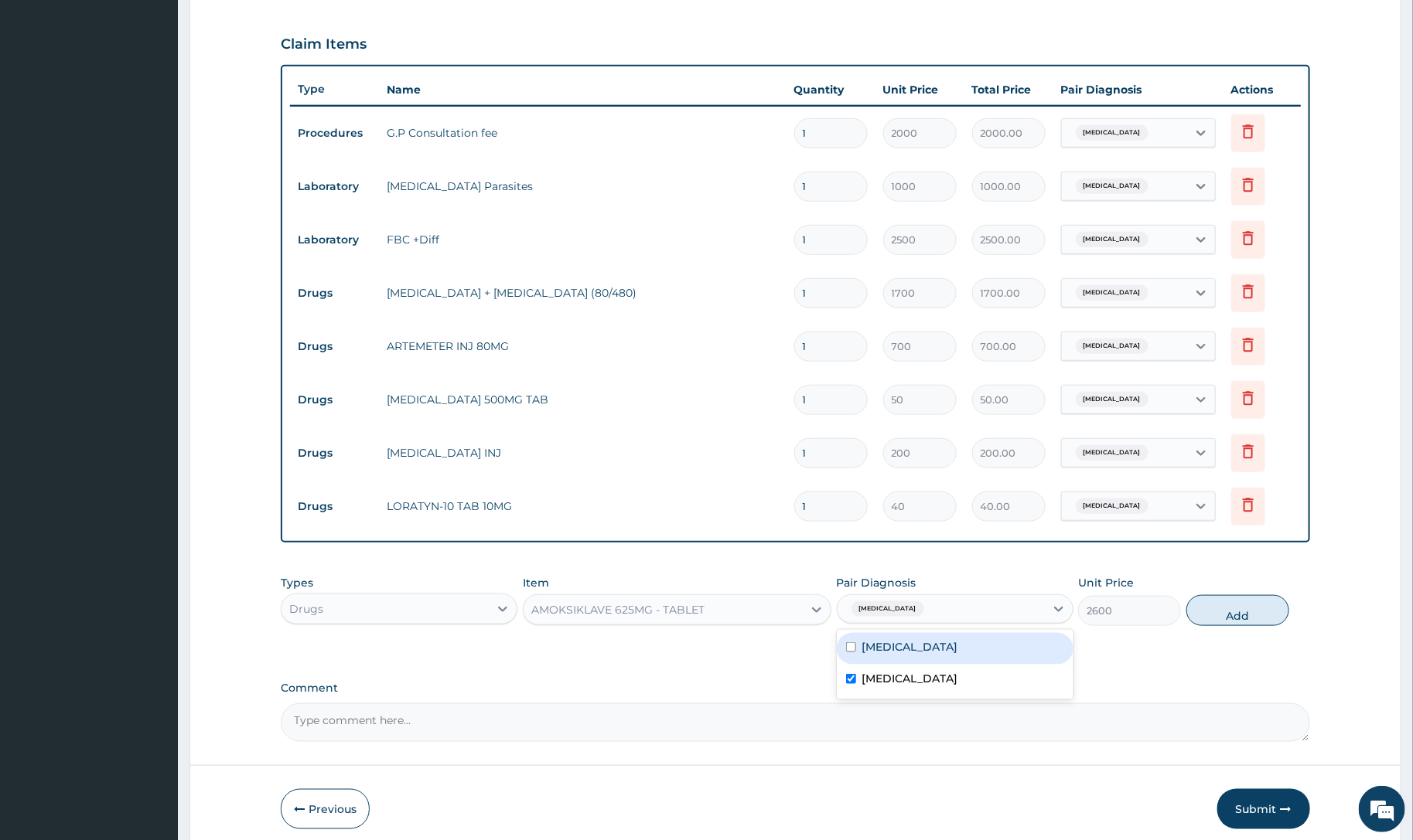
type input "0"
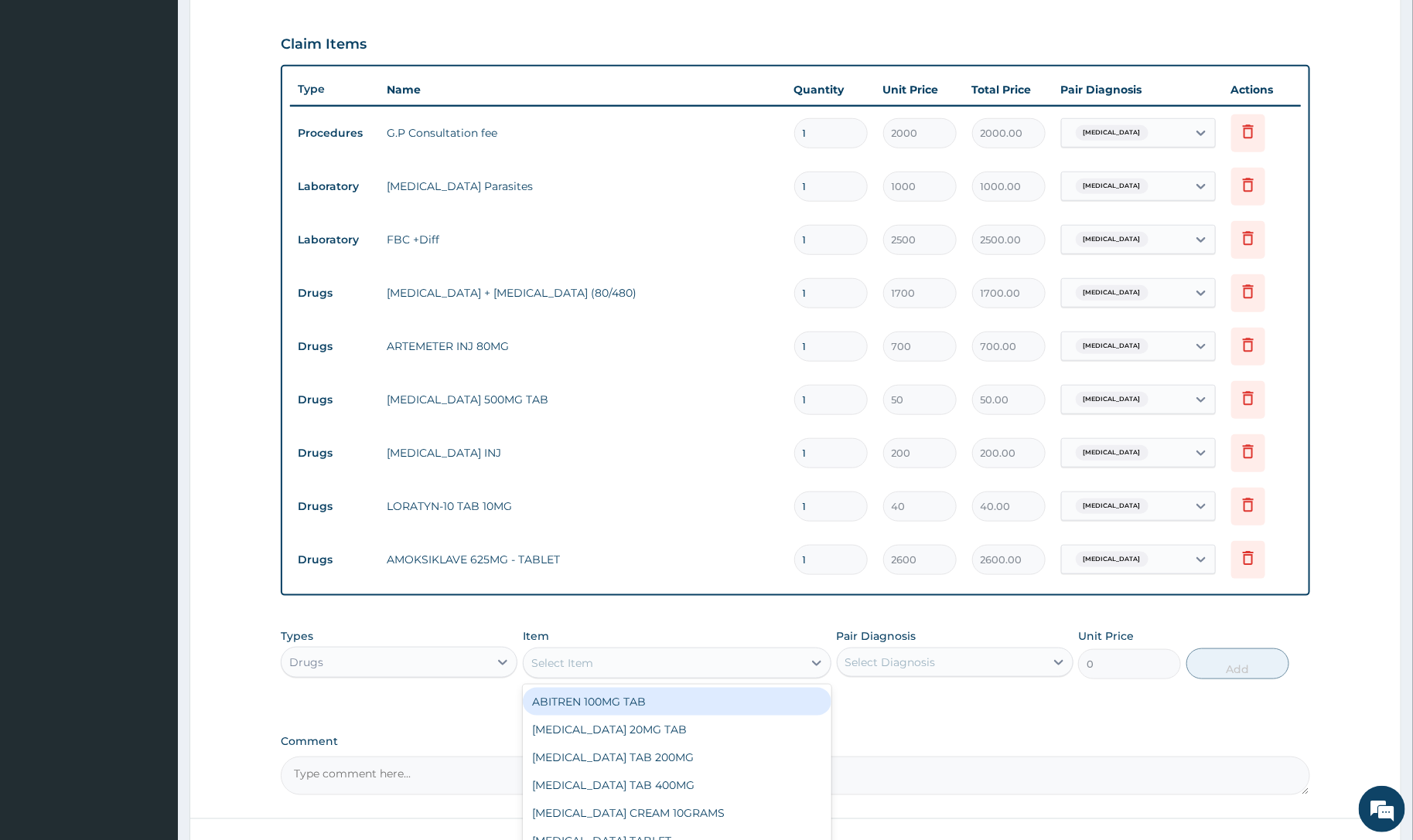
click at [604, 662] on div "Select Item" at bounding box center [662, 663] width 280 height 25
type input "METRO"
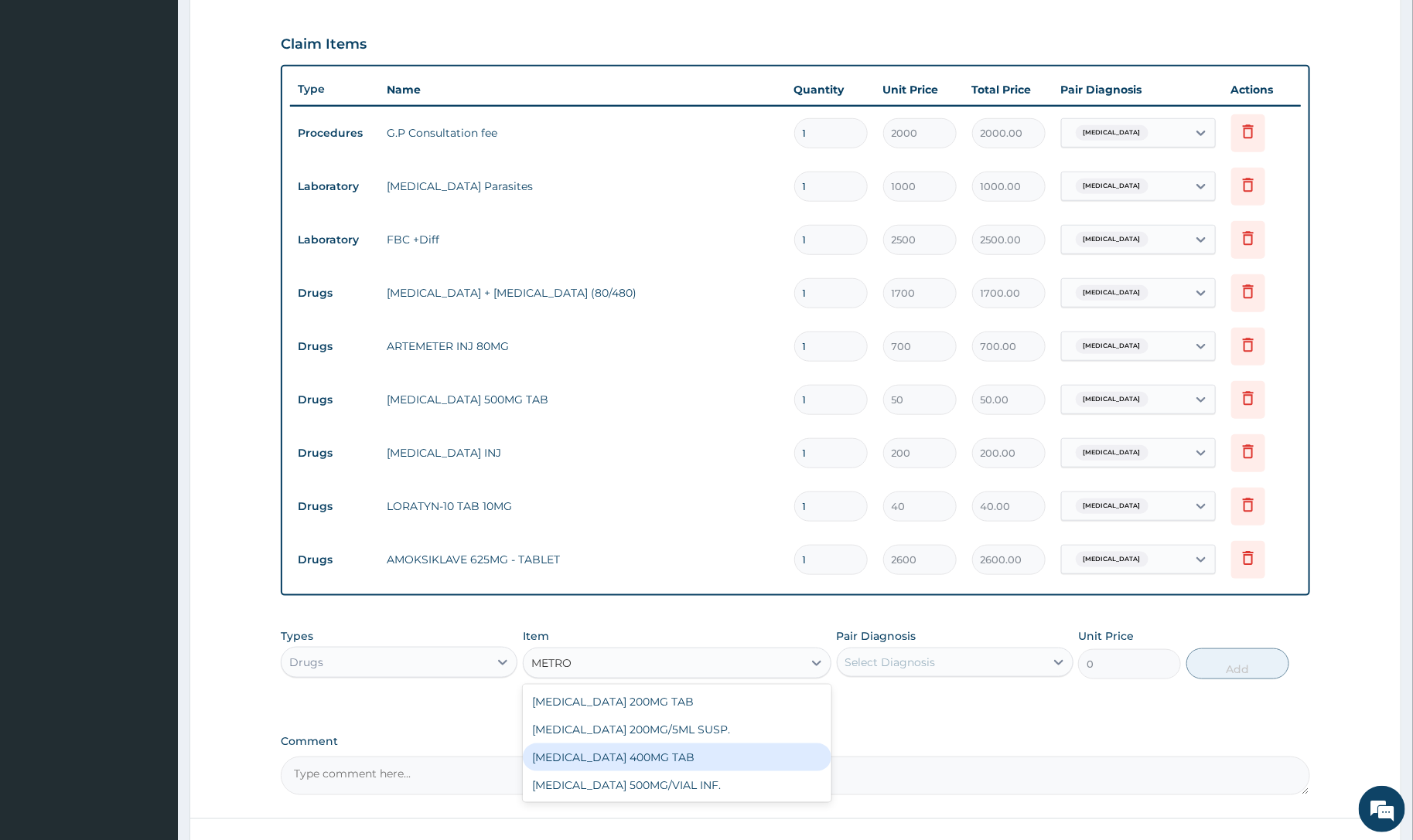
drag, startPoint x: 660, startPoint y: 759, endPoint x: 875, endPoint y: 719, distance: 218.7
click at [682, 764] on div "[MEDICAL_DATA] 400MG TAB" at bounding box center [677, 757] width 308 height 28
type input "20"
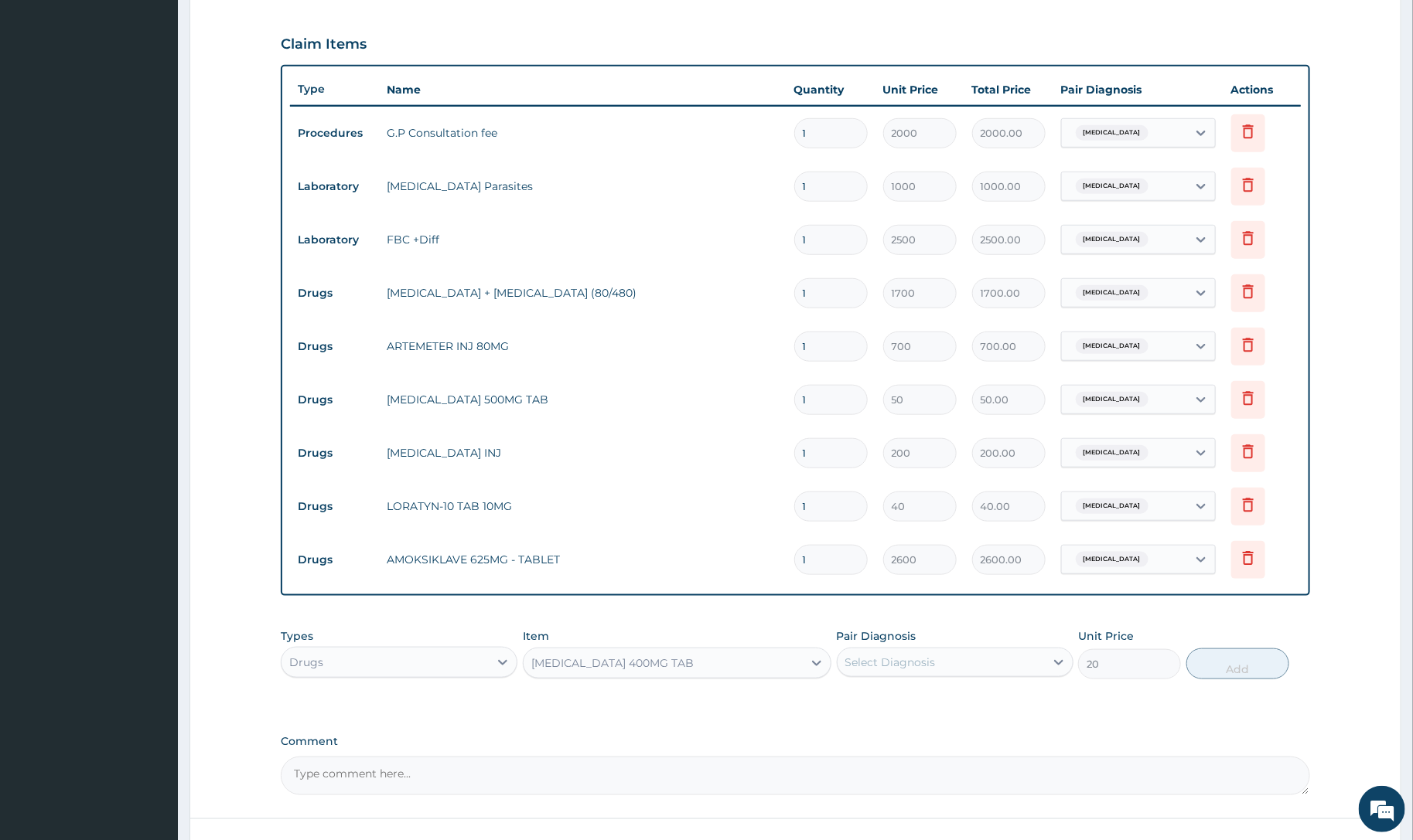
click at [892, 668] on div "Select Diagnosis" at bounding box center [890, 662] width 91 height 15
click at [911, 739] on div "[MEDICAL_DATA]" at bounding box center [955, 733] width 236 height 31
checkbox input "true"
click at [1242, 666] on button "Add" at bounding box center [1238, 664] width 102 height 31
type input "0"
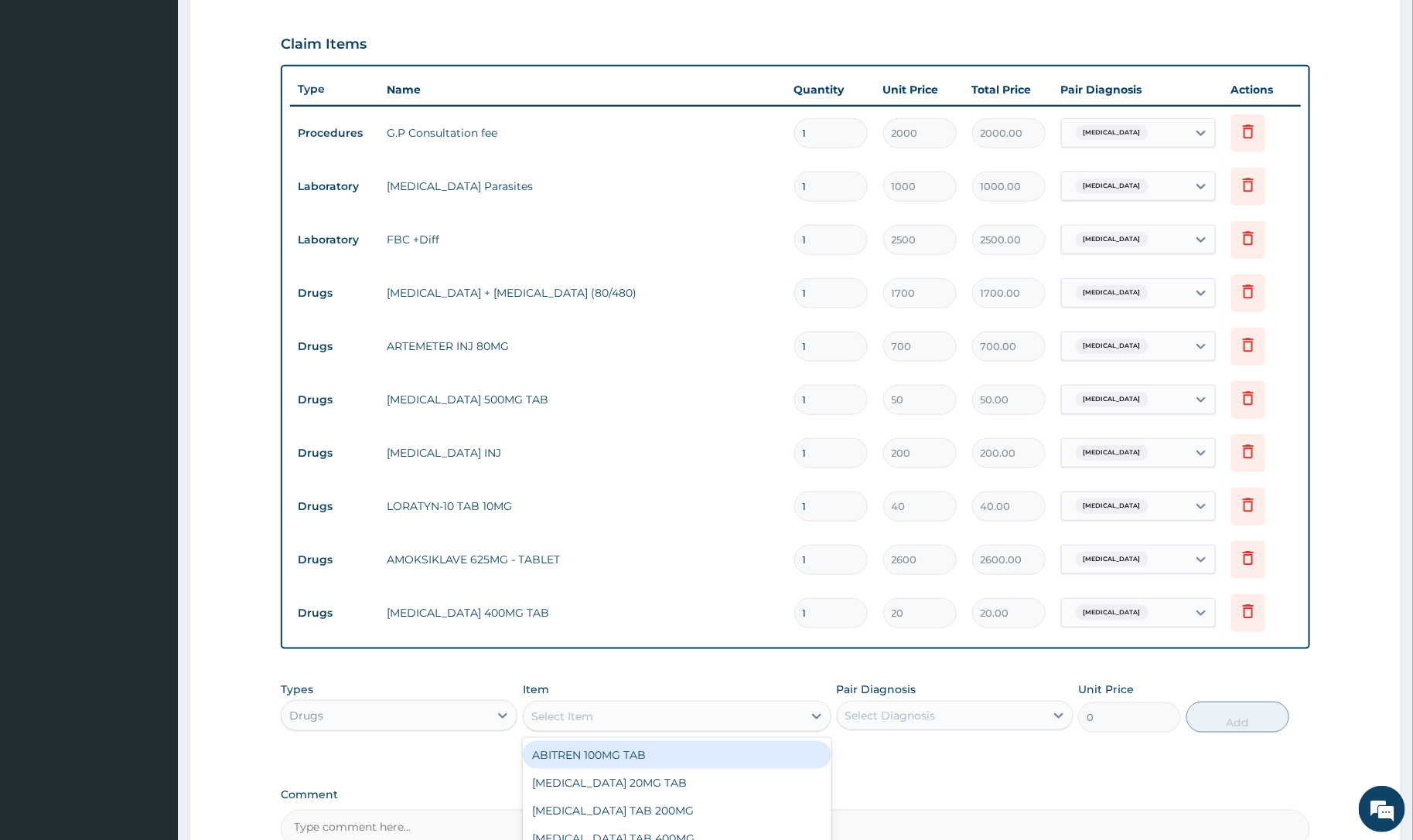
click at [570, 710] on div "Select Item" at bounding box center [562, 716] width 62 height 15
type input "COUGH"
drag, startPoint x: 635, startPoint y: 754, endPoint x: 870, endPoint y: 723, distance: 237.0
click at [642, 754] on div "[MEDICAL_DATA] WITH [MEDICAL_DATA][PERSON_NAME]" at bounding box center [677, 763] width 308 height 43
type input "450"
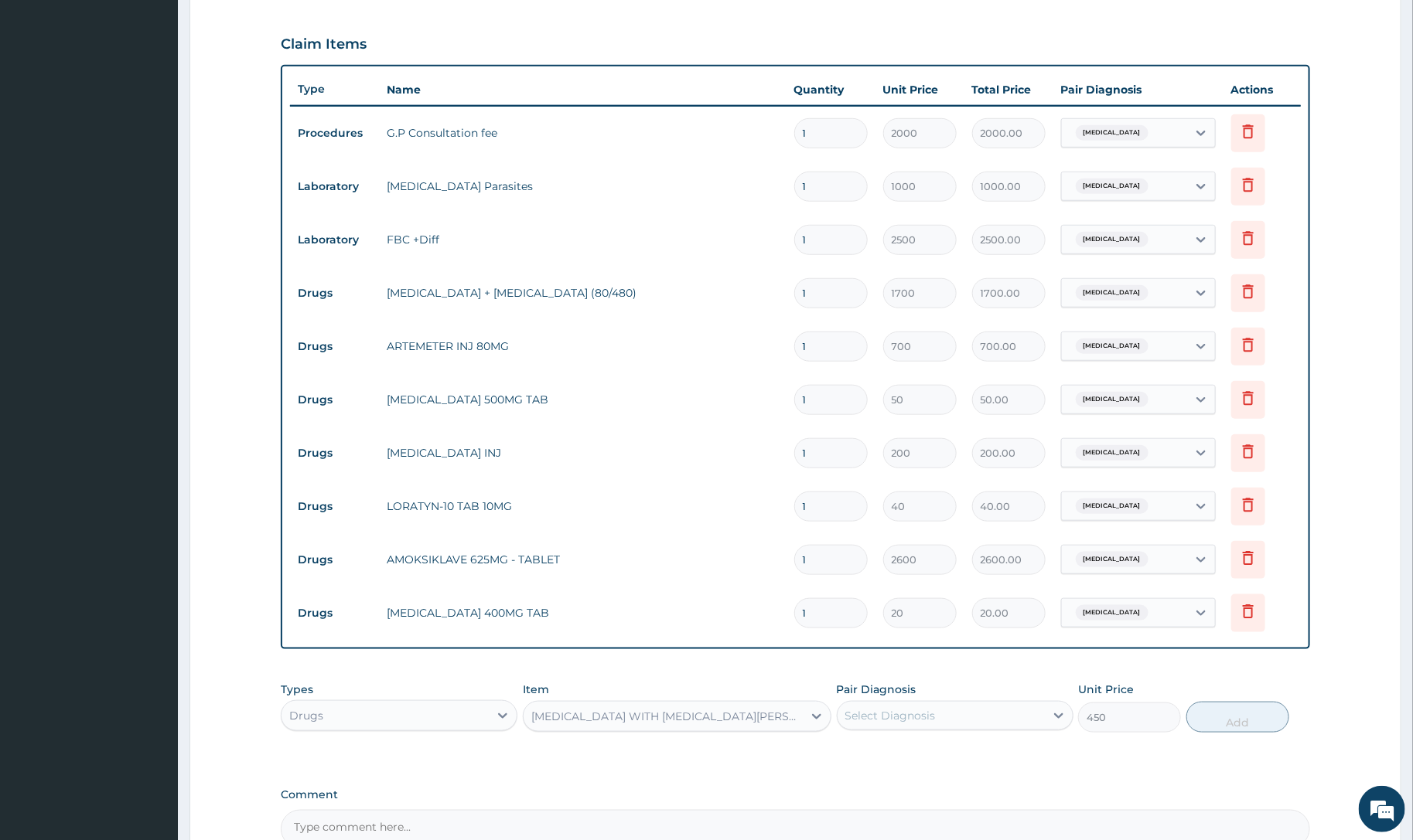
click at [952, 694] on div "Pair Diagnosis Select Diagnosis" at bounding box center [955, 707] width 236 height 51
click at [949, 707] on div "Select Diagnosis" at bounding box center [941, 716] width 208 height 25
drag, startPoint x: 932, startPoint y: 782, endPoint x: 947, endPoint y: 778, distance: 15.5
click at [942, 779] on label "[MEDICAL_DATA]" at bounding box center [910, 784] width 96 height 15
checkbox input "true"
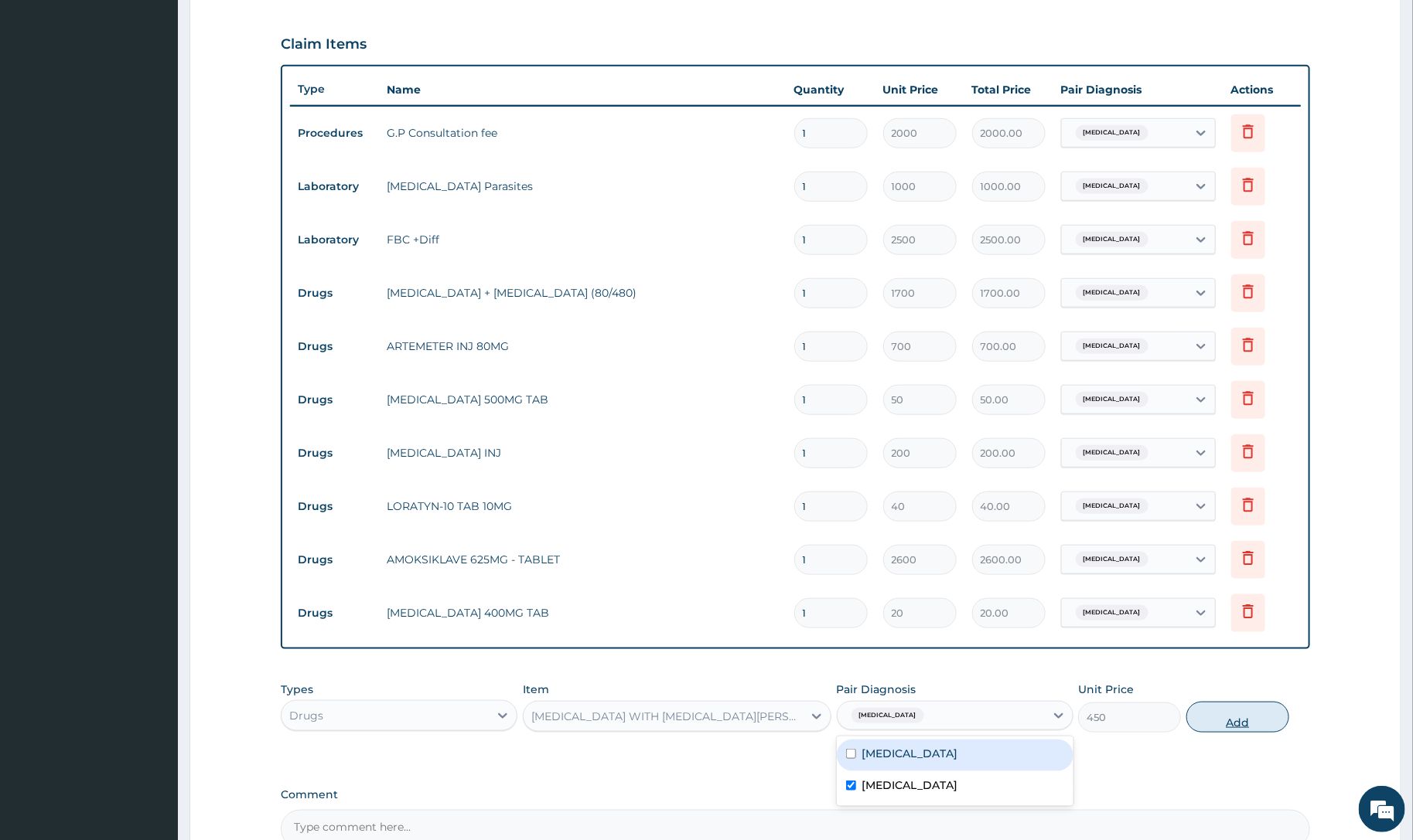
click at [1224, 713] on button "Add" at bounding box center [1238, 717] width 102 height 31
type input "0"
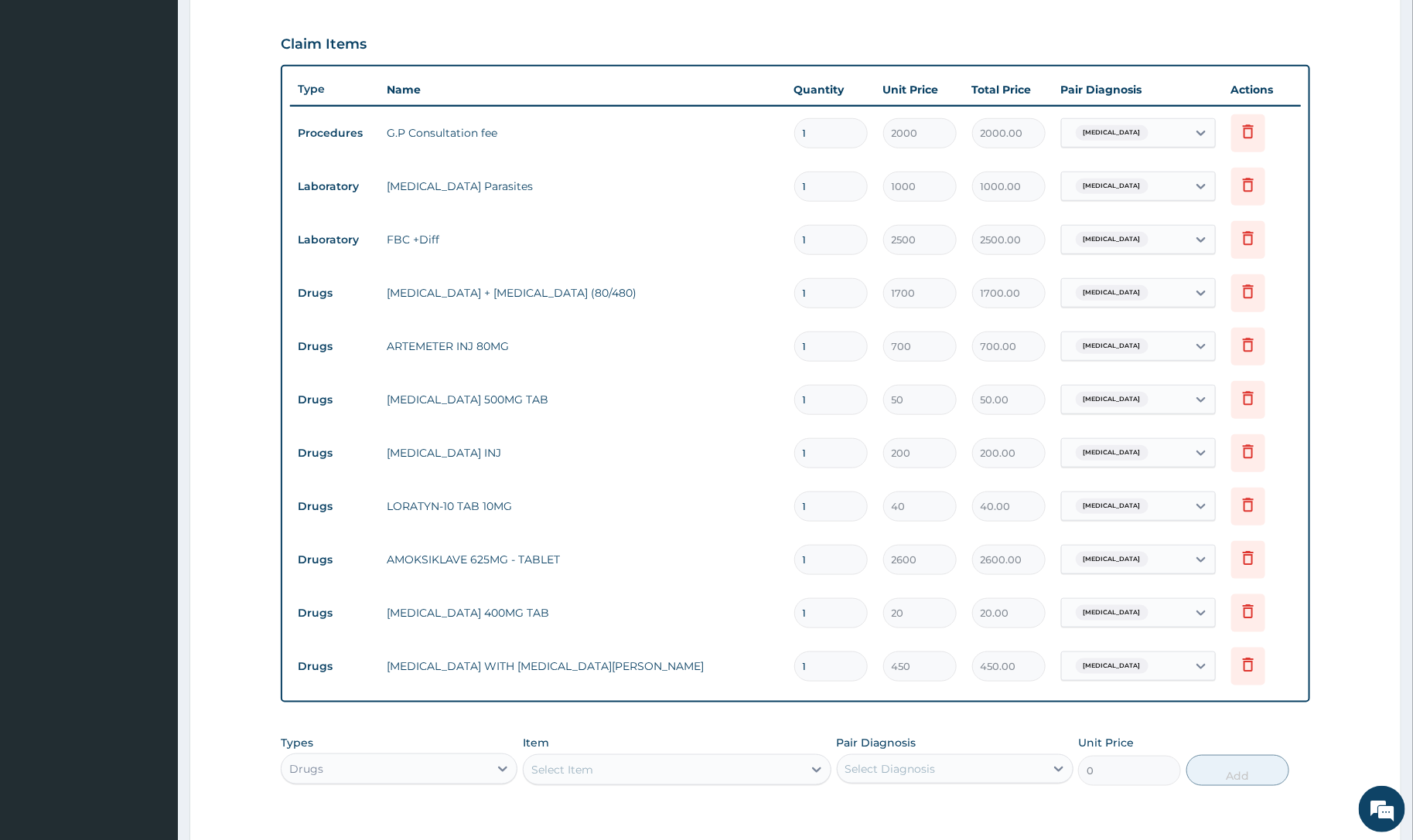
click at [826, 620] on input "1" at bounding box center [831, 614] width 74 height 31
type input "15"
type input "300.00"
type input "15"
click at [826, 561] on input "1" at bounding box center [831, 560] width 74 height 31
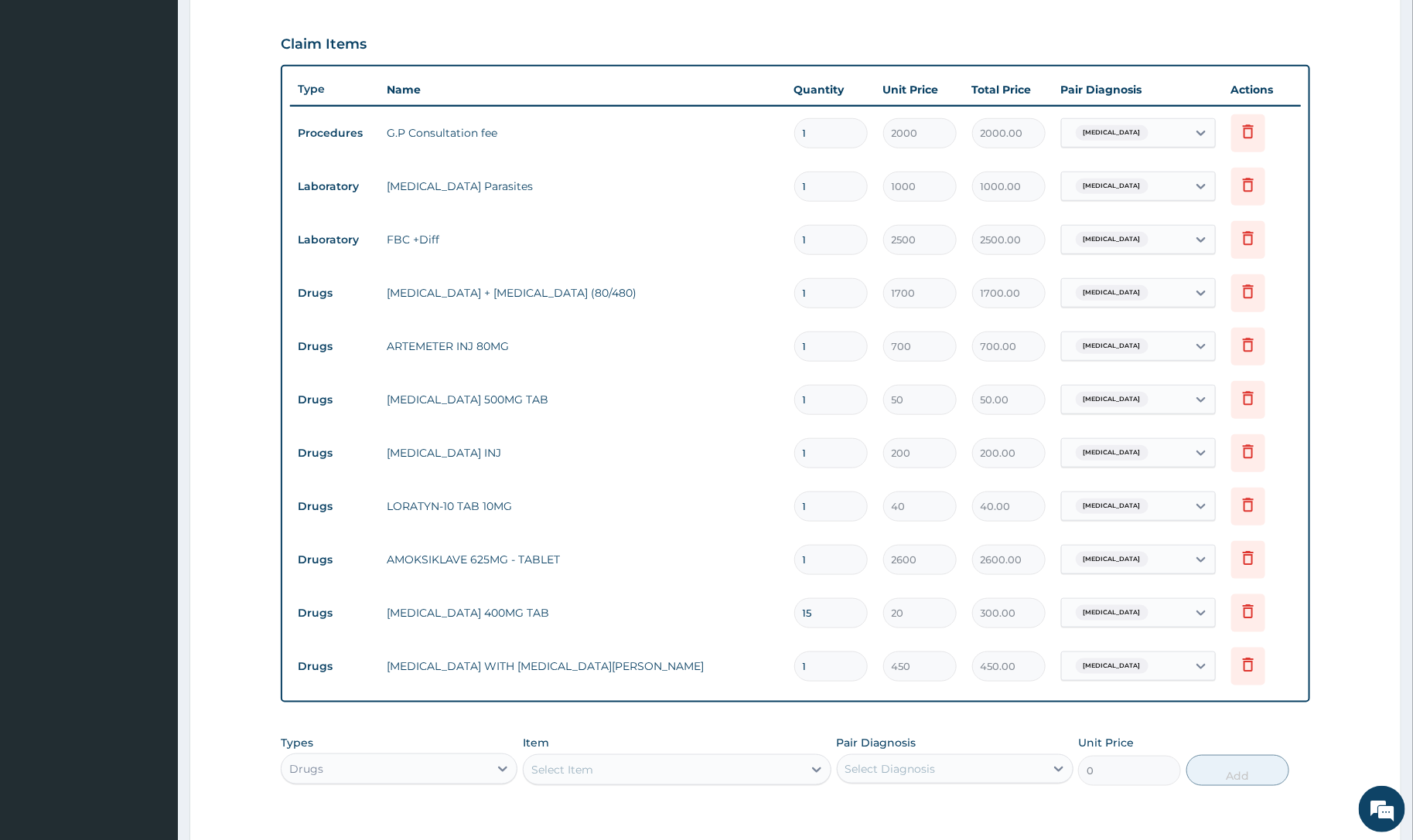
click at [828, 519] on input "1" at bounding box center [831, 507] width 74 height 31
type input "10"
type input "400.00"
type input "10"
drag, startPoint x: 830, startPoint y: 450, endPoint x: 728, endPoint y: 481, distance: 106.6
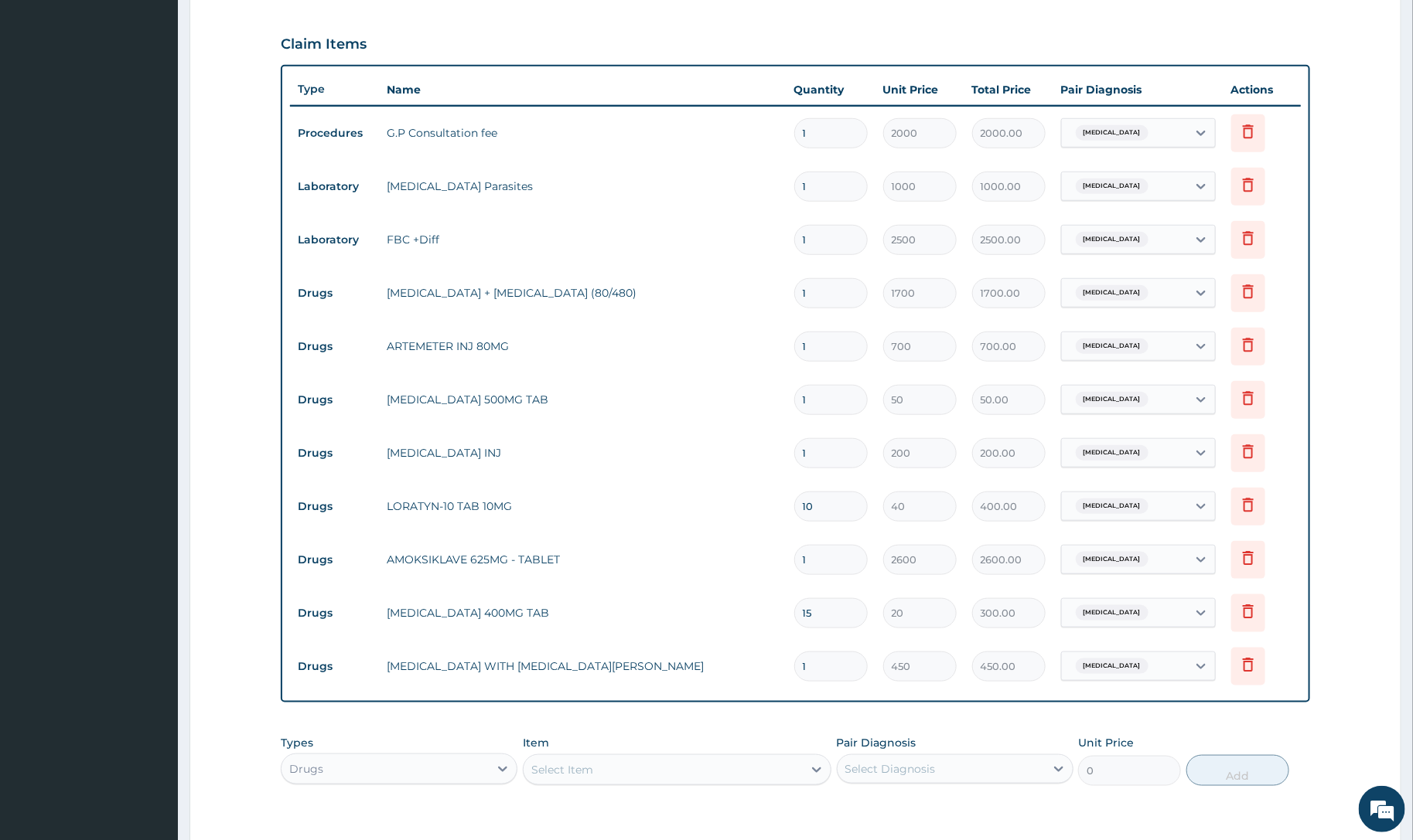
click at [728, 481] on tbody "Procedures G.P Consultation fee 1 2000 2000.00 [MEDICAL_DATA] [GEOGRAPHIC_DATA]…" at bounding box center [795, 400] width 1010 height 588
type input "6"
type input "1200.00"
type input "6"
click at [833, 404] on input "1" at bounding box center [831, 400] width 74 height 31
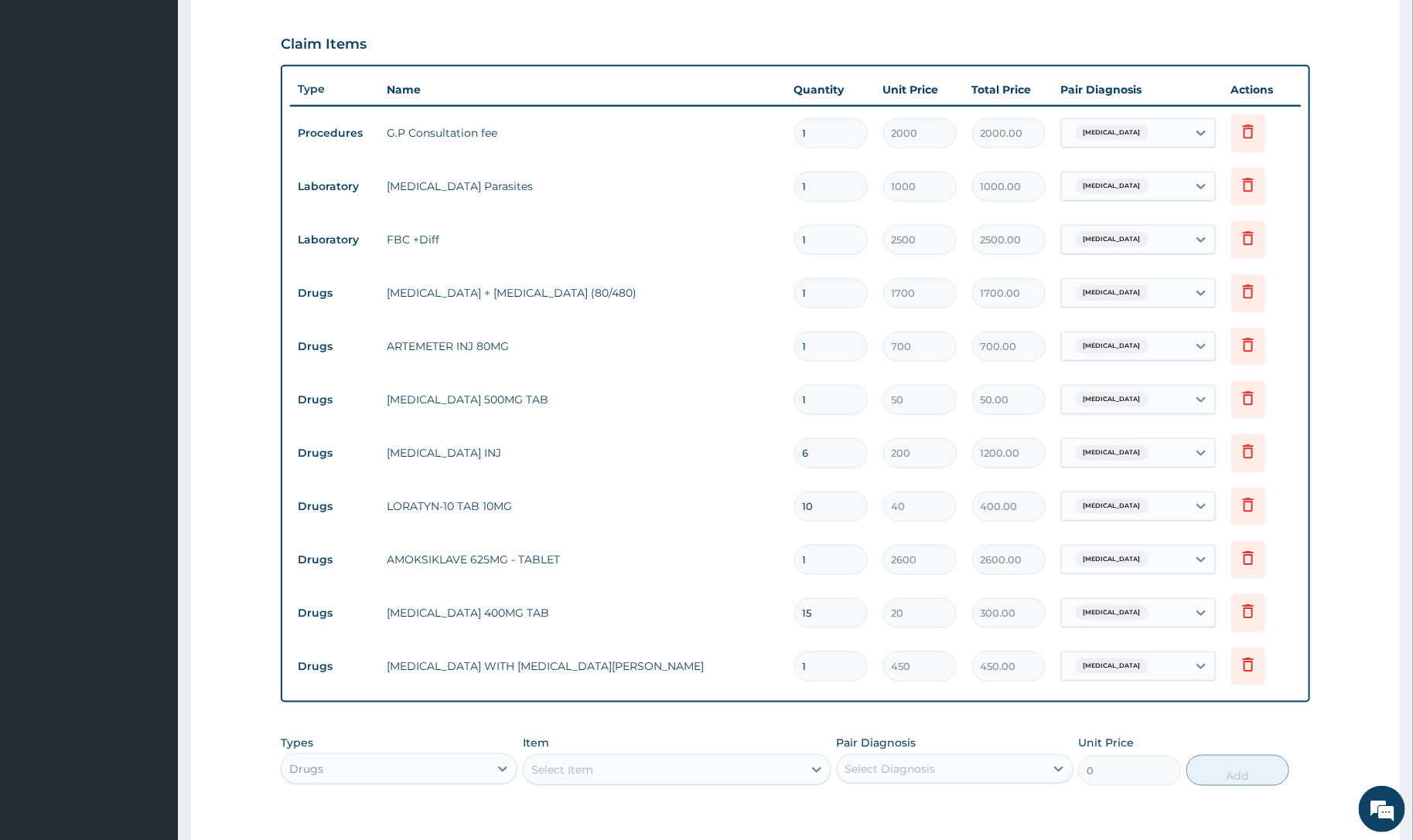
type input "18"
type input "900.00"
type input "18"
drag, startPoint x: 835, startPoint y: 352, endPoint x: 720, endPoint y: 391, distance: 121.4
click at [720, 391] on tbody "Procedures G.P Consultation fee 1 2000 2000.00 [MEDICAL_DATA] [GEOGRAPHIC_DATA]…" at bounding box center [795, 400] width 1010 height 588
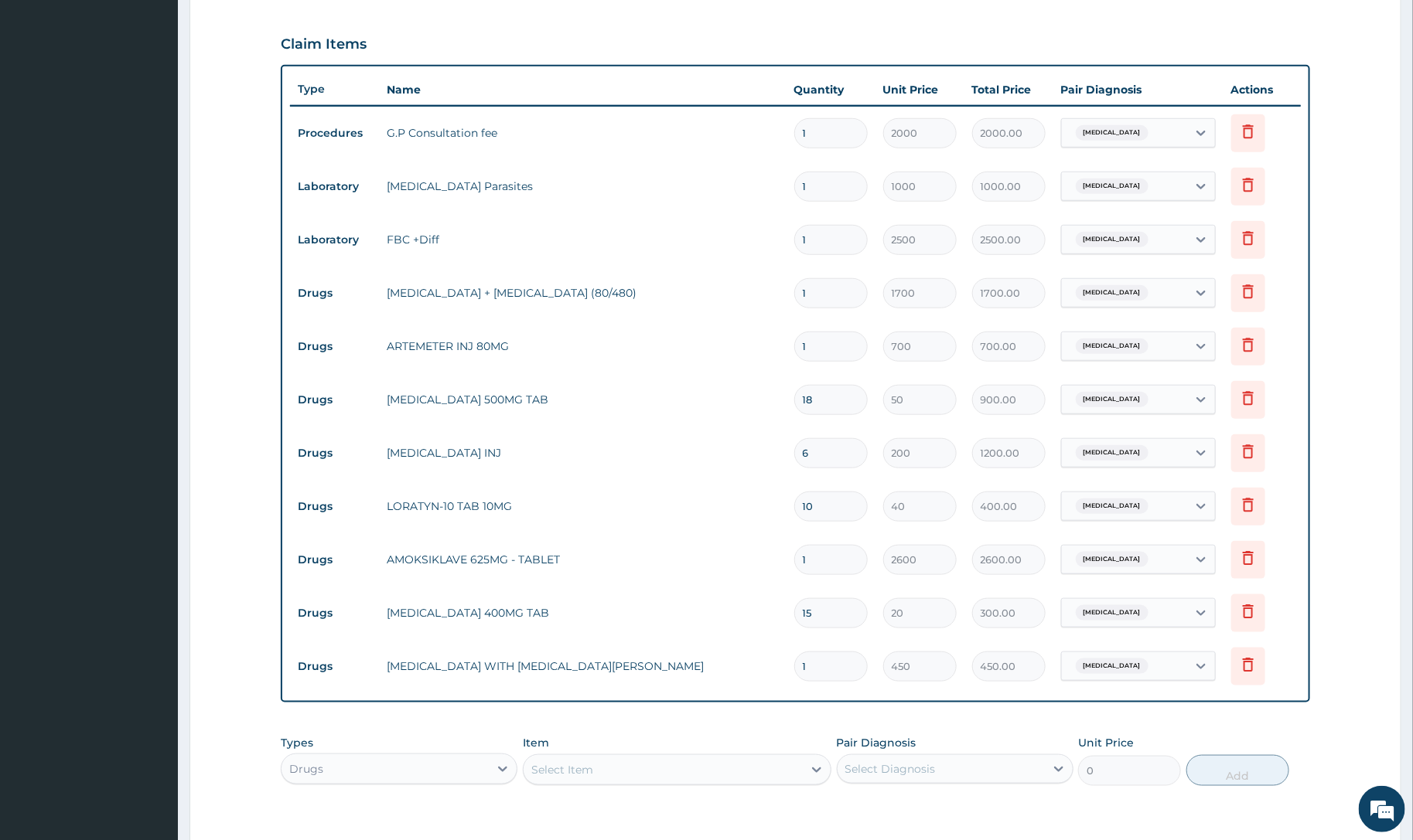
type input "7"
type input "4900.00"
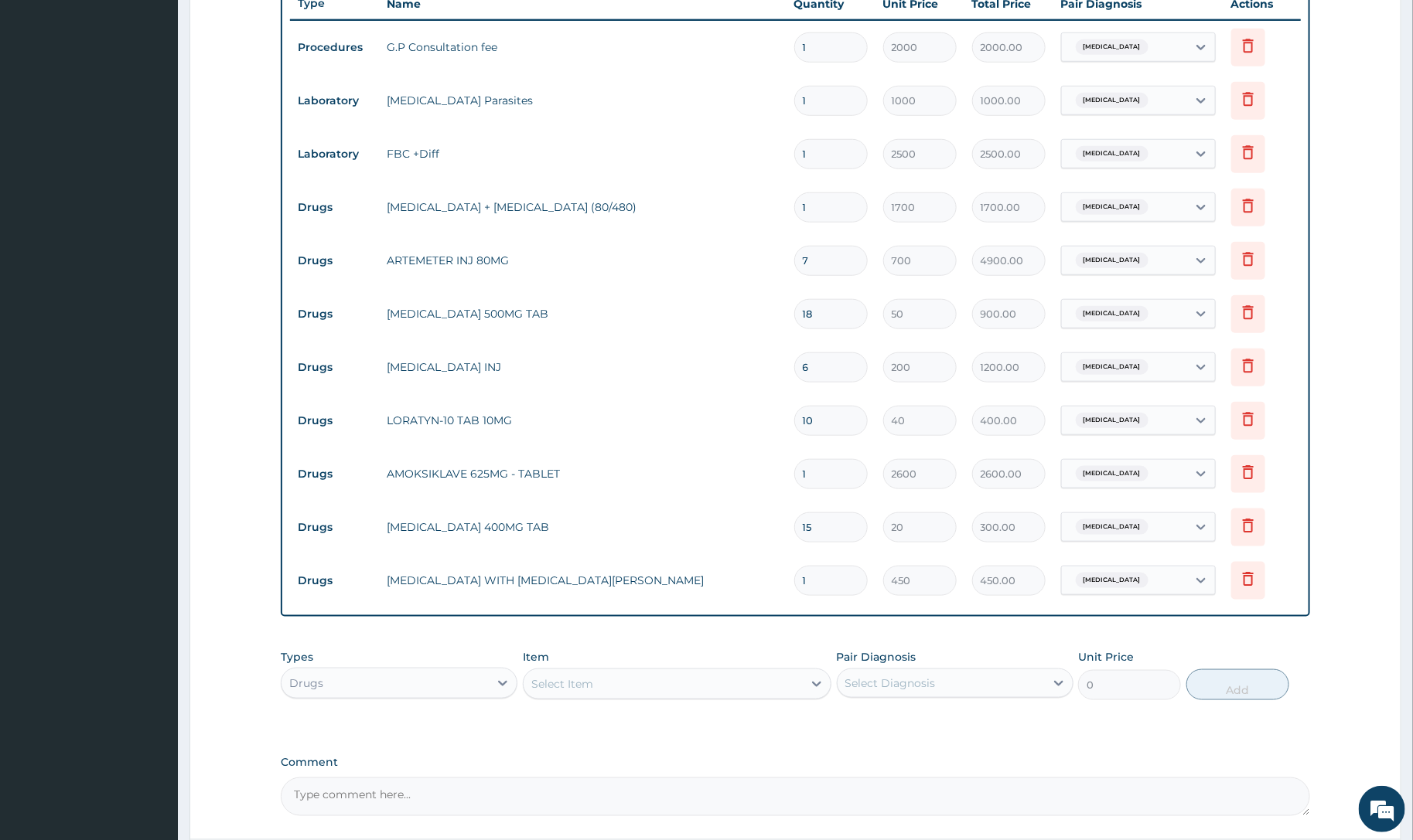
scroll to position [733, 0]
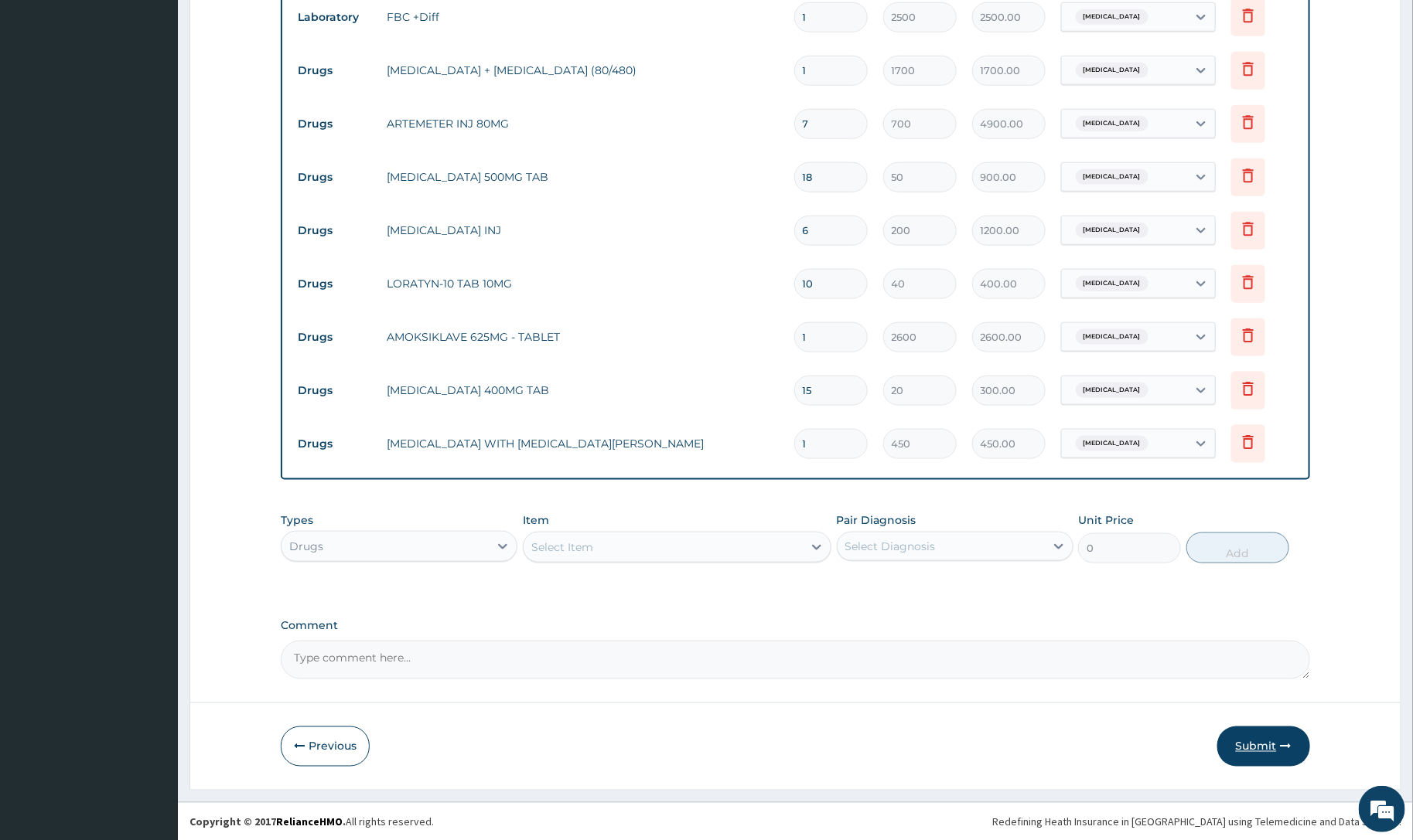
type input "7"
click at [1241, 748] on button "Submit" at bounding box center [1263, 747] width 93 height 40
